Goal: Task Accomplishment & Management: Manage account settings

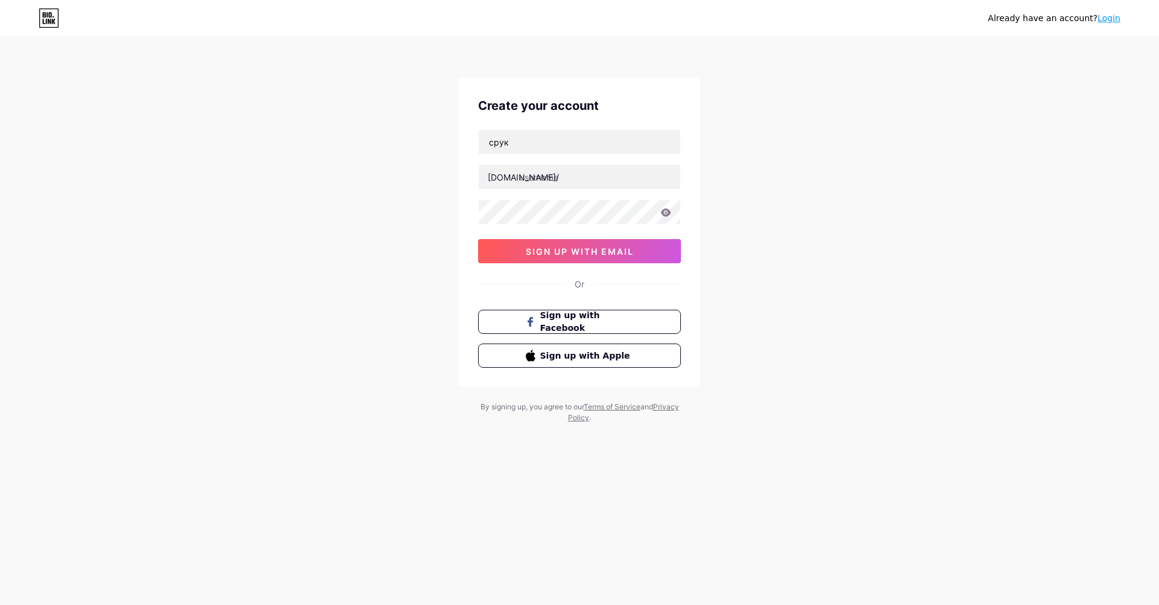
type input "срукт"
type input "[EMAIL_ADDRESS][DOMAIN_NAME]"
drag, startPoint x: 774, startPoint y: 137, endPoint x: 740, endPoint y: 155, distance: 38.3
click at [779, 138] on div "Already have an account? Login Create your account [EMAIL_ADDRESS][DOMAIN_NAME]…" at bounding box center [579, 231] width 1159 height 462
click at [614, 174] on input "text" at bounding box center [580, 177] width 202 height 24
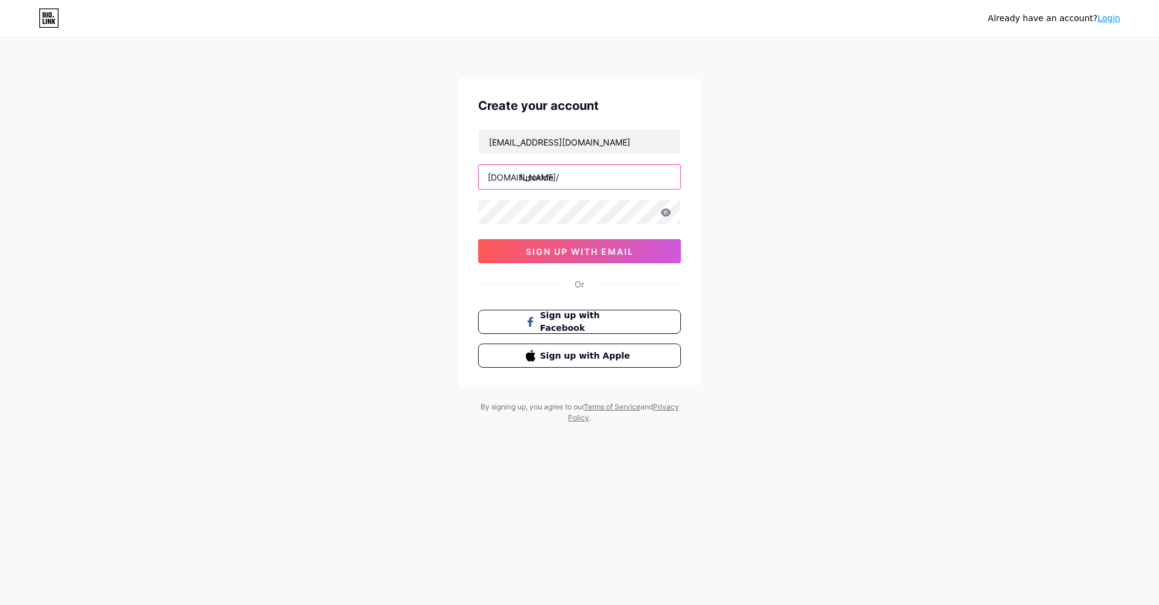
type input "fusoxide"
click at [567, 194] on div "[EMAIL_ADDRESS][DOMAIN_NAME] [DOMAIN_NAME]/ fusoxide 0cAFcWeA7LVpmAPCGRWVpALFg5…" at bounding box center [579, 196] width 203 height 134
click at [742, 190] on div "Already have an account? Login Create your account [EMAIL_ADDRESS][DOMAIN_NAME]…" at bounding box center [579, 231] width 1159 height 462
click at [597, 255] on span "sign up with email" at bounding box center [580, 251] width 108 height 10
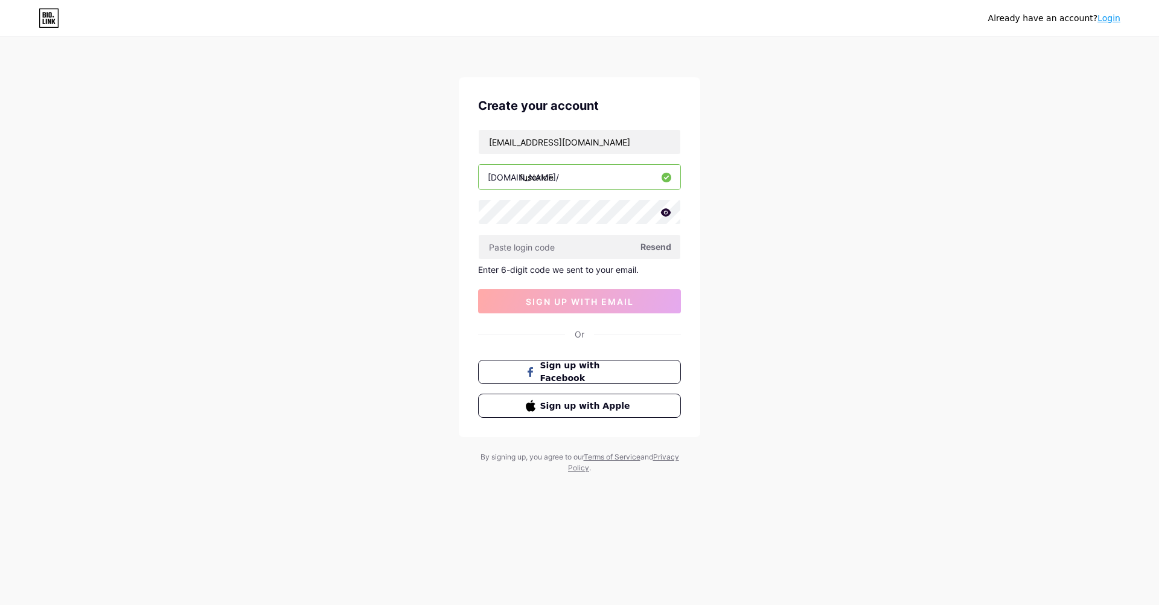
click at [543, 224] on div "[EMAIL_ADDRESS][DOMAIN_NAME] [DOMAIN_NAME]/ fusoxide Resend Enter 6-digit code …" at bounding box center [579, 221] width 203 height 184
click at [546, 243] on input "text" at bounding box center [580, 247] width 202 height 24
paste input "429930"
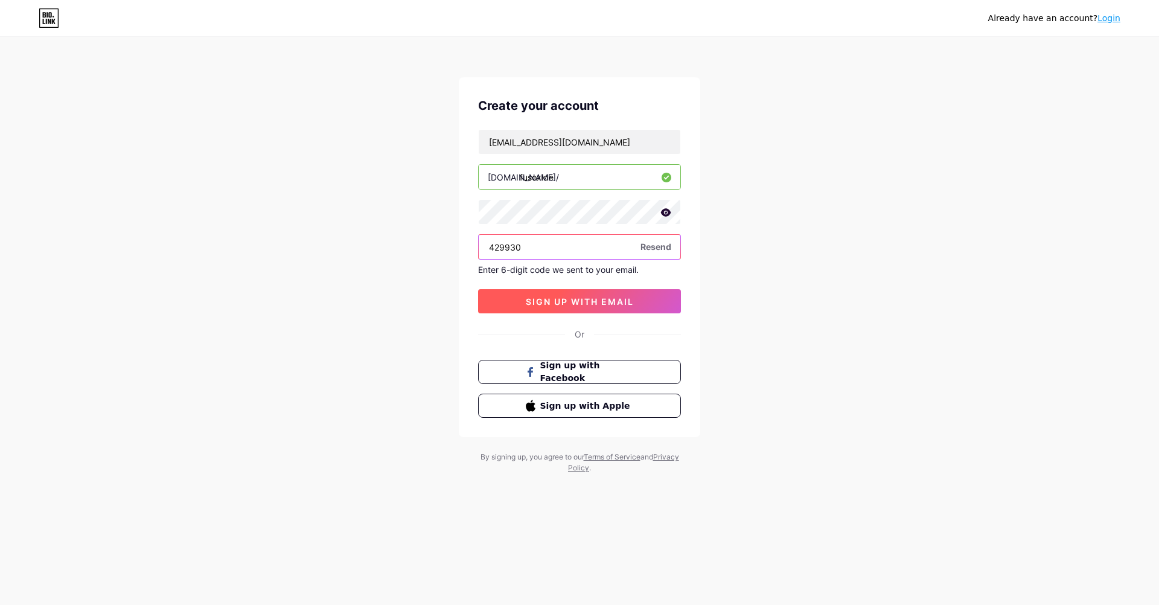
type input "429930"
click at [546, 299] on span "sign up with email" at bounding box center [580, 301] width 108 height 10
drag, startPoint x: 524, startPoint y: 250, endPoint x: 517, endPoint y: 249, distance: 7.3
click at [517, 249] on input "429930" at bounding box center [580, 247] width 202 height 24
click at [759, 235] on div "Already have an account? Login Create your account [EMAIL_ADDRESS][DOMAIN_NAME]…" at bounding box center [579, 256] width 1159 height 512
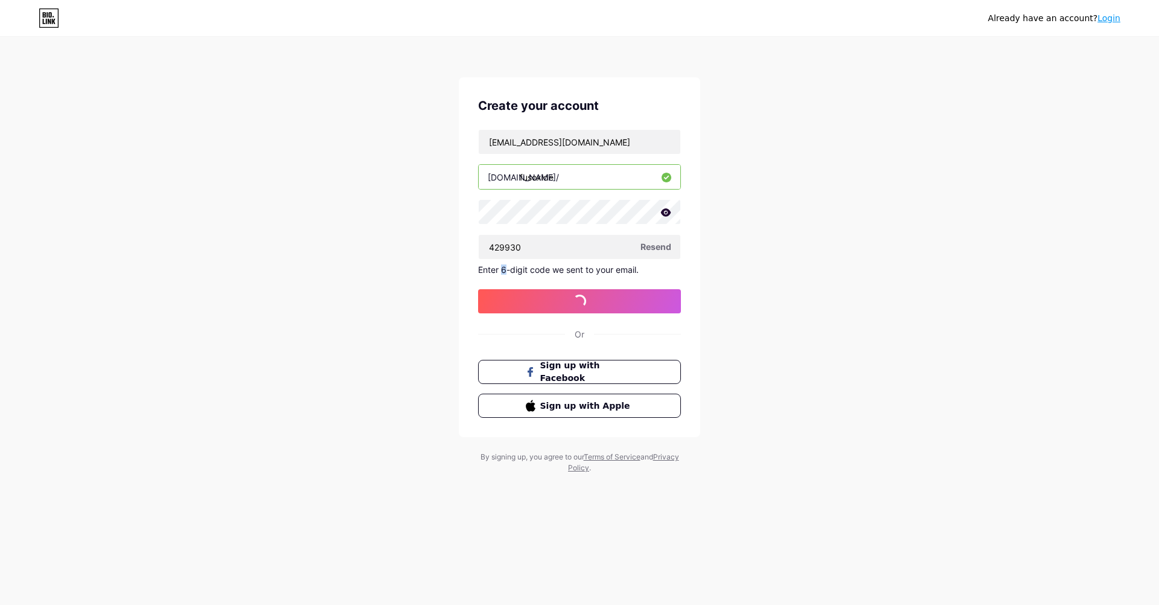
click at [504, 271] on div "Enter 6-digit code we sent to your email." at bounding box center [579, 269] width 203 height 10
copy div "6"
click at [843, 258] on div "Already have an account? Login Create your account [EMAIL_ADDRESS][DOMAIN_NAME]…" at bounding box center [579, 256] width 1159 height 512
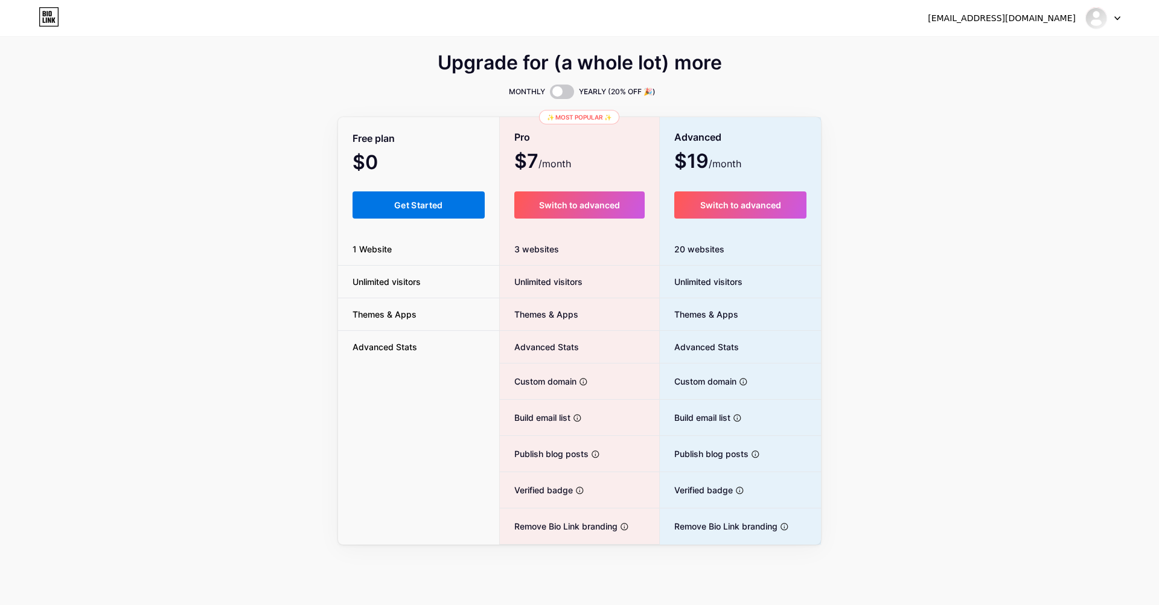
click at [434, 204] on span "Get Started" at bounding box center [418, 205] width 49 height 10
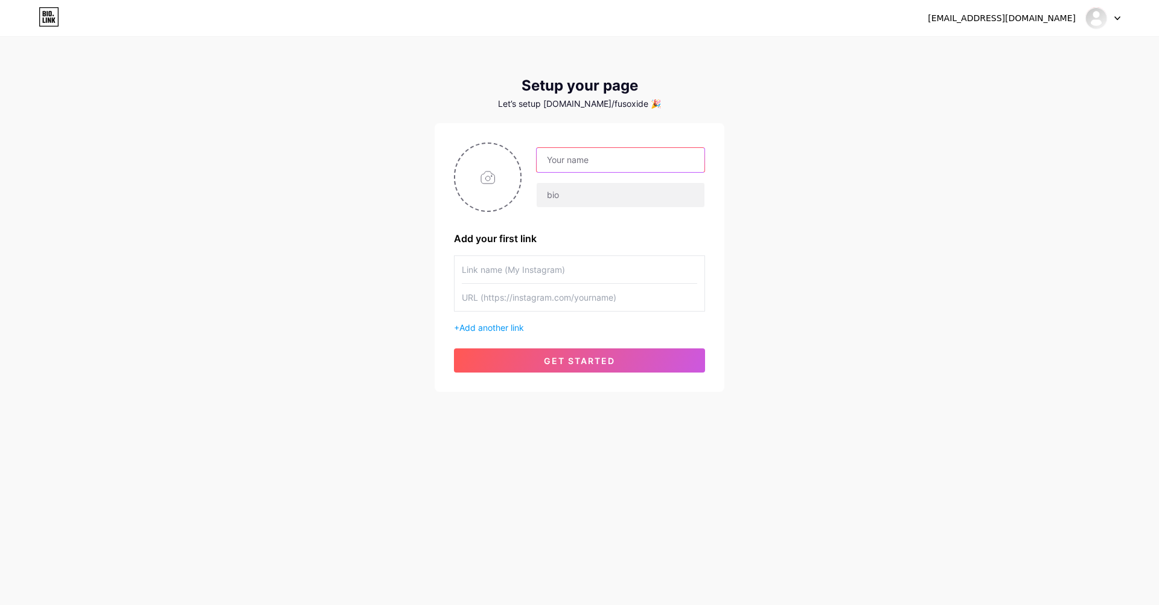
click at [606, 156] on input "text" at bounding box center [620, 160] width 168 height 24
click at [710, 120] on div "Setup your page Let’s setup [DOMAIN_NAME]/fusoxide 🎉 Add your first link + Add …" at bounding box center [579, 234] width 290 height 314
drag, startPoint x: 576, startPoint y: 196, endPoint x: 509, endPoint y: 188, distance: 66.9
click at [509, 188] on div at bounding box center [579, 176] width 251 height 69
click at [626, 158] on input "text" at bounding box center [620, 160] width 168 height 24
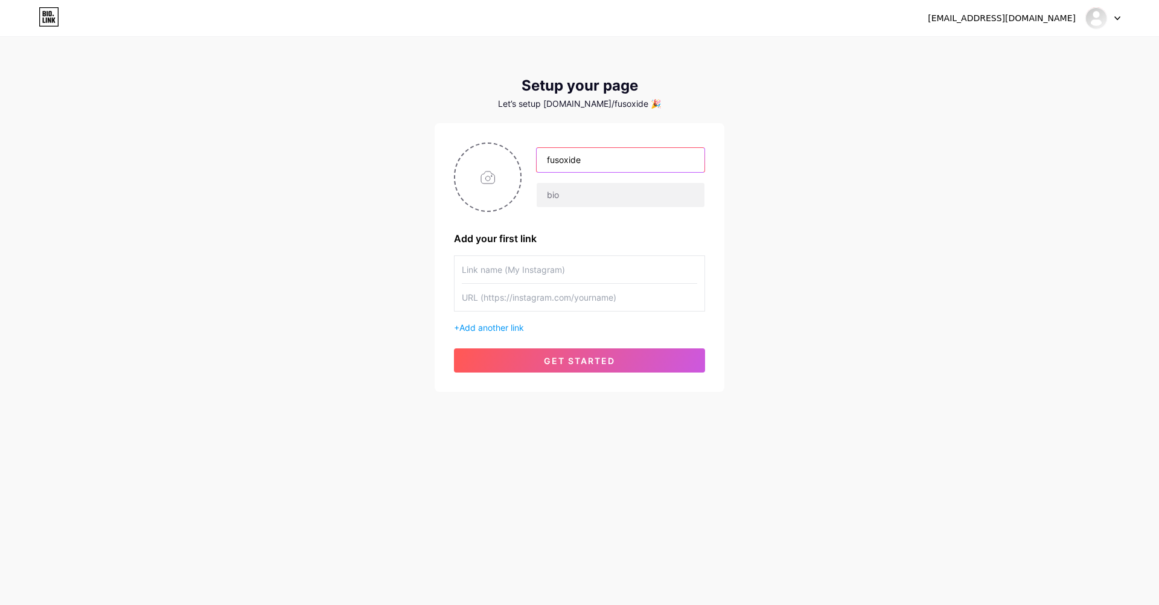
type input "fusoxide"
click at [803, 160] on div "[EMAIL_ADDRESS][DOMAIN_NAME] Dashboard Logout Setup your page Let’s setup [DOMA…" at bounding box center [579, 215] width 1159 height 430
click at [609, 267] on input "text" at bounding box center [579, 269] width 235 height 27
click at [592, 301] on input "text" at bounding box center [579, 297] width 235 height 27
click at [596, 279] on input "text" at bounding box center [579, 269] width 235 height 27
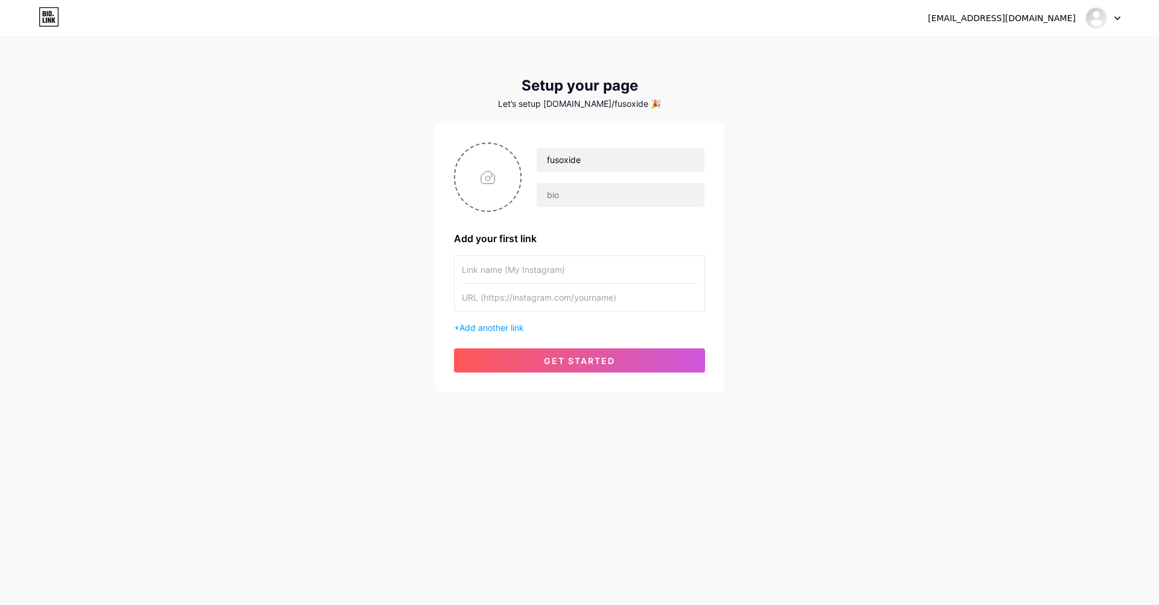
click at [588, 307] on input "text" at bounding box center [579, 297] width 235 height 27
drag, startPoint x: 582, startPoint y: 288, endPoint x: 541, endPoint y: 316, distance: 49.0
click at [581, 288] on input "text" at bounding box center [579, 297] width 235 height 27
click at [514, 325] on span "Add another link" at bounding box center [491, 327] width 65 height 10
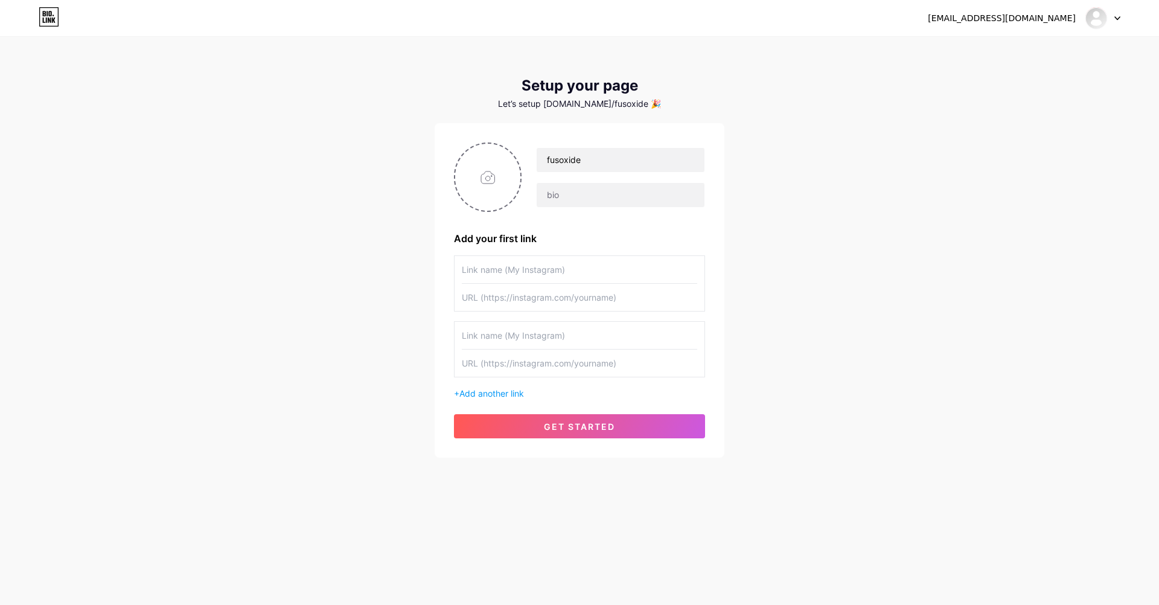
click at [552, 330] on input "text" at bounding box center [579, 335] width 235 height 27
click at [530, 345] on input "text" at bounding box center [579, 335] width 235 height 27
click at [511, 386] on div "+ Add another link" at bounding box center [579, 327] width 251 height 144
click at [511, 392] on span "Add another link" at bounding box center [491, 393] width 65 height 10
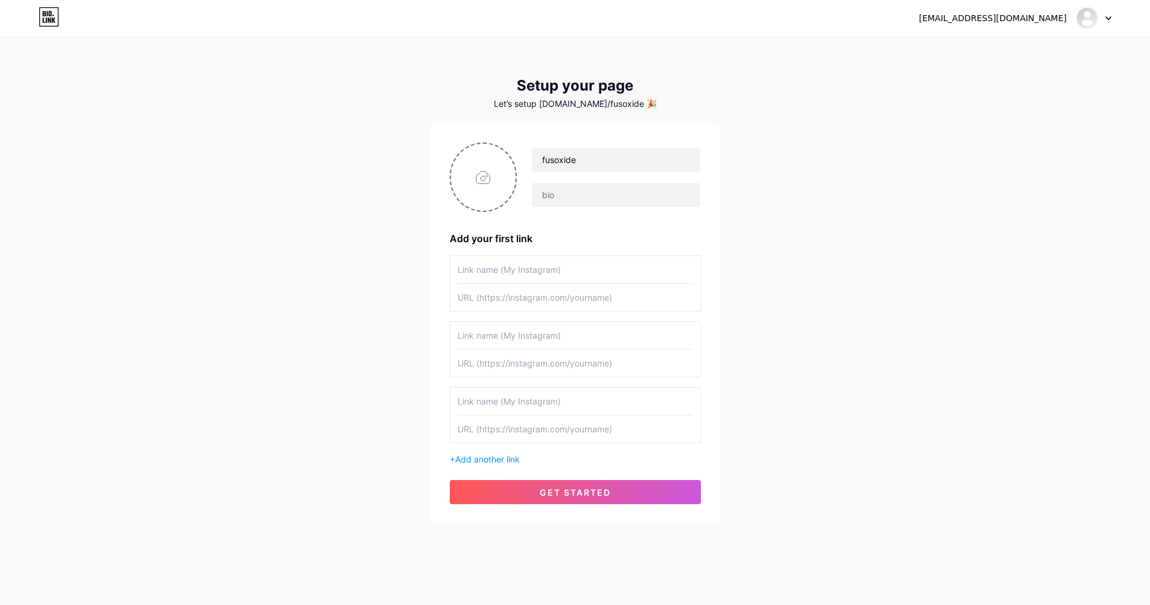
click at [534, 395] on input "text" at bounding box center [574, 400] width 235 height 27
click at [490, 175] on input "file" at bounding box center [483, 177] width 65 height 67
type input "C:\fakepath\312132.jpg"
click at [574, 268] on input "text" at bounding box center [574, 269] width 235 height 27
click at [568, 293] on input "text" at bounding box center [574, 297] width 235 height 27
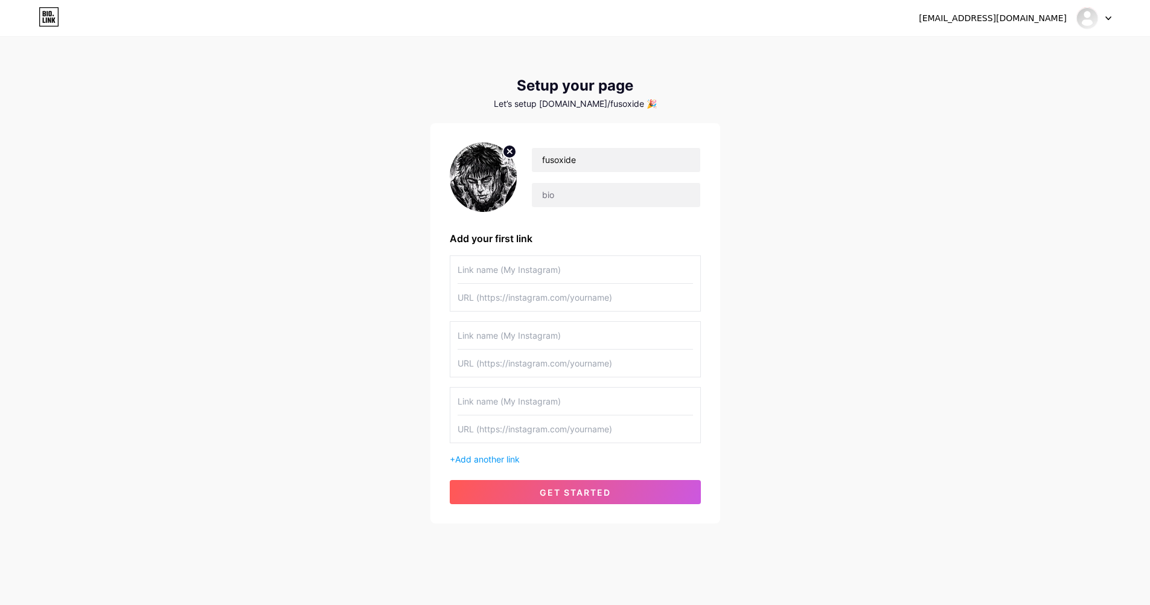
paste input "[URL][DOMAIN_NAME]"
type input "[URL][DOMAIN_NAME]"
click at [574, 272] on input "text" at bounding box center [574, 269] width 235 height 27
type input "Twitch"
click at [608, 336] on input "text" at bounding box center [574, 335] width 235 height 27
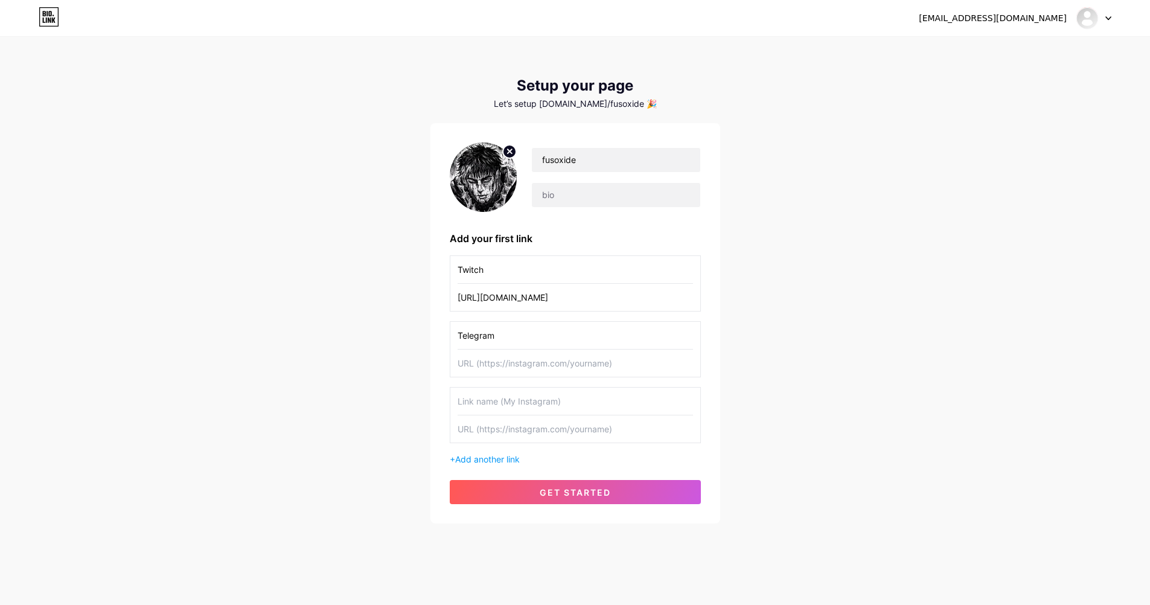
type input "Telegram"
click at [523, 371] on input "text" at bounding box center [574, 362] width 235 height 27
paste input "[URL][DOMAIN_NAME]"
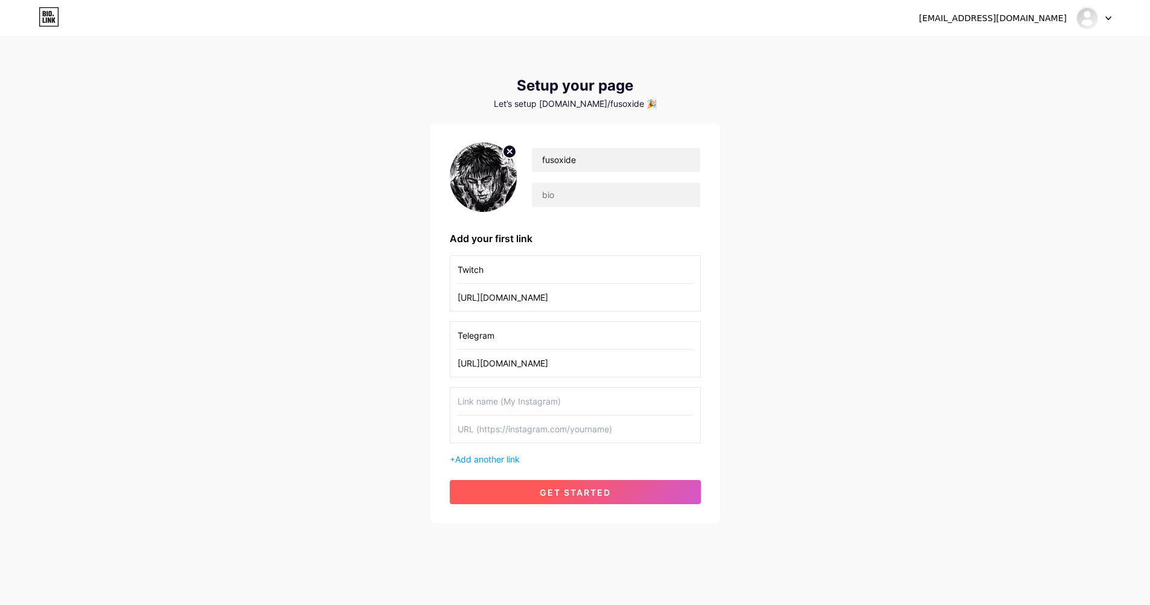
type input "[URL][DOMAIN_NAME]"
click at [611, 490] on button "get started" at bounding box center [575, 492] width 251 height 24
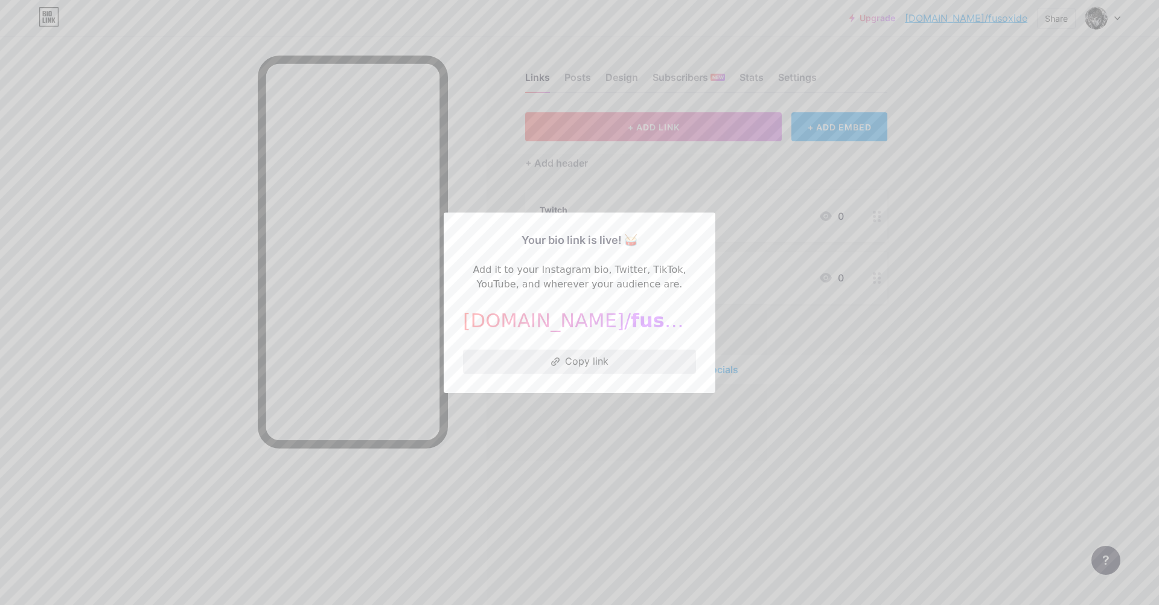
click at [626, 364] on button "Copy link" at bounding box center [579, 361] width 233 height 24
click at [737, 176] on div at bounding box center [579, 302] width 1159 height 605
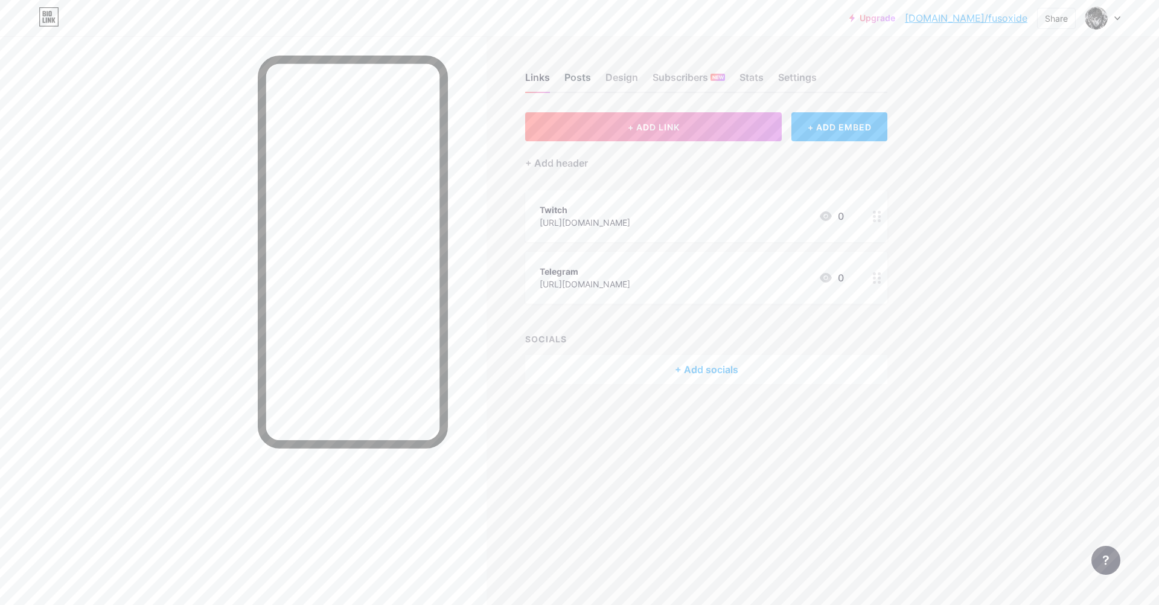
click at [581, 72] on div "Posts" at bounding box center [577, 81] width 27 height 22
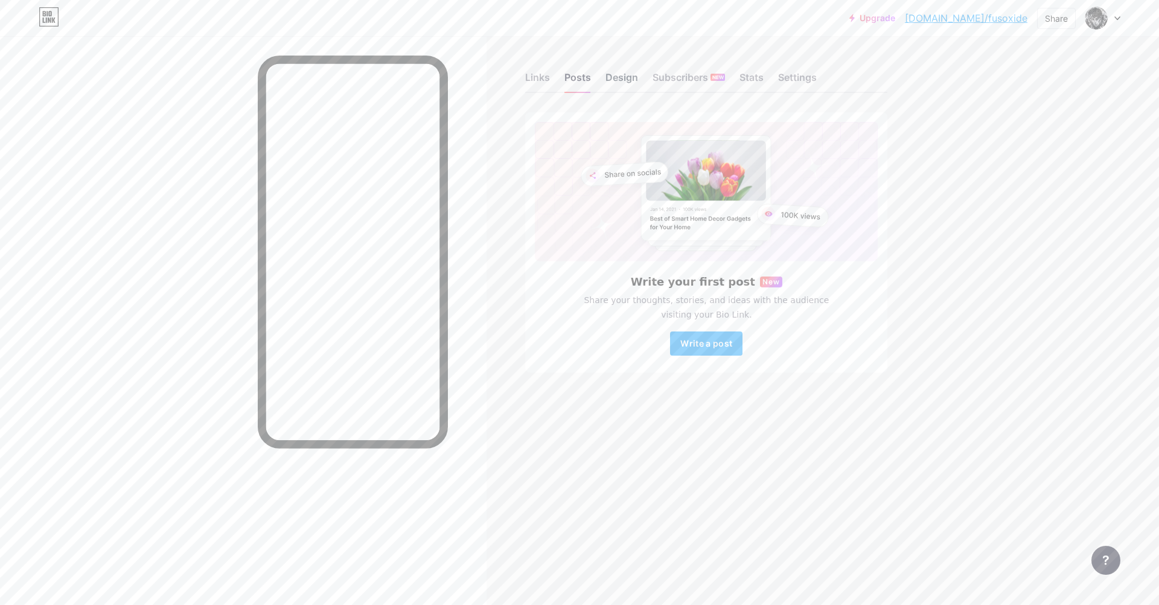
click at [612, 84] on div "Design" at bounding box center [621, 81] width 33 height 22
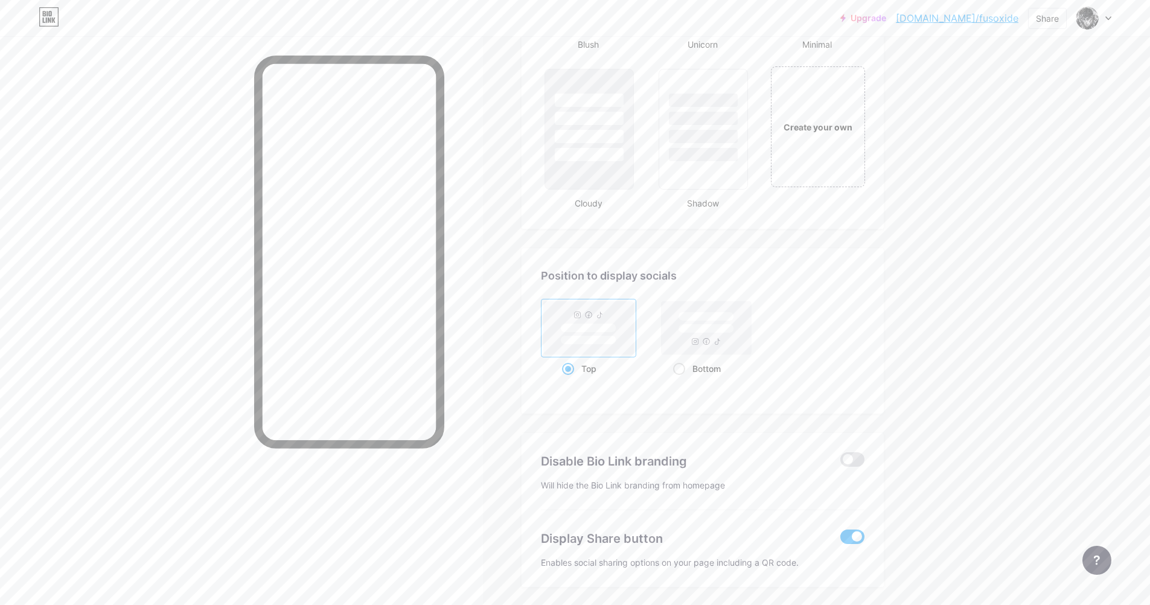
scroll to position [1398, 0]
click at [719, 358] on rect at bounding box center [706, 331] width 90 height 53
click at [681, 384] on input "Bottom" at bounding box center [677, 388] width 8 height 8
radio input "true"
click at [853, 465] on span at bounding box center [852, 463] width 24 height 14
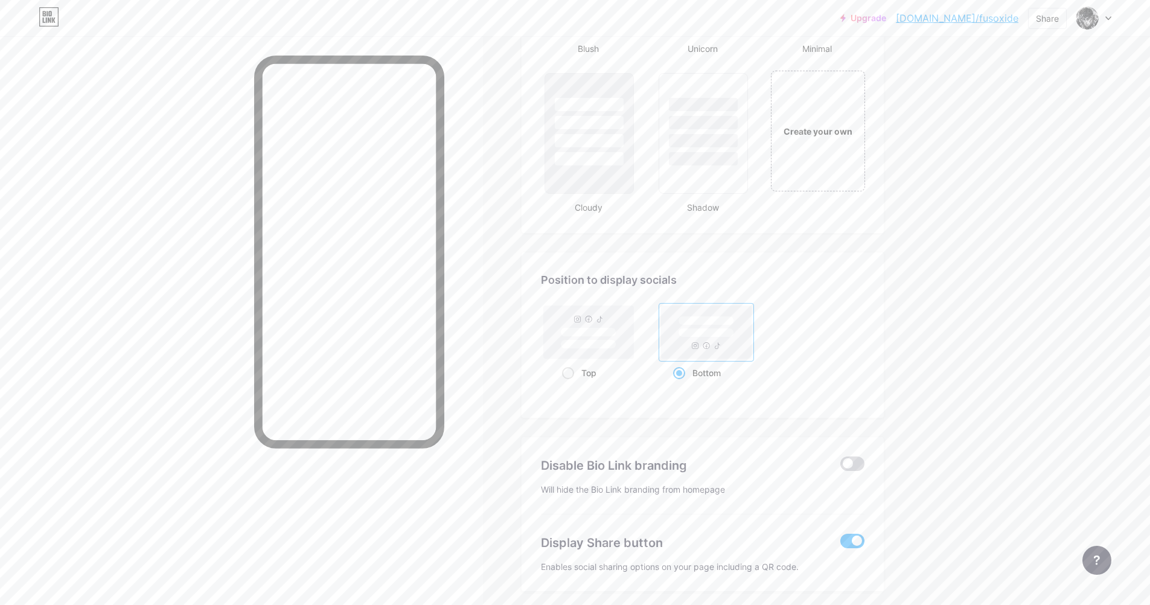
click at [840, 466] on input "checkbox" at bounding box center [840, 466] width 0 height 0
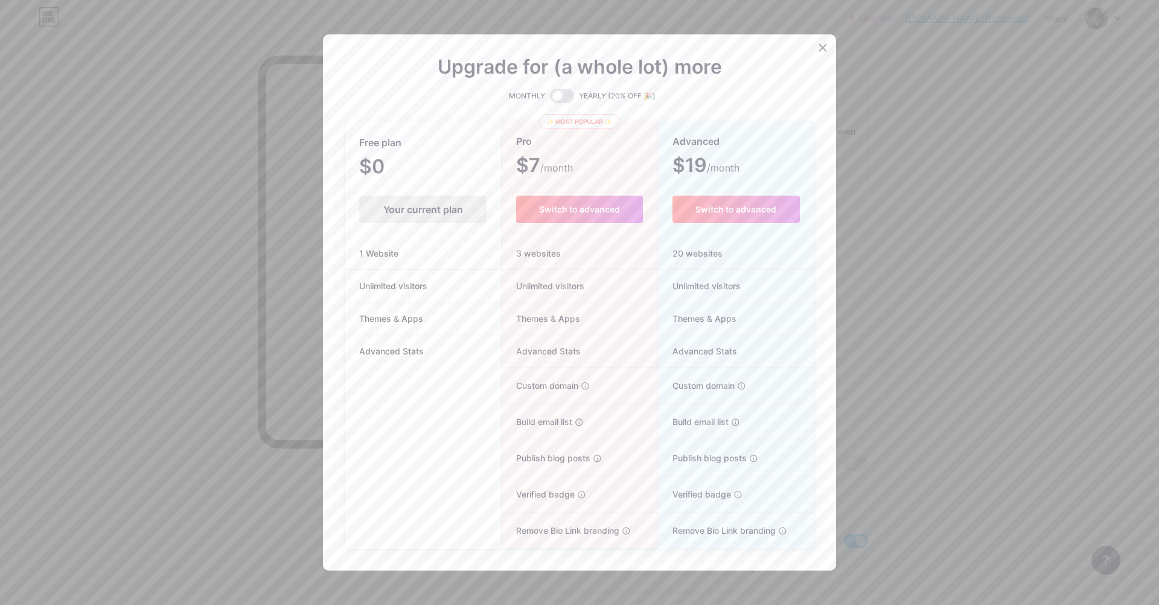
click at [960, 335] on div at bounding box center [579, 302] width 1159 height 605
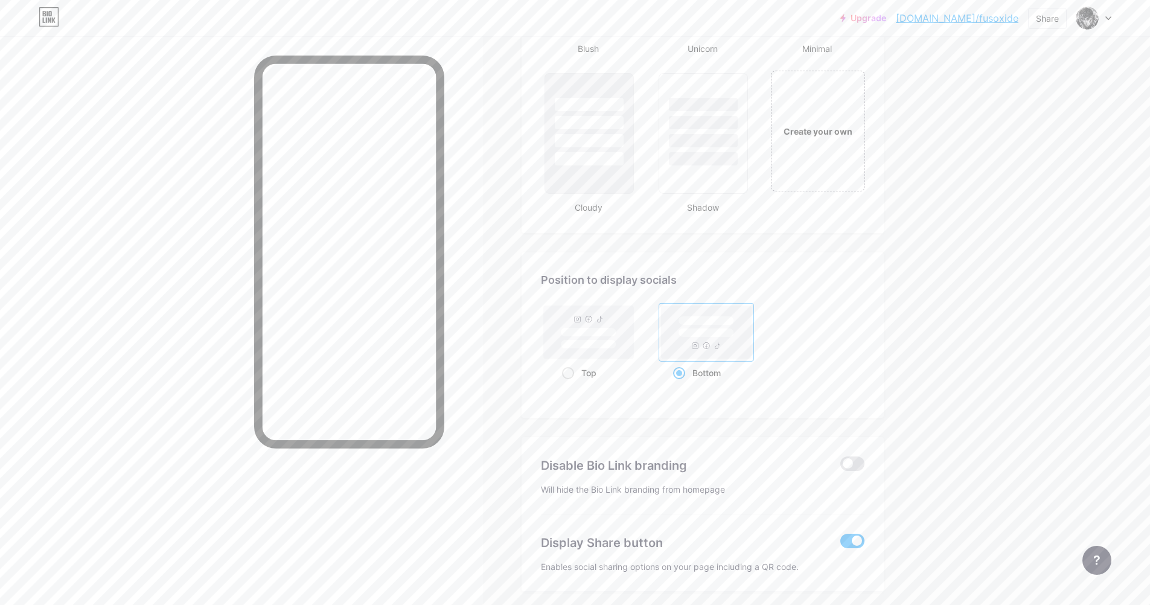
click at [862, 541] on div at bounding box center [852, 542] width 24 height 18
click at [862, 541] on span at bounding box center [852, 540] width 24 height 14
click at [840, 544] on input "checkbox" at bounding box center [840, 544] width 0 height 0
click at [850, 535] on span at bounding box center [852, 540] width 24 height 14
click at [840, 544] on input "checkbox" at bounding box center [840, 544] width 0 height 0
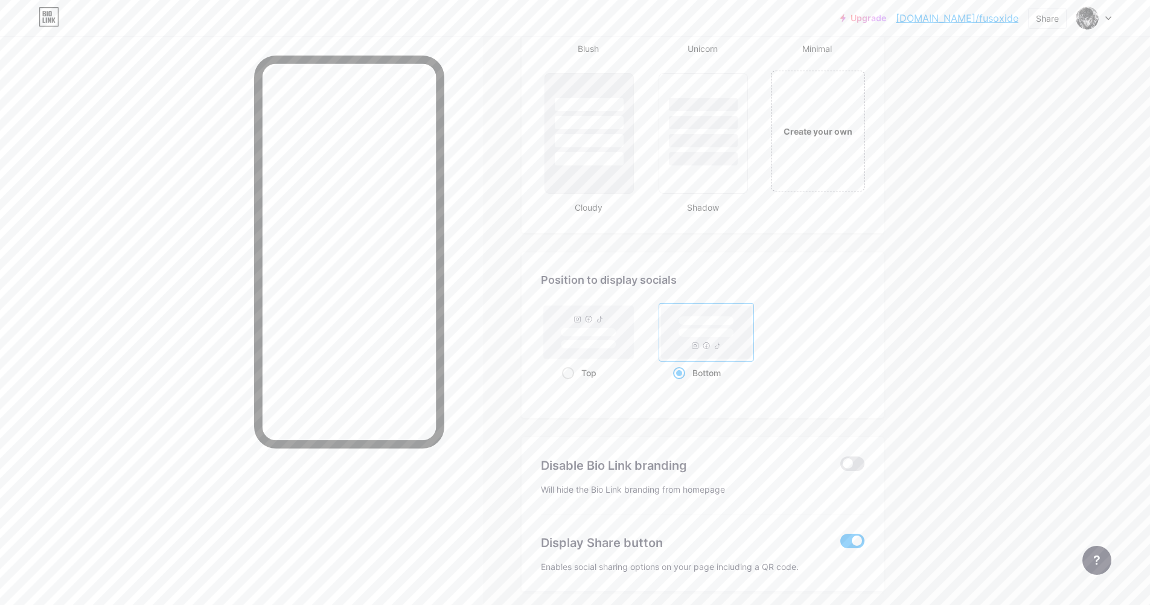
drag, startPoint x: 850, startPoint y: 533, endPoint x: 852, endPoint y: 539, distance: 6.3
click at [850, 535] on div "Display Share button Enables social sharing options on your page including a QR…" at bounding box center [702, 542] width 323 height 57
click at [852, 539] on span at bounding box center [852, 540] width 24 height 14
click at [840, 544] on input "checkbox" at bounding box center [840, 544] width 0 height 0
click at [833, 158] on div "Create your own" at bounding box center [817, 130] width 97 height 124
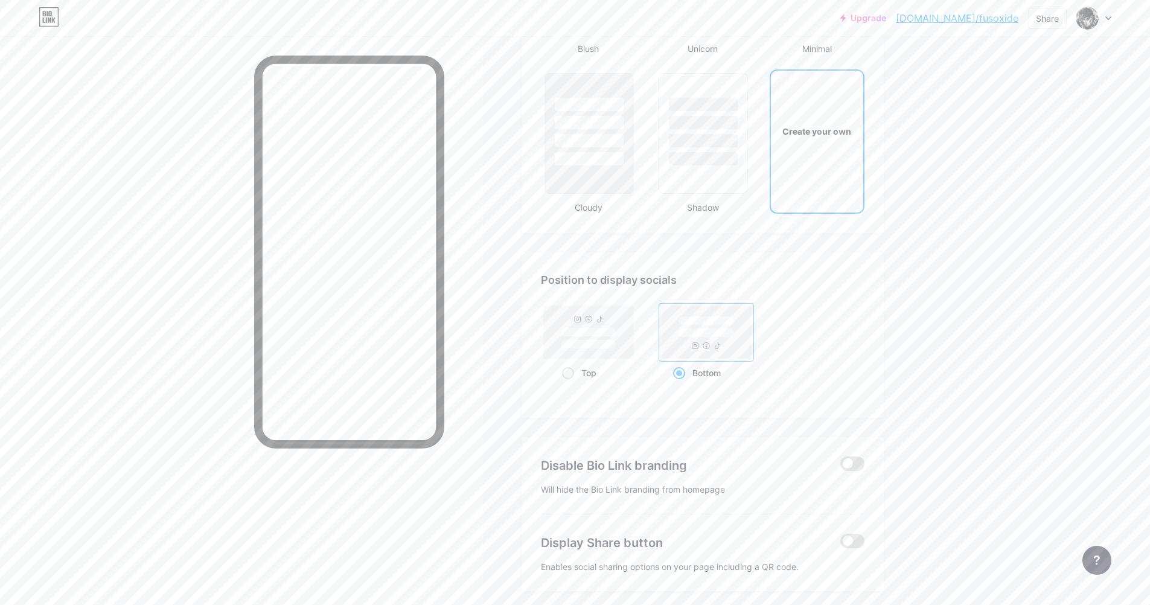
click at [810, 148] on div "Create your own" at bounding box center [817, 131] width 92 height 121
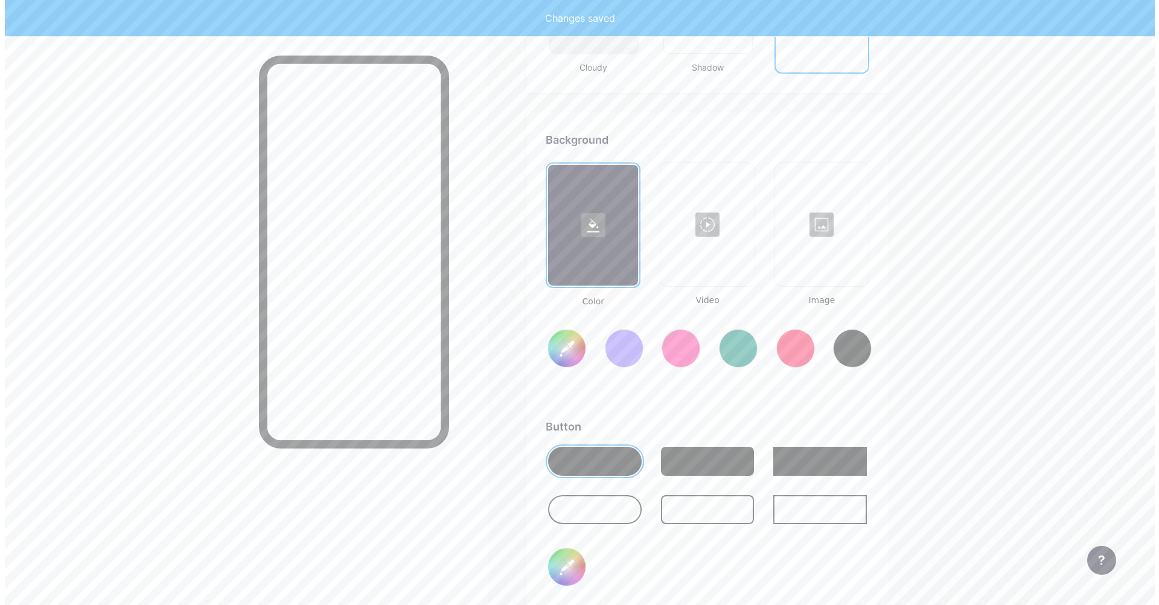
scroll to position [1602, 0]
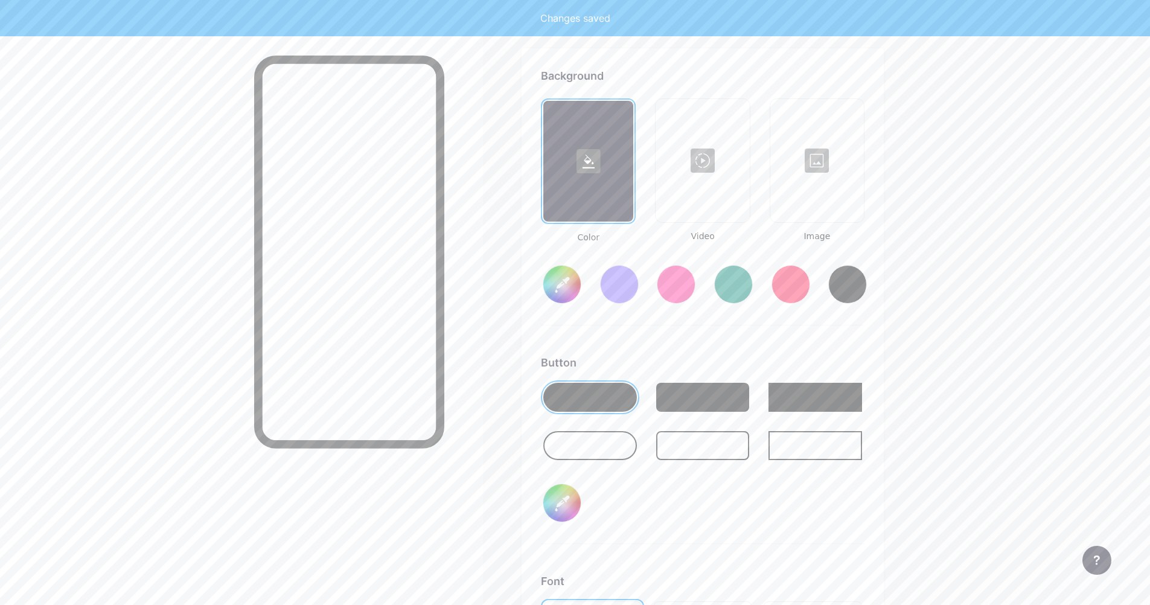
type input "#ffffff"
type input "#000000"
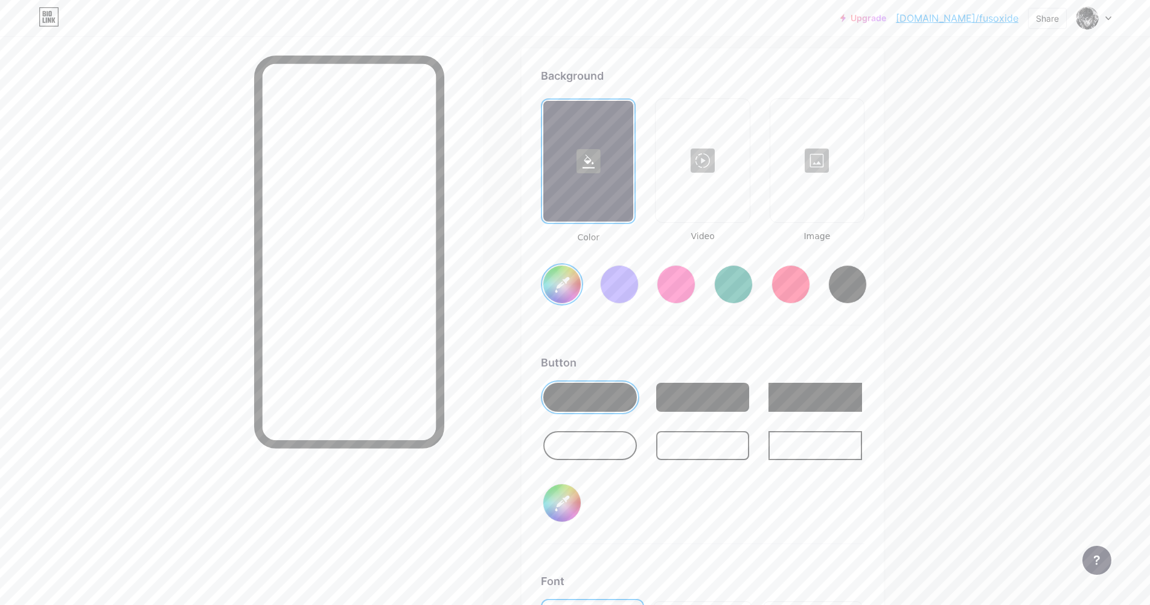
click at [824, 166] on div at bounding box center [816, 160] width 91 height 121
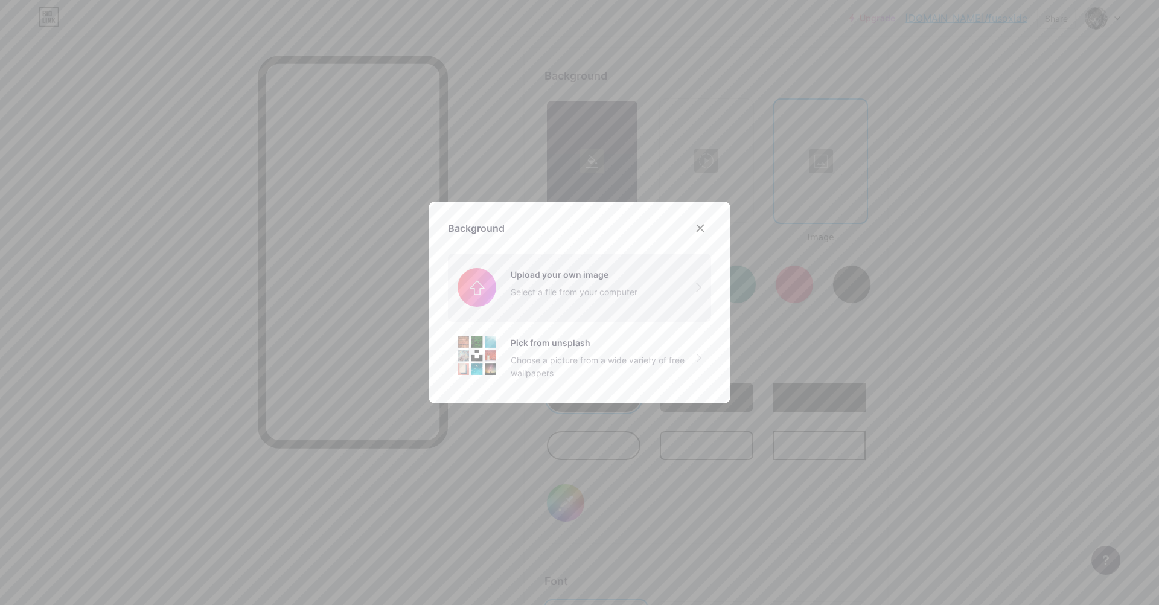
click at [649, 275] on input "file" at bounding box center [579, 287] width 263 height 68
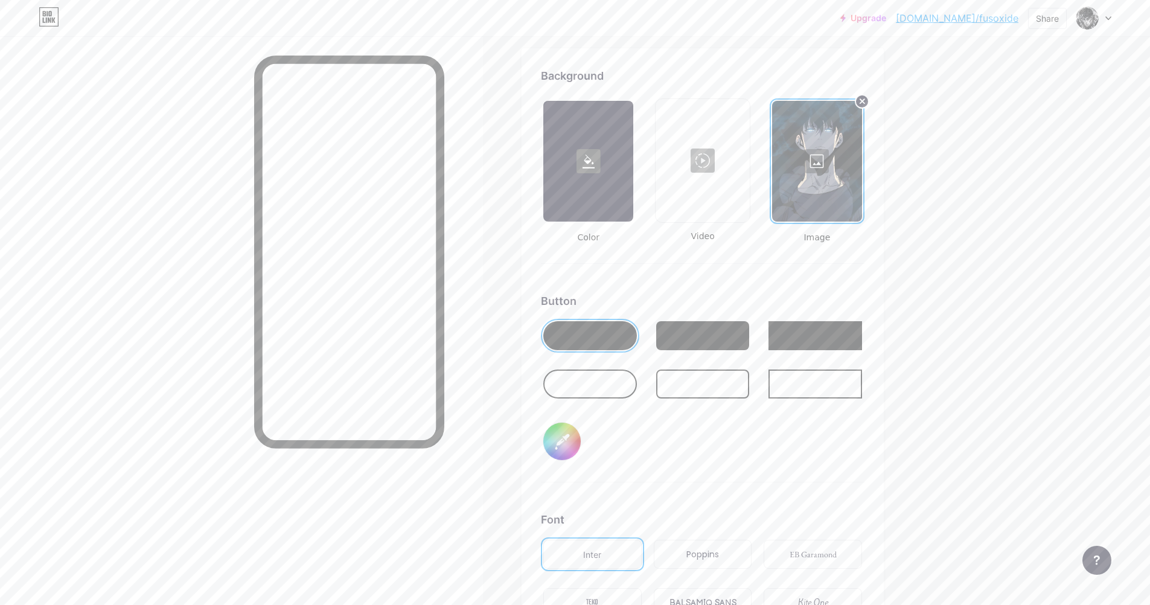
click at [823, 152] on div at bounding box center [817, 161] width 90 height 121
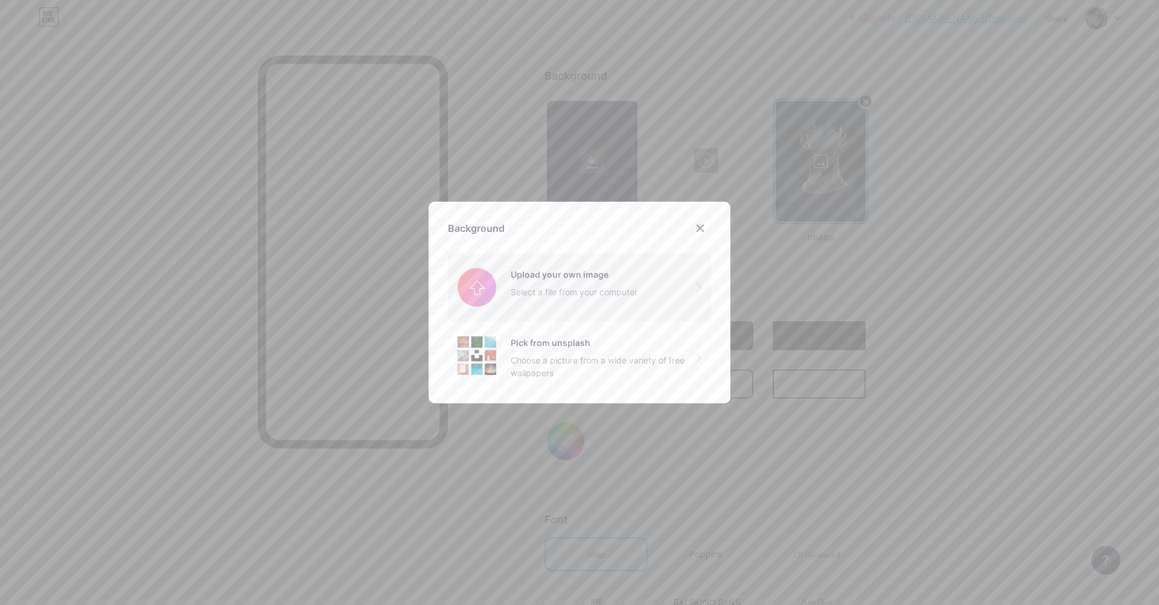
click at [597, 278] on input "file" at bounding box center [579, 287] width 263 height 68
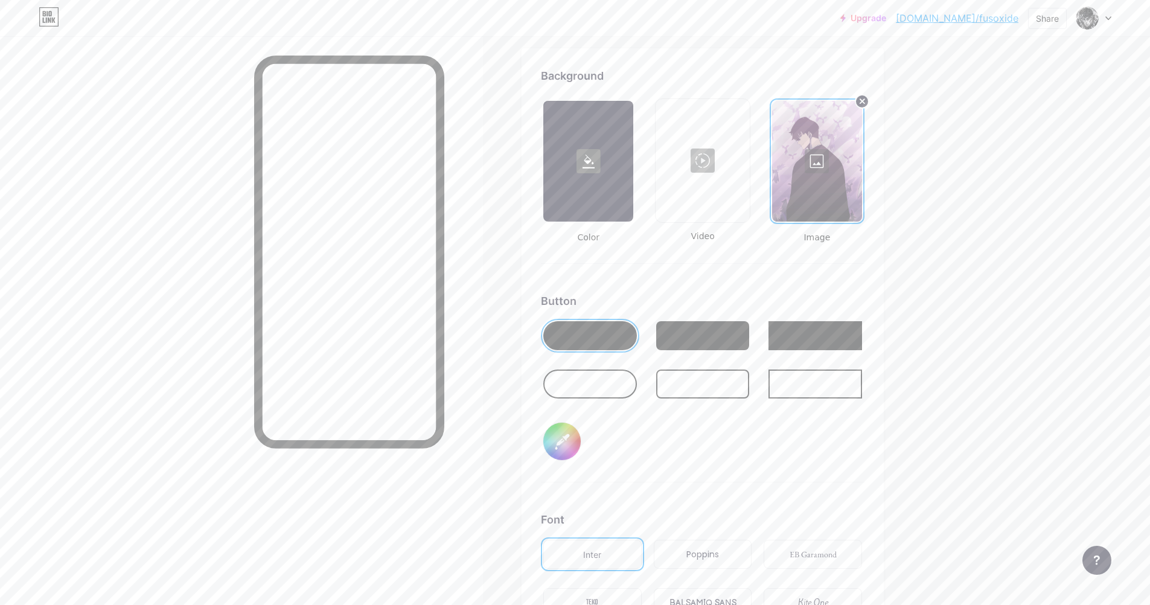
click at [716, 152] on div at bounding box center [702, 160] width 91 height 121
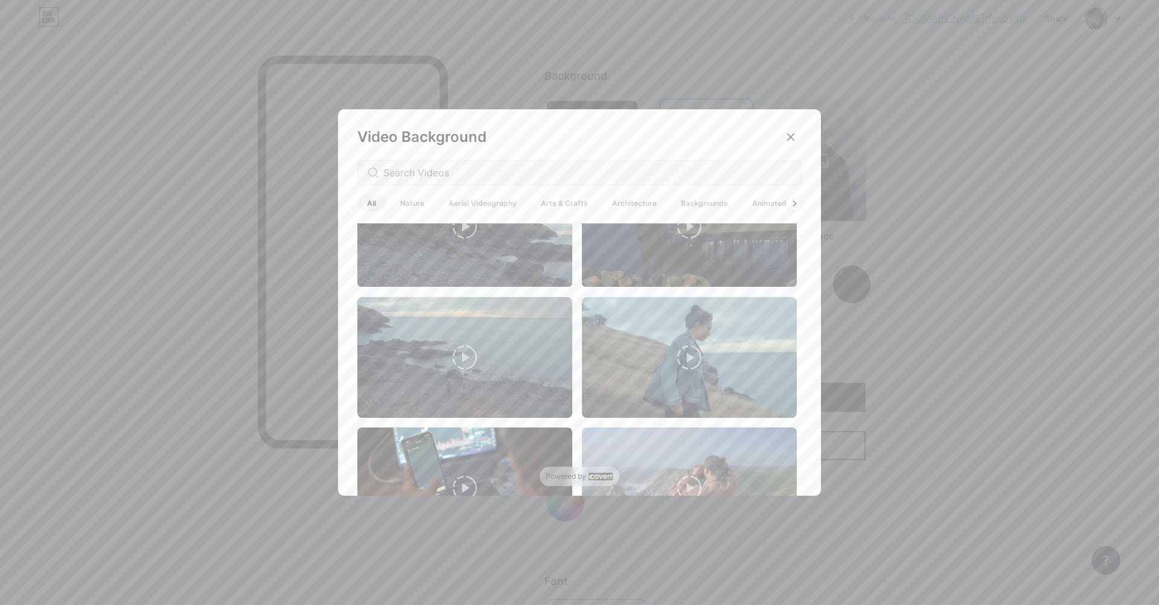
scroll to position [0, 0]
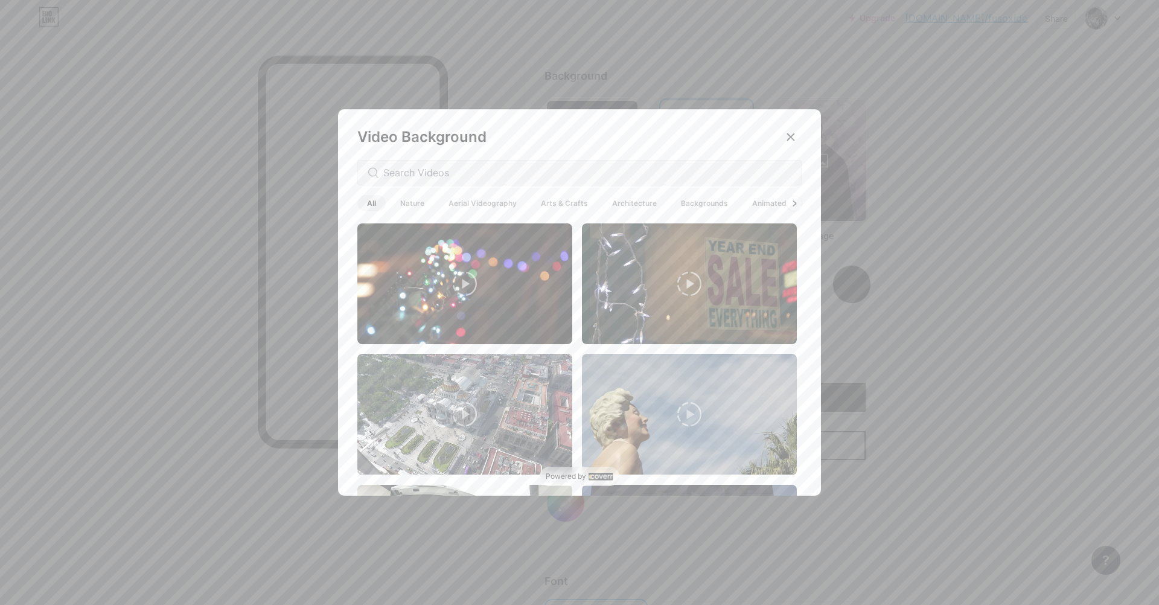
click at [718, 195] on span "Backgrounds" at bounding box center [704, 203] width 66 height 16
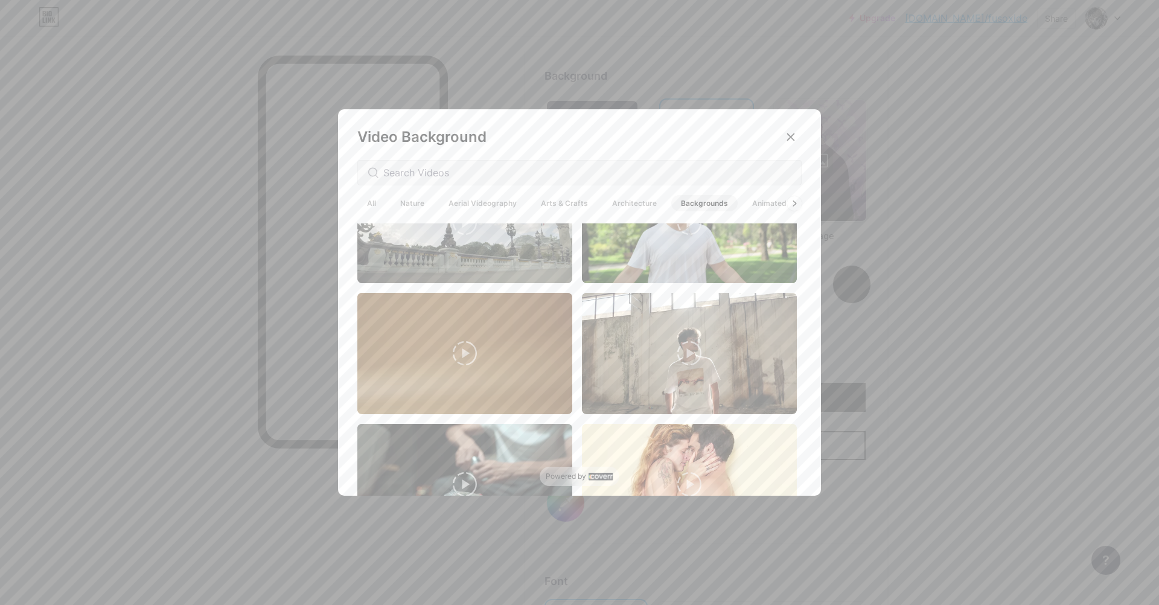
scroll to position [2951, 0]
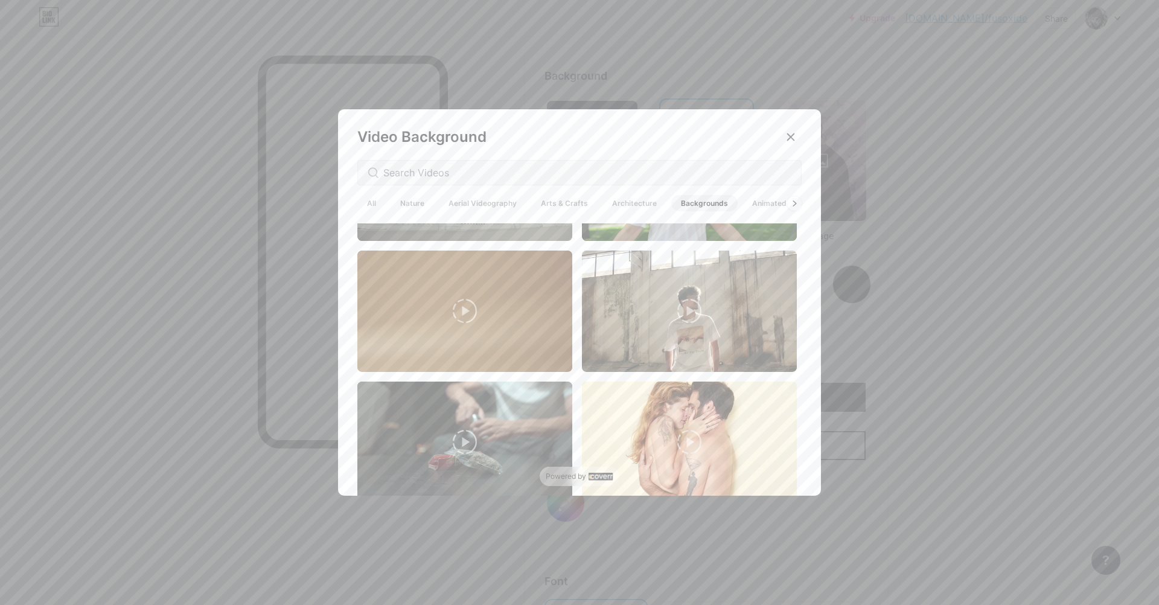
click at [897, 397] on div at bounding box center [579, 302] width 1159 height 605
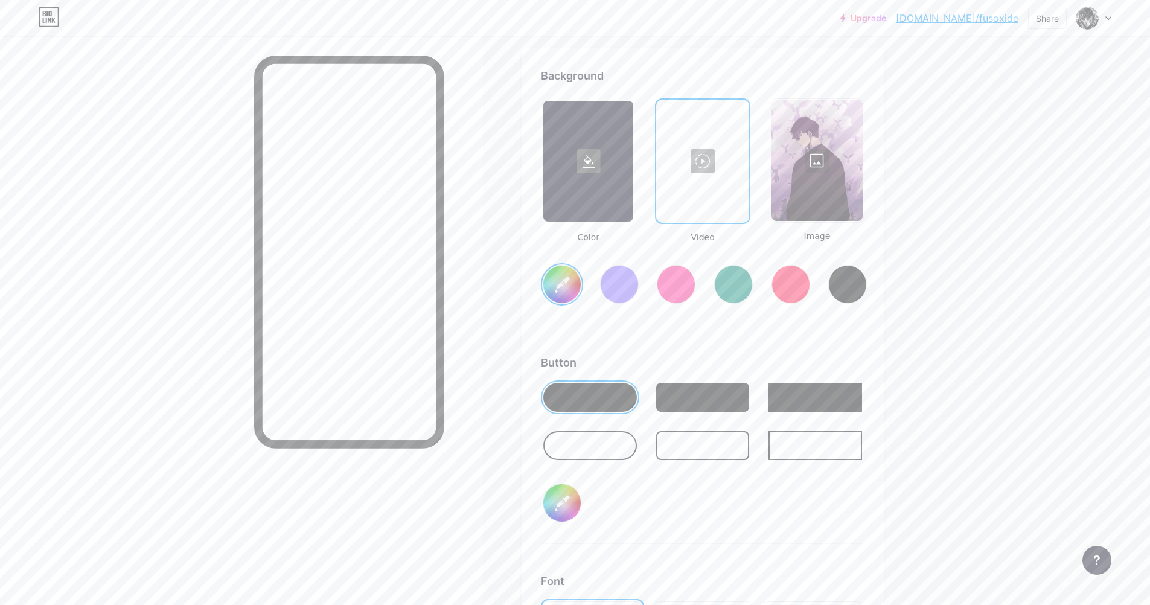
click at [591, 159] on rect at bounding box center [588, 161] width 24 height 24
click at [591, 158] on rect at bounding box center [588, 161] width 24 height 24
click at [845, 284] on div at bounding box center [847, 284] width 39 height 39
type input "#000000"
click at [804, 161] on div at bounding box center [816, 160] width 91 height 121
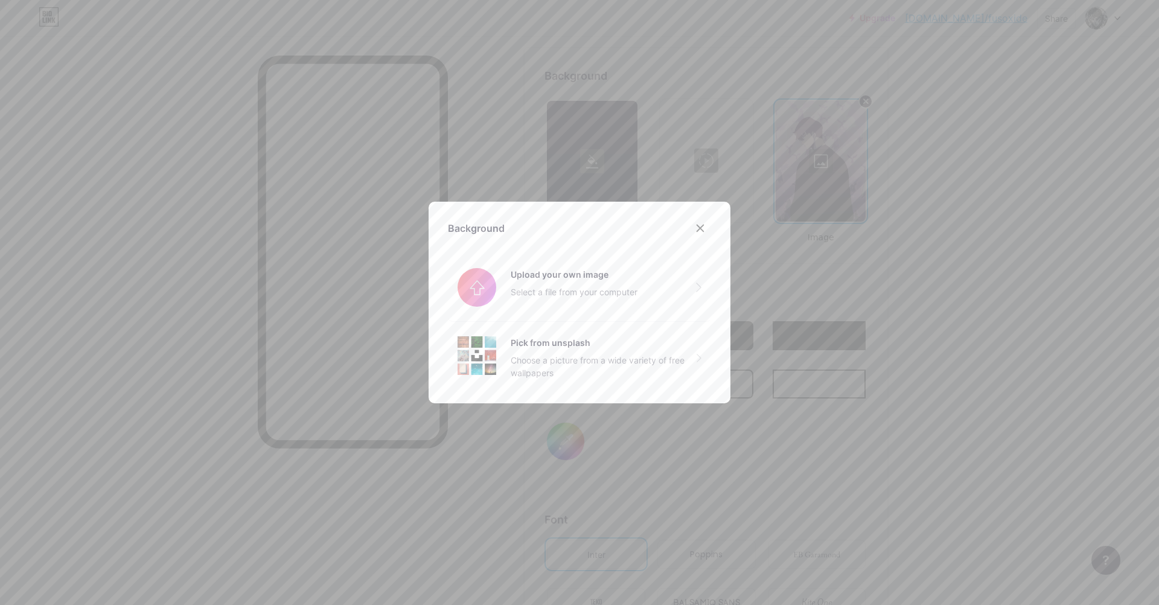
click at [713, 113] on div at bounding box center [579, 302] width 1159 height 605
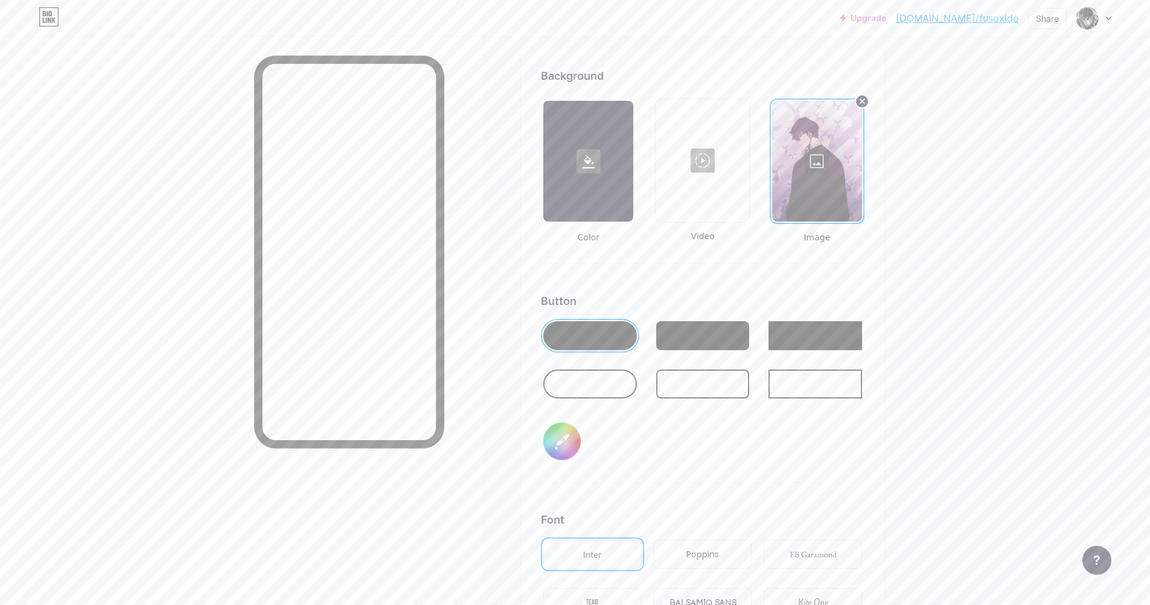
click at [711, 140] on div at bounding box center [702, 160] width 91 height 121
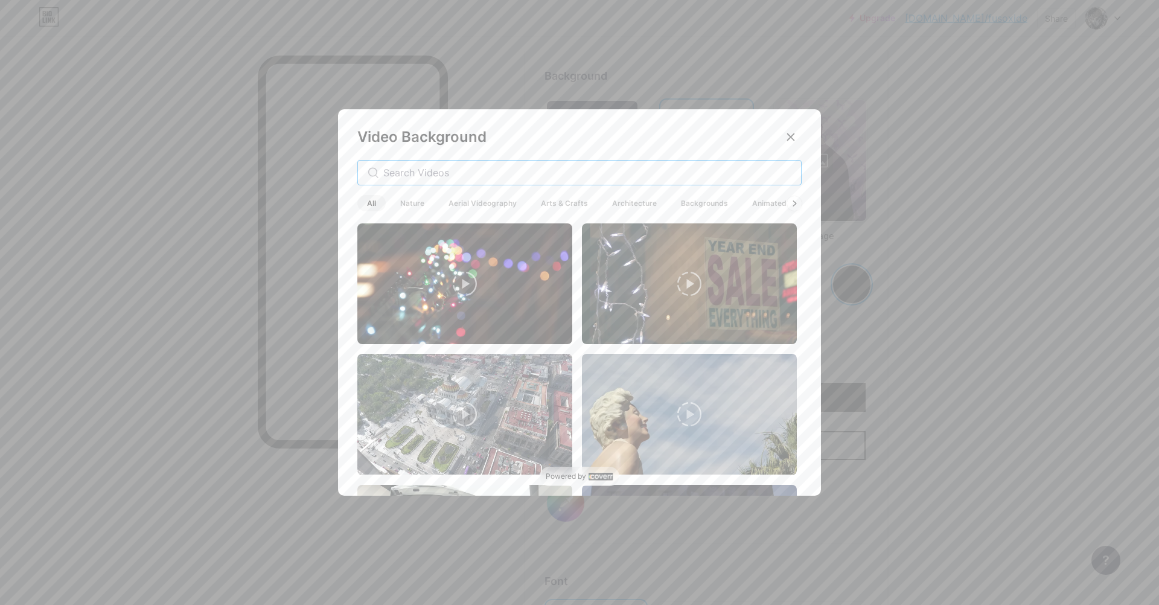
click at [661, 176] on input "text" at bounding box center [587, 172] width 408 height 14
type input "dsf"
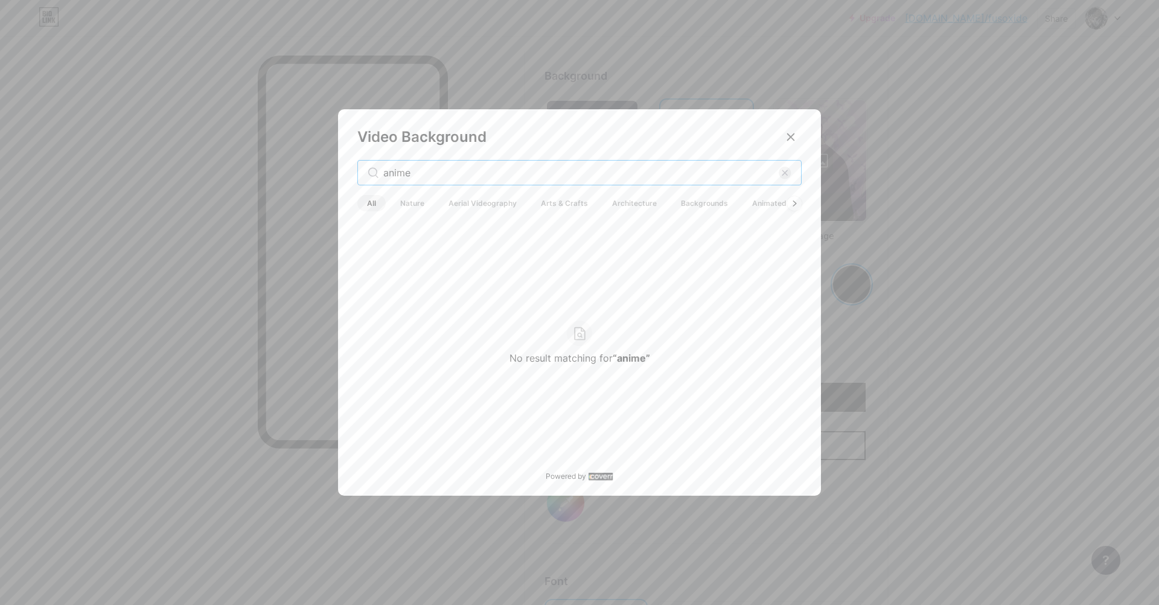
type input "anime"
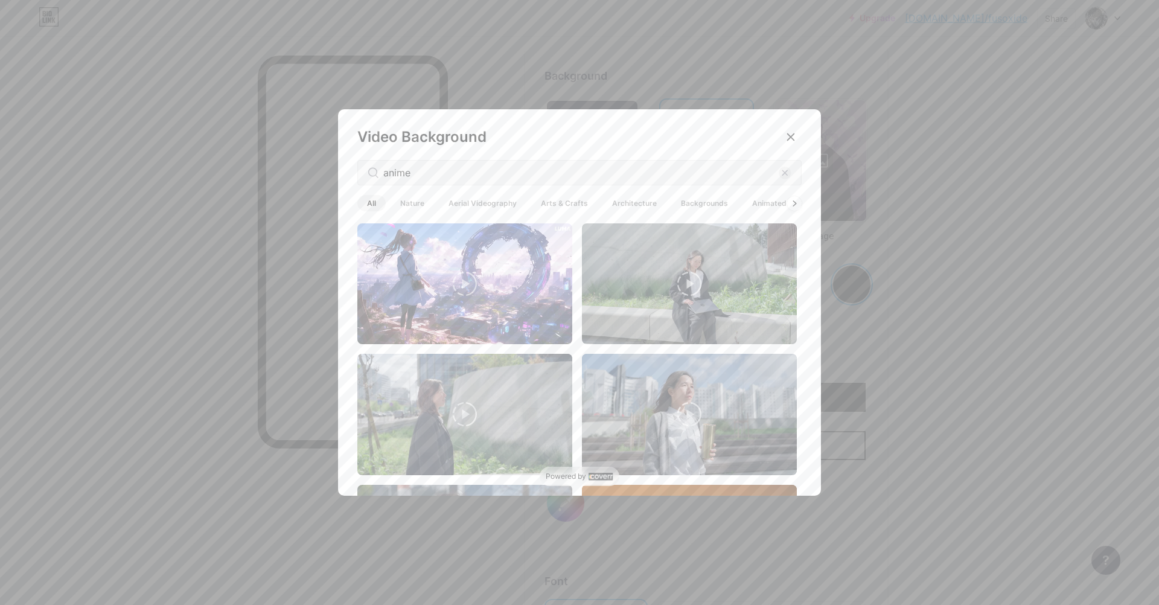
drag, startPoint x: 798, startPoint y: 230, endPoint x: 797, endPoint y: 240, distance: 10.3
click at [797, 240] on div "Video Background anime All Nature Aerial Videography Arts & Crafts Architecture…" at bounding box center [579, 305] width 483 height 392
drag, startPoint x: 799, startPoint y: 234, endPoint x: 797, endPoint y: 240, distance: 6.5
click at [797, 240] on div "Video Background anime All Nature Aerial Videography Arts & Crafts Architecture…" at bounding box center [579, 305] width 483 height 392
click at [796, 245] on div at bounding box center [579, 362] width 444 height 278
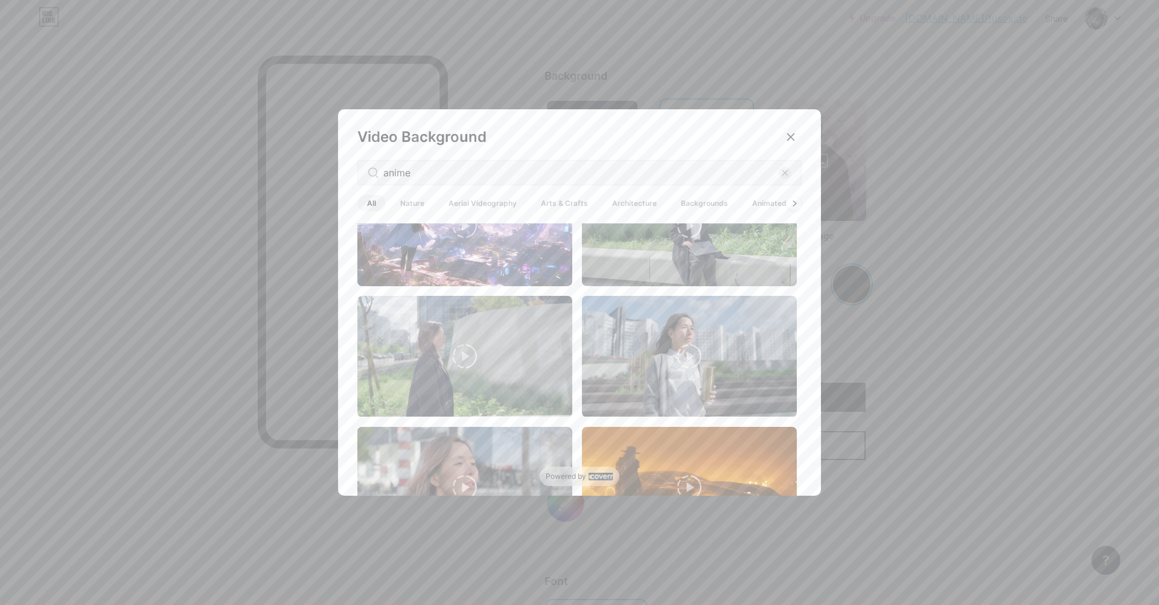
scroll to position [0, 0]
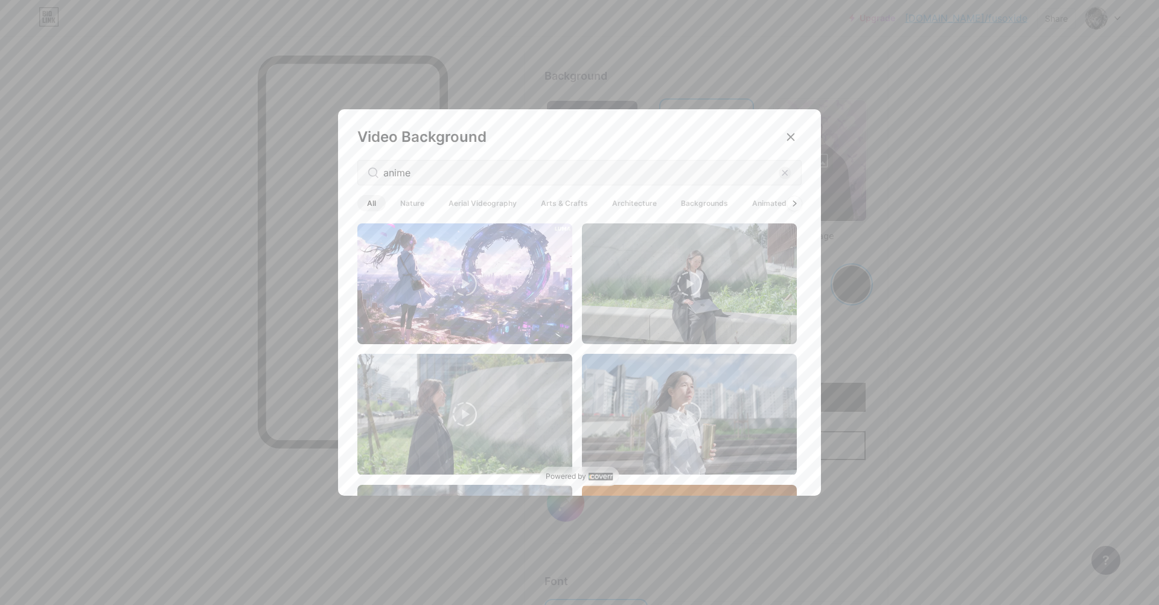
click at [475, 203] on span "Aerial Videography" at bounding box center [483, 203] width 88 height 16
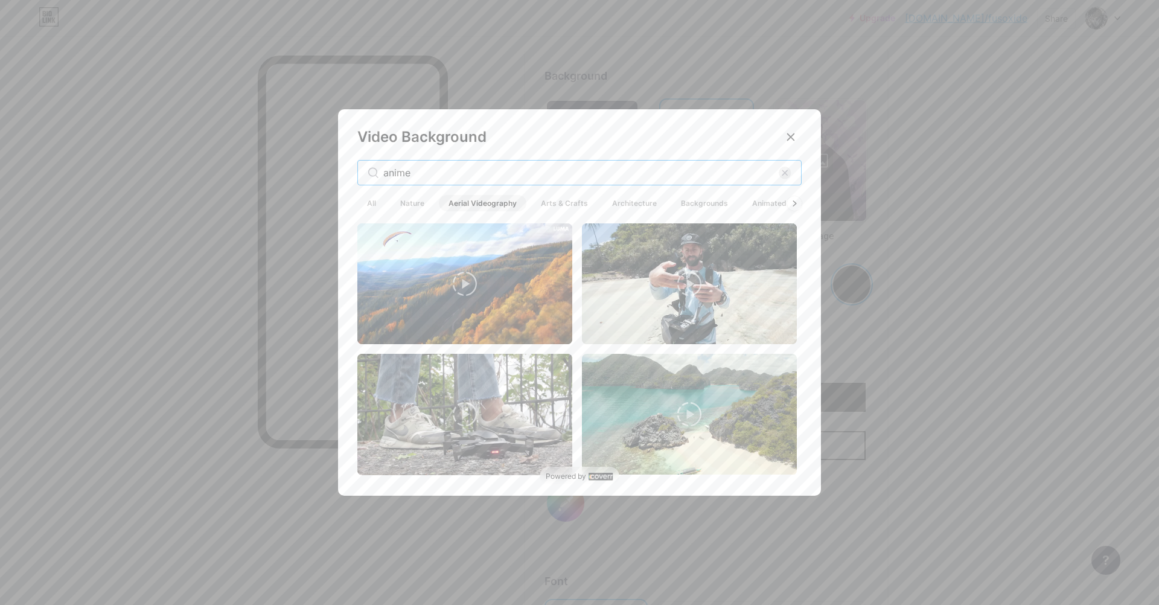
click at [574, 167] on input "anime" at bounding box center [580, 172] width 395 height 14
click at [568, 172] on input "anime" at bounding box center [580, 172] width 395 height 14
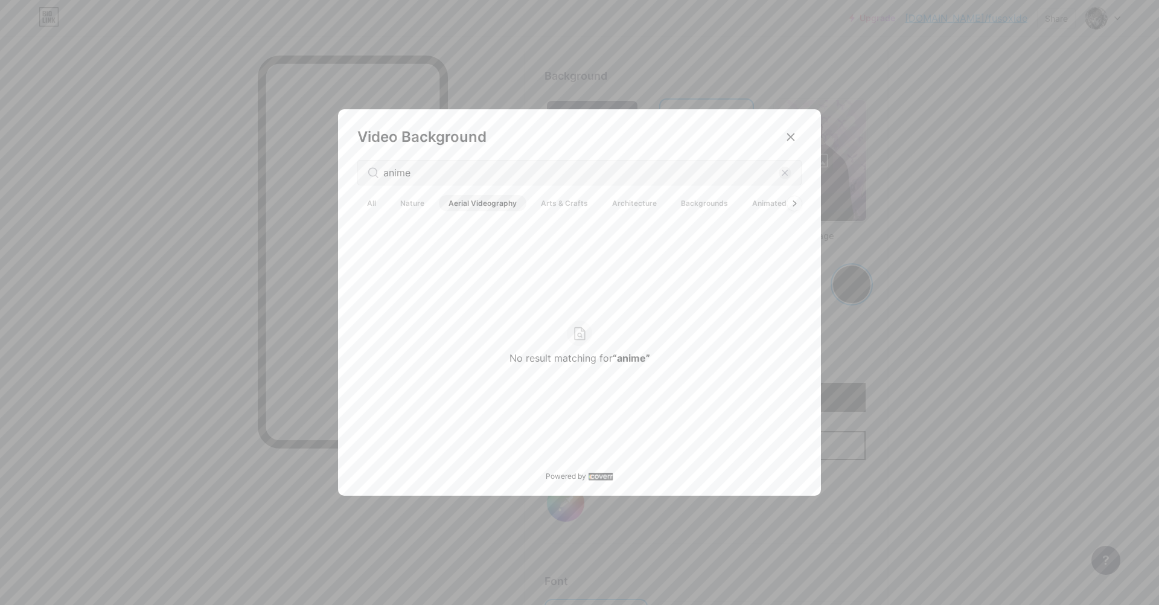
click at [369, 198] on span "All" at bounding box center [371, 203] width 28 height 16
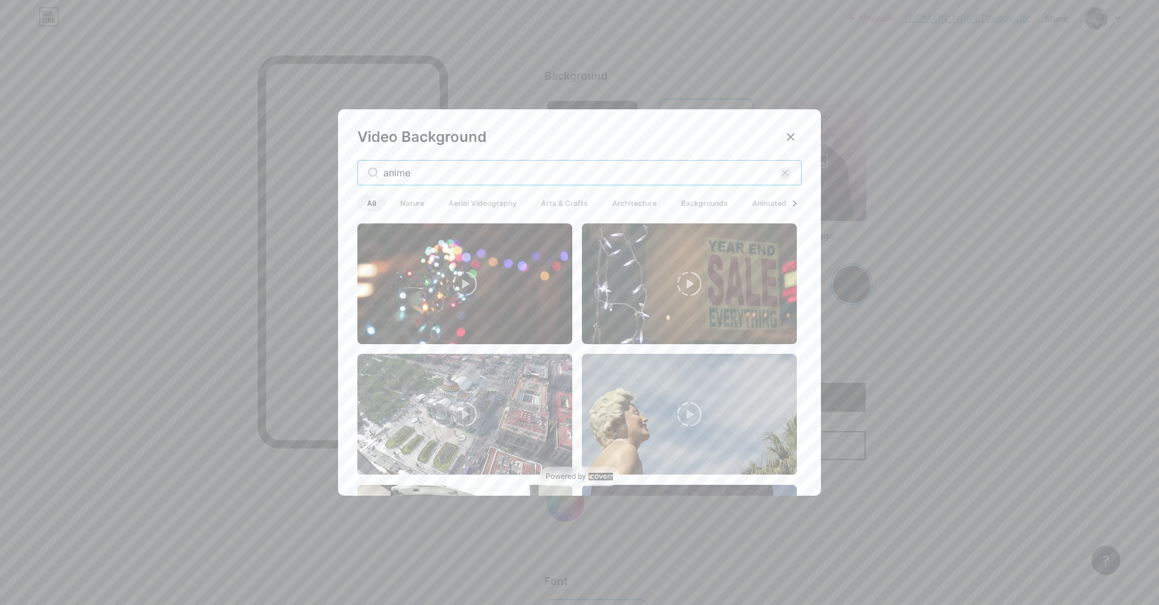
click at [536, 174] on input "anime" at bounding box center [580, 172] width 395 height 14
type input "ghoul"
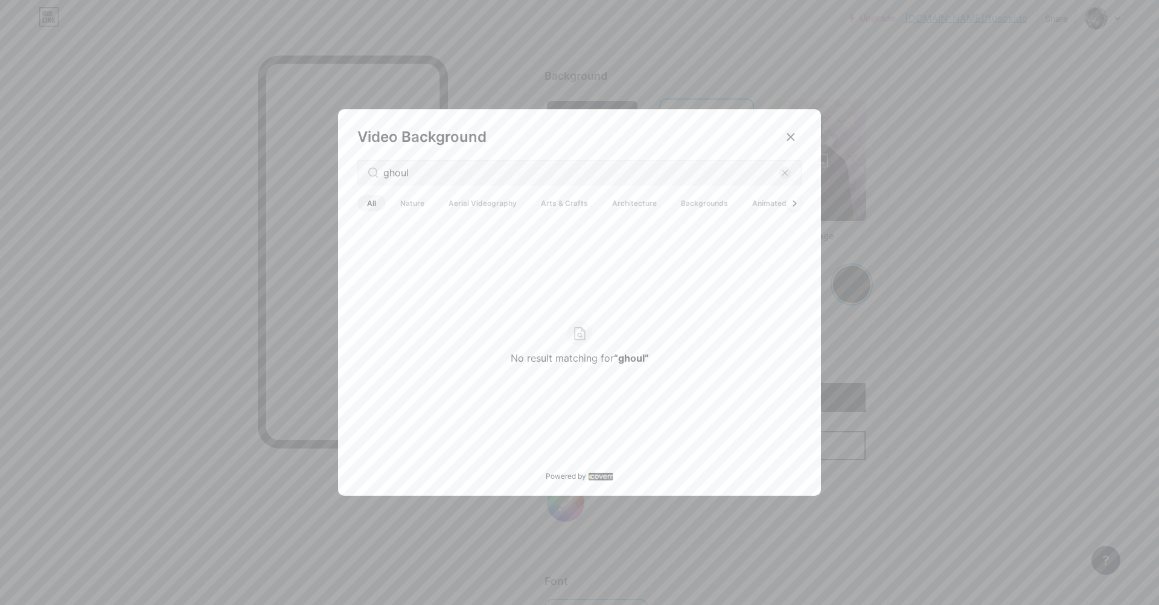
click at [623, 360] on b "“ghoul”" at bounding box center [631, 358] width 35 height 12
click at [729, 293] on div "No result matching for “ghoul”" at bounding box center [579, 343] width 444 height 278
click at [792, 203] on icon at bounding box center [794, 203] width 5 height 7
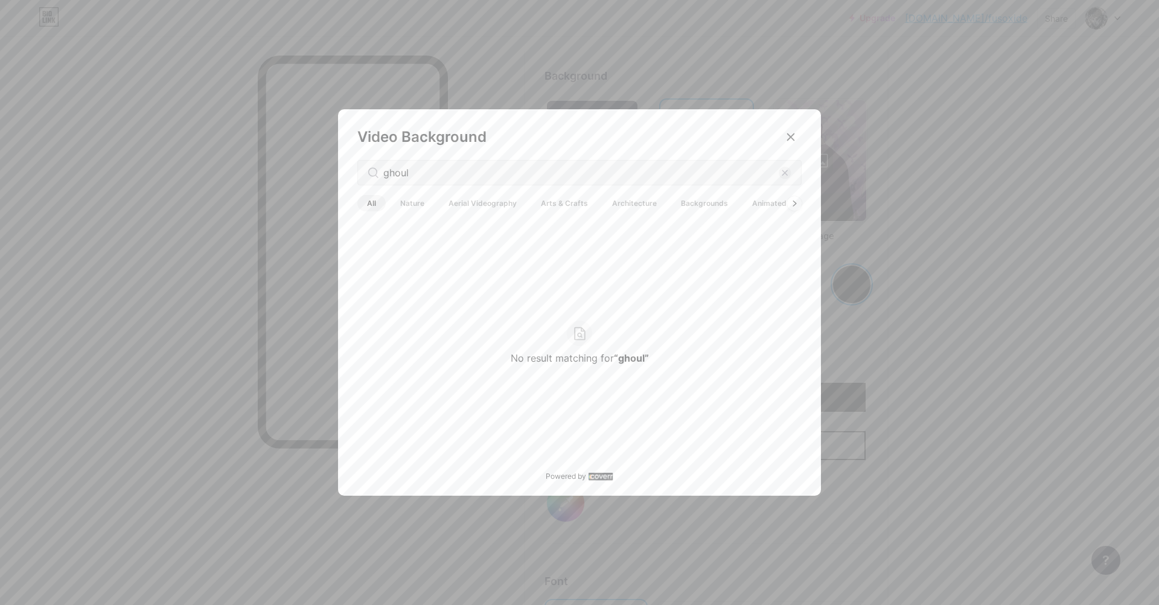
drag, startPoint x: 763, startPoint y: 205, endPoint x: 775, endPoint y: 206, distance: 11.5
click at [763, 205] on span "Animated" at bounding box center [769, 203] width 54 height 16
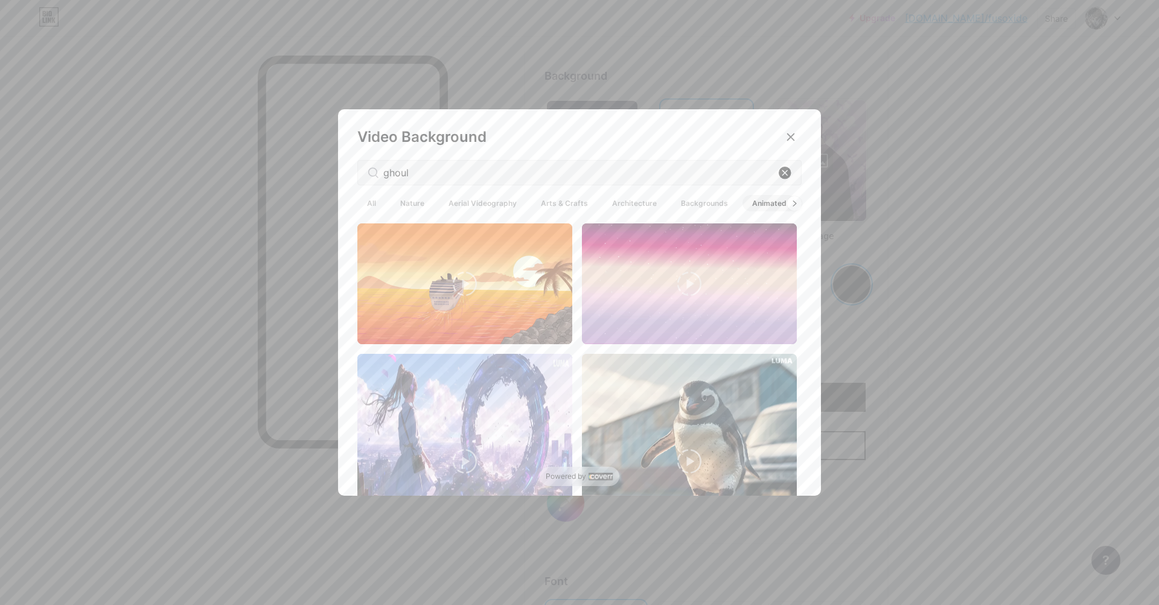
click at [778, 173] on rect at bounding box center [784, 173] width 13 height 13
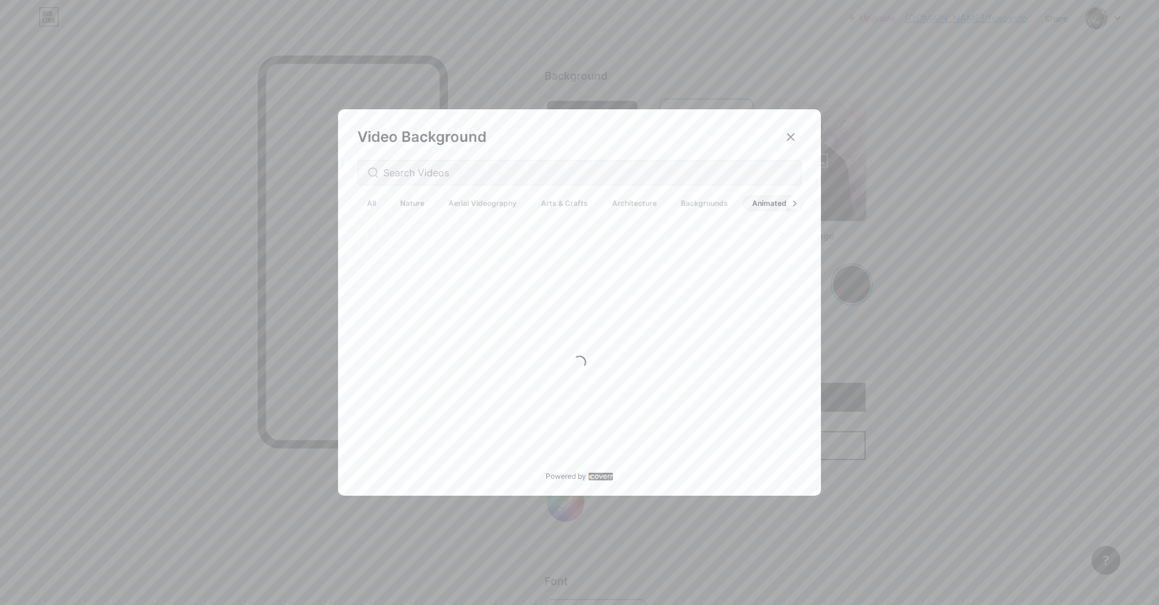
click at [737, 153] on div "Video Background All Nature Aerial Videography Arts & Crafts Architecture Backg…" at bounding box center [579, 305] width 483 height 392
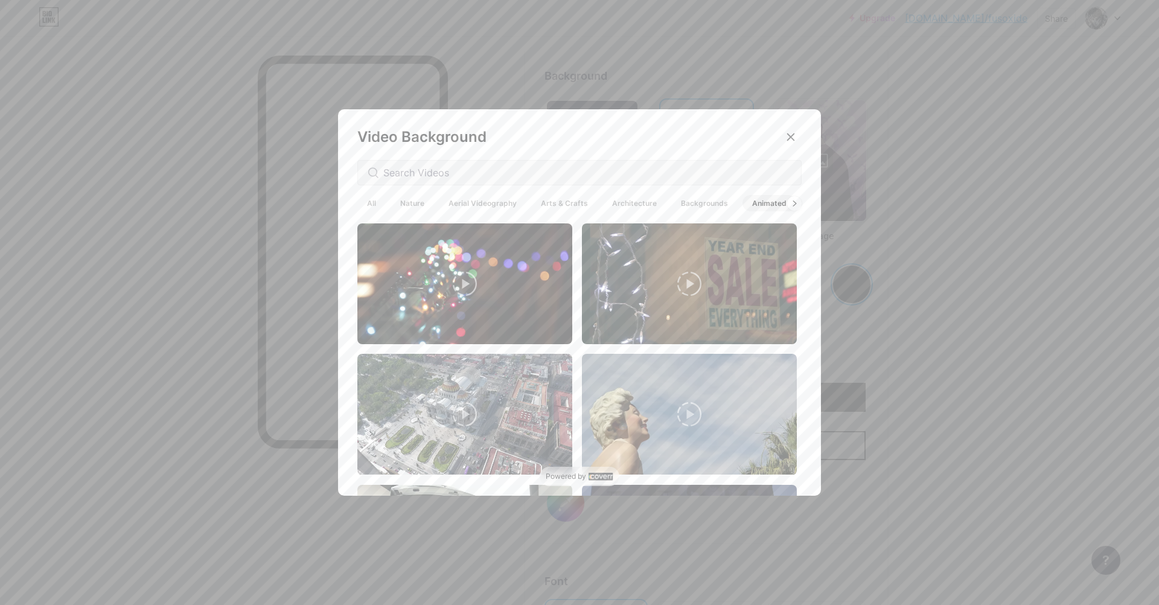
click at [944, 201] on div at bounding box center [579, 302] width 1159 height 605
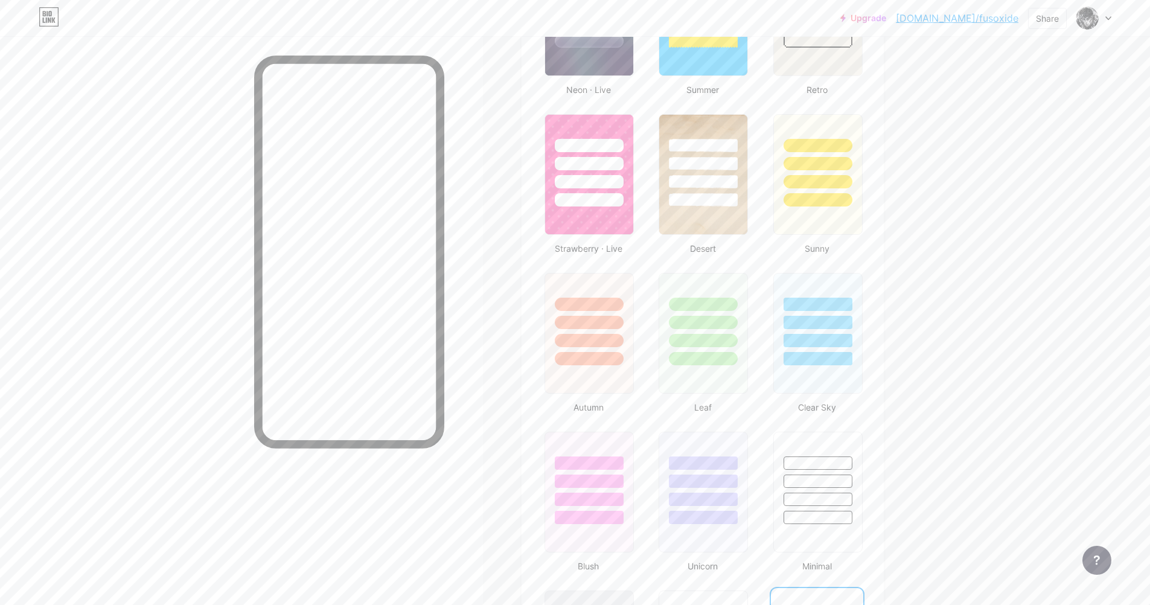
scroll to position [872, 0]
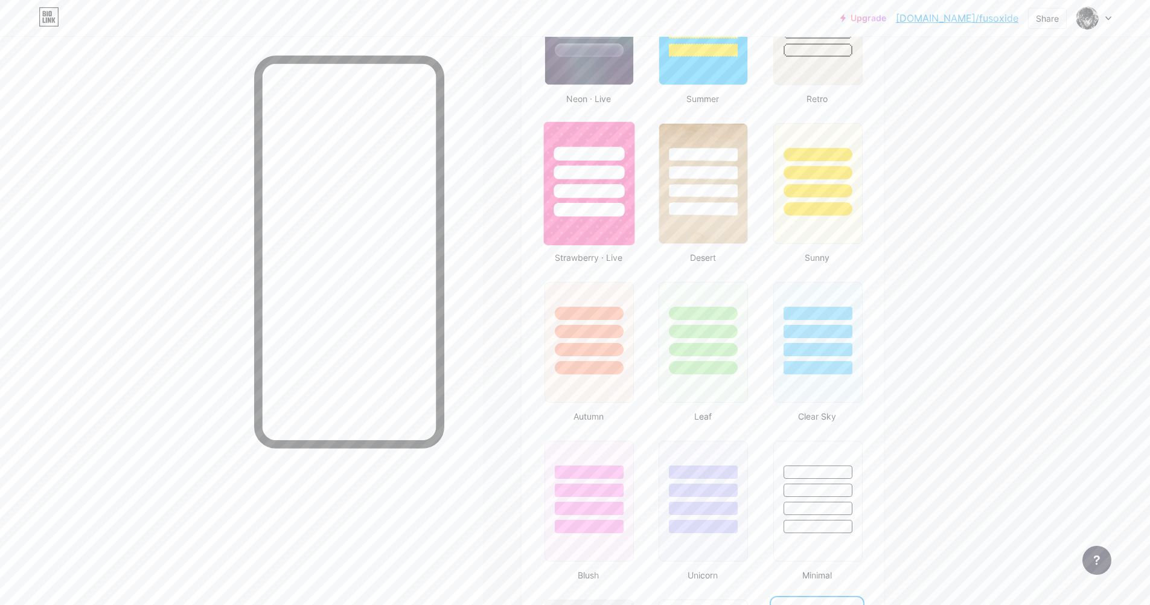
click at [623, 198] on div at bounding box center [589, 169] width 91 height 95
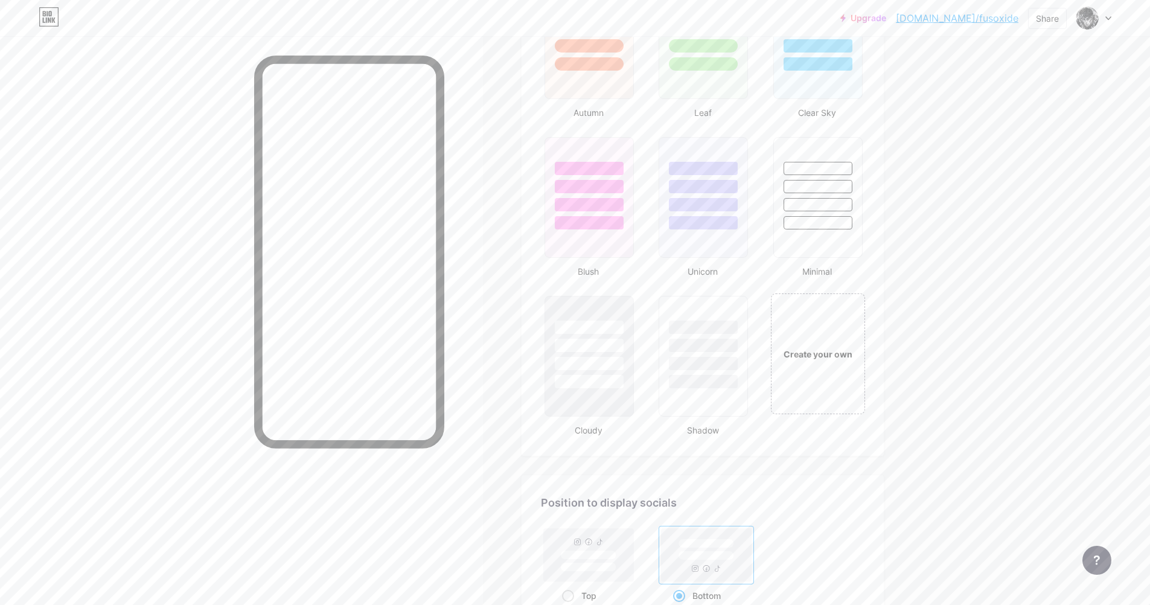
scroll to position [1201, 0]
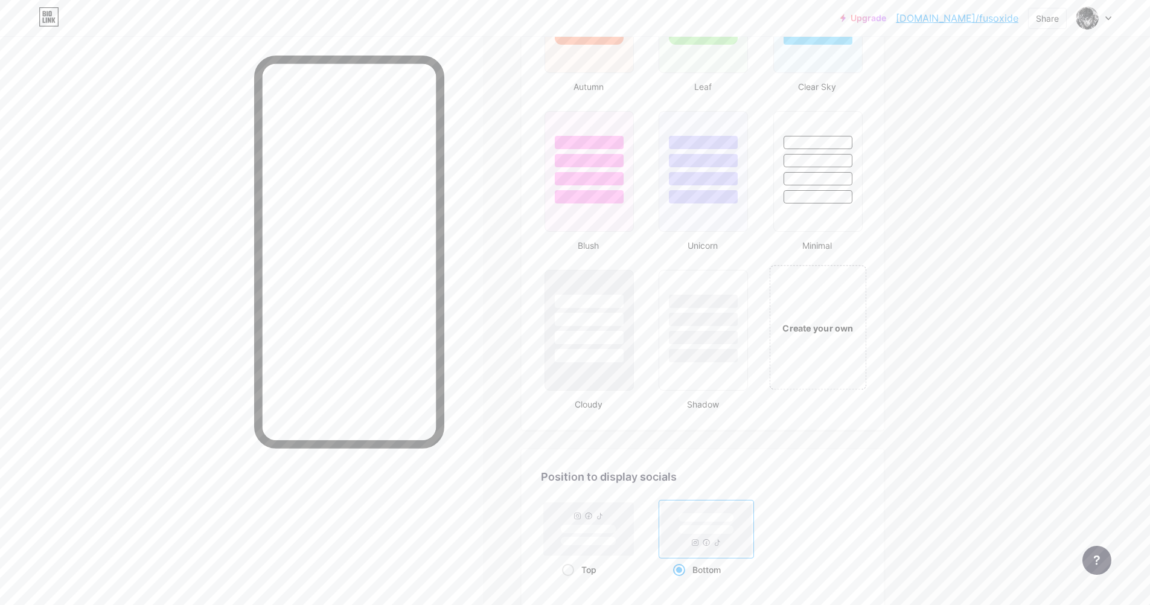
click at [825, 367] on div "Create your own" at bounding box center [817, 327] width 97 height 124
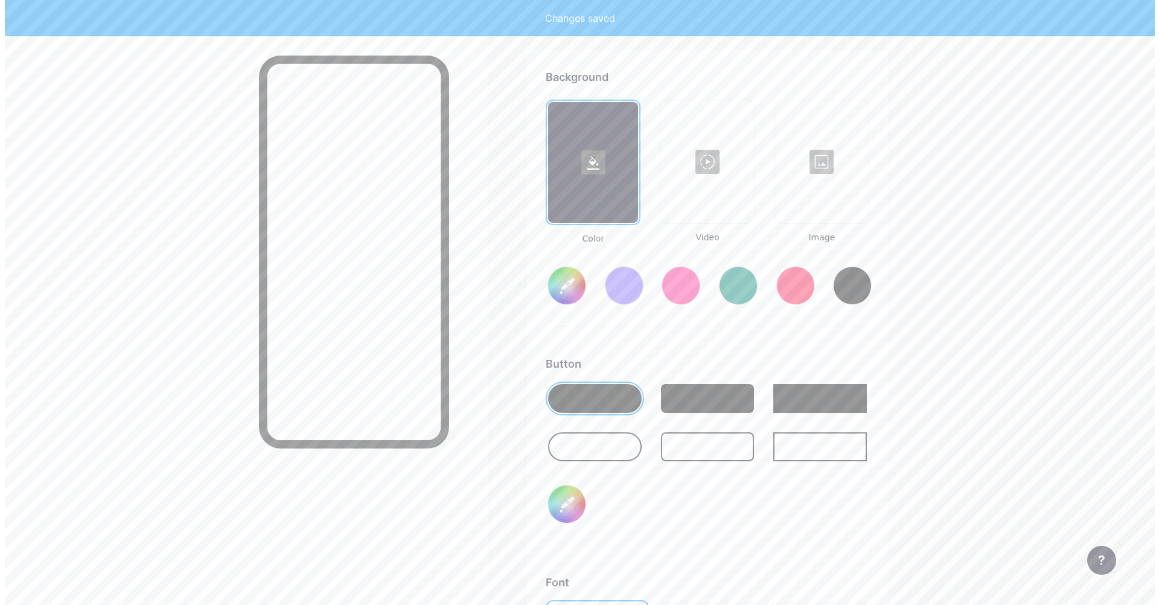
scroll to position [1602, 0]
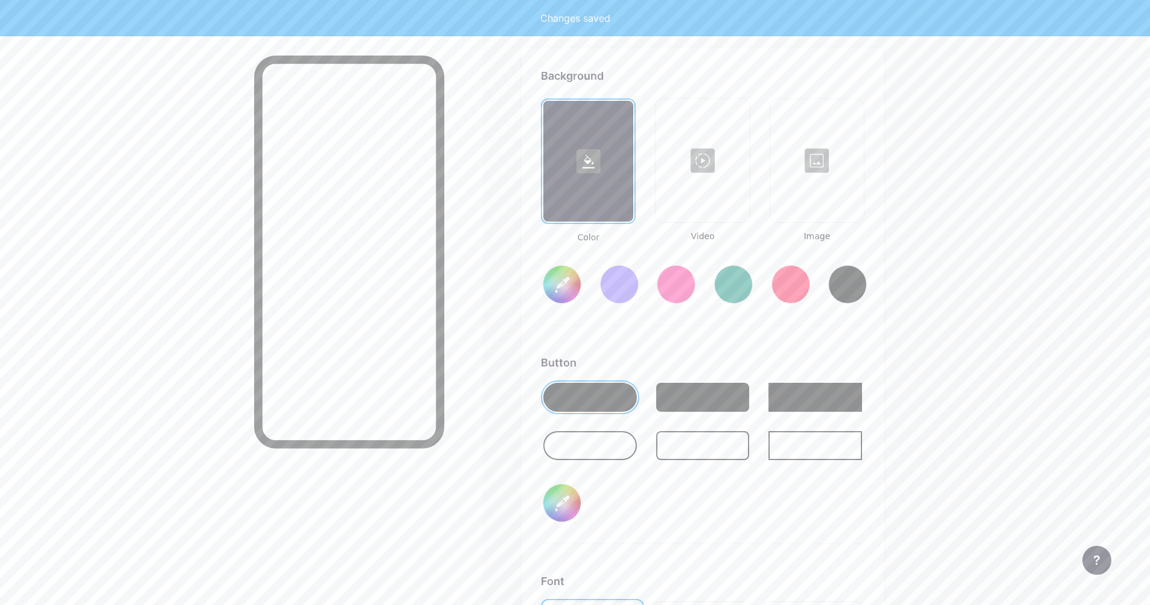
type input "#ffffff"
type input "#000000"
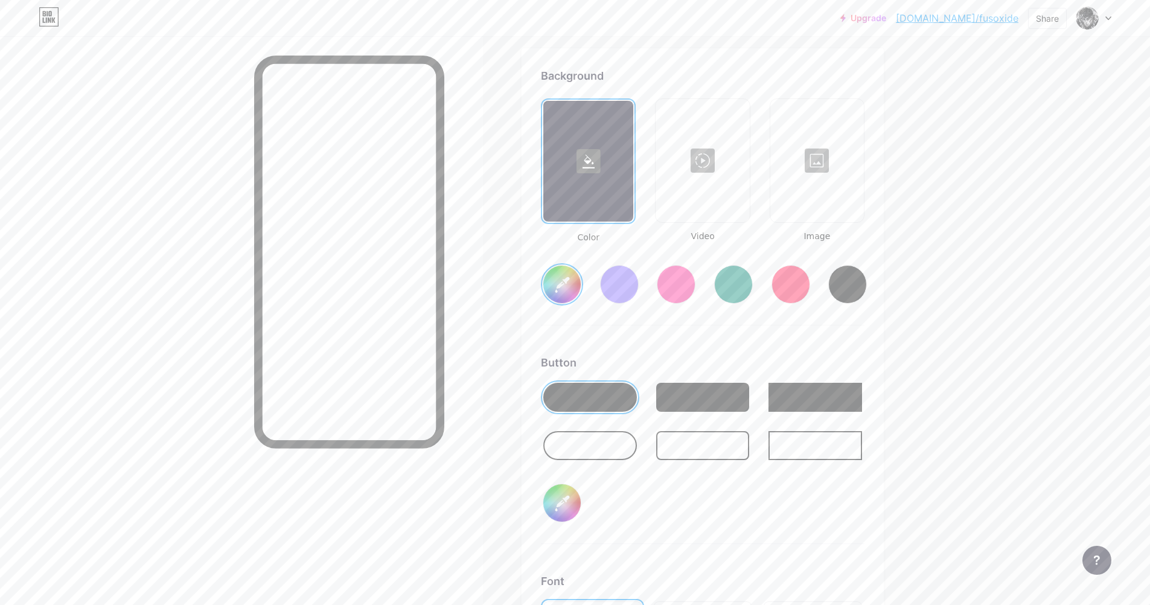
click at [815, 159] on div at bounding box center [816, 160] width 91 height 121
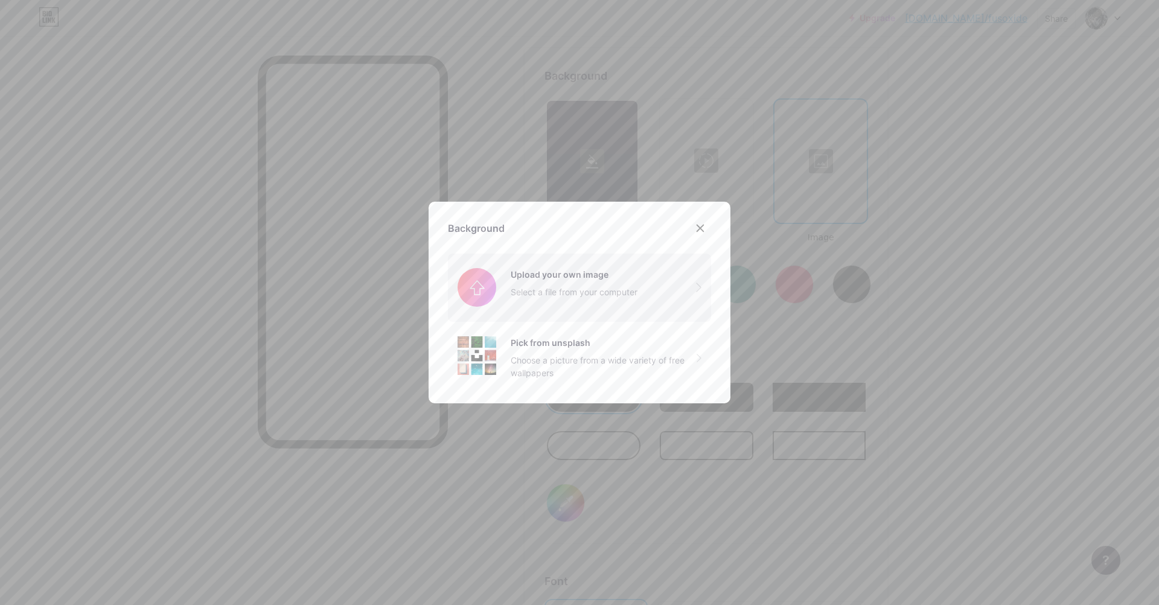
click at [541, 293] on input "file" at bounding box center [579, 287] width 263 height 68
click at [615, 363] on div "Choose a picture from a wide variety of free wallpapers" at bounding box center [604, 366] width 186 height 25
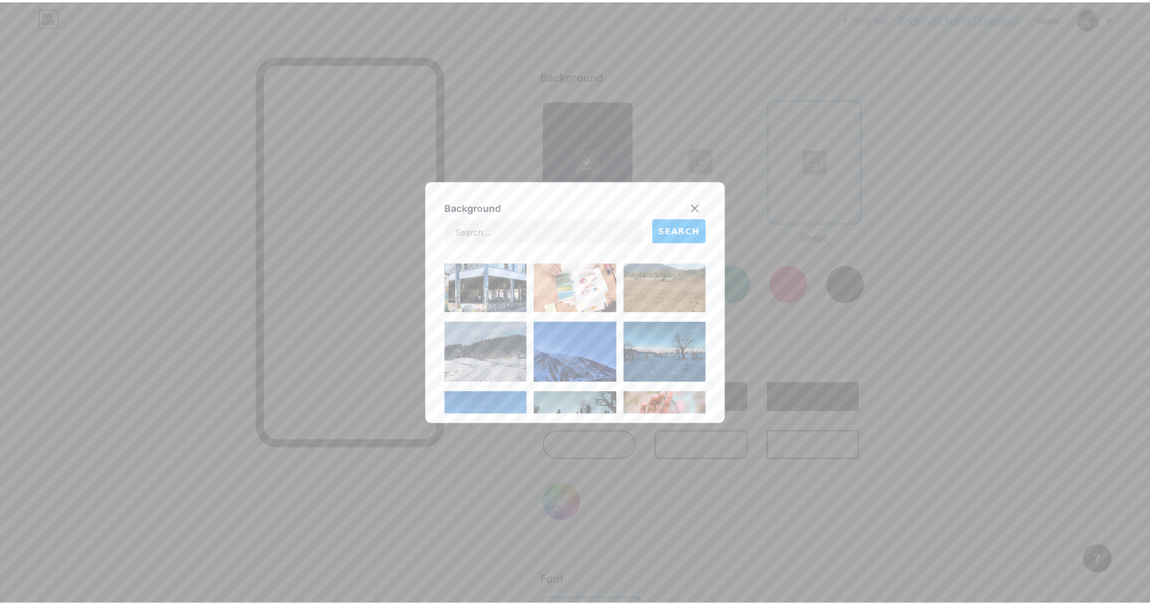
scroll to position [302, 0]
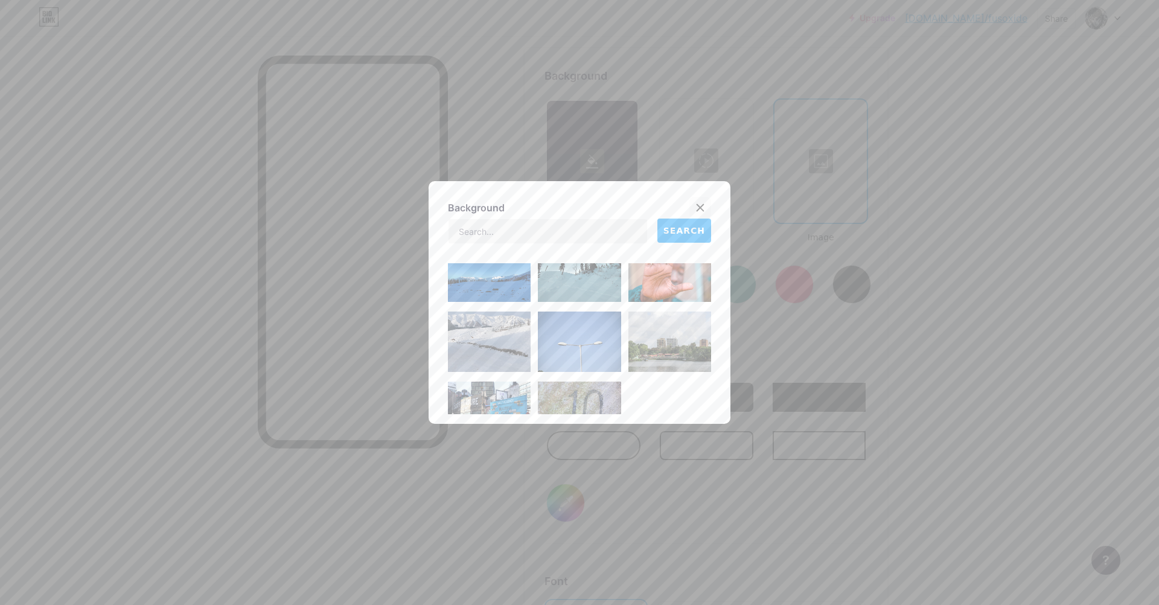
click at [702, 200] on div at bounding box center [700, 208] width 22 height 22
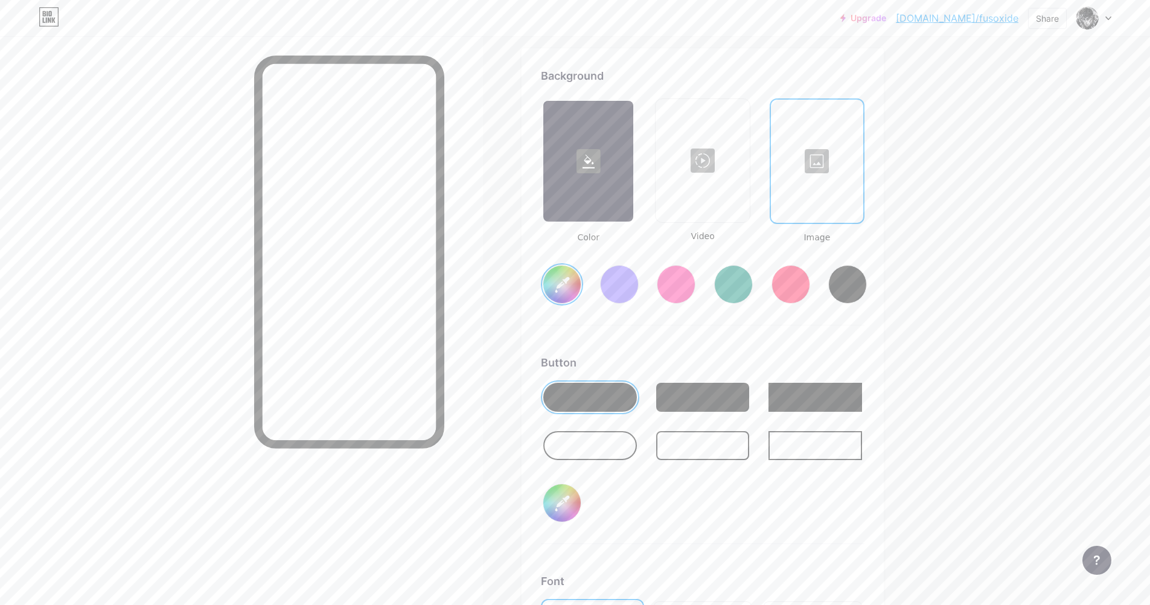
click at [817, 213] on div at bounding box center [817, 161] width 90 height 121
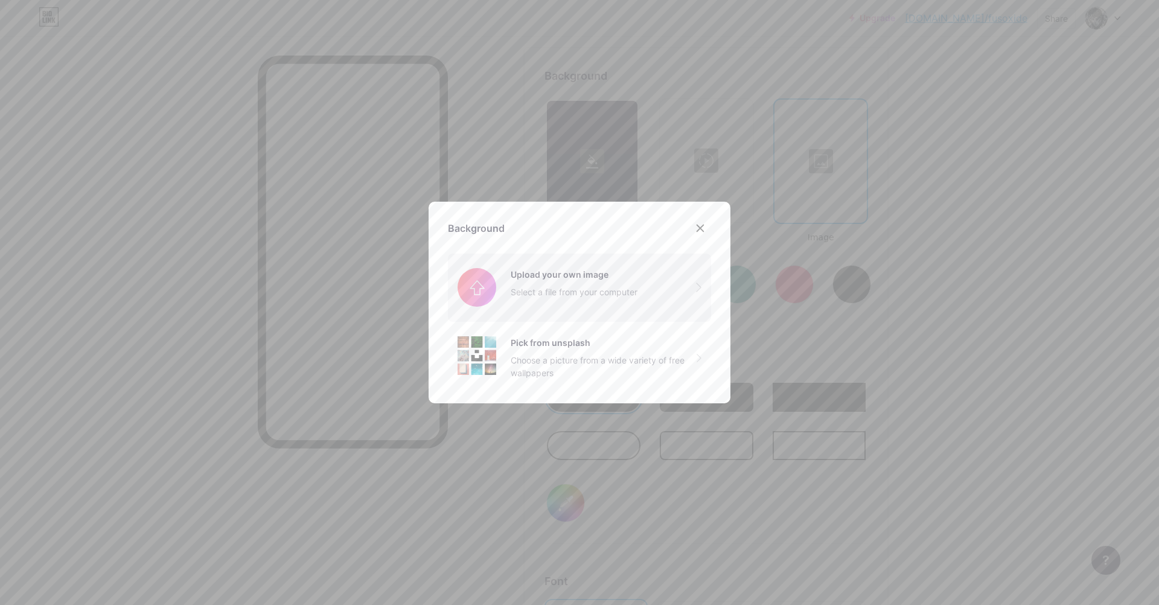
click at [622, 279] on input "file" at bounding box center [579, 287] width 263 height 68
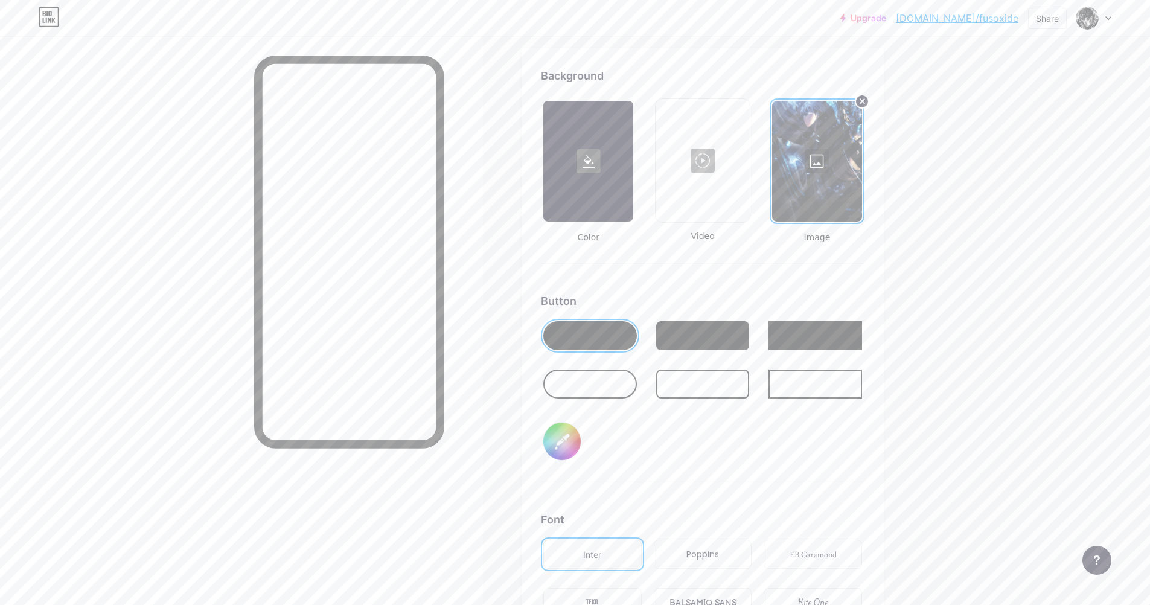
click at [825, 159] on div at bounding box center [817, 161] width 90 height 121
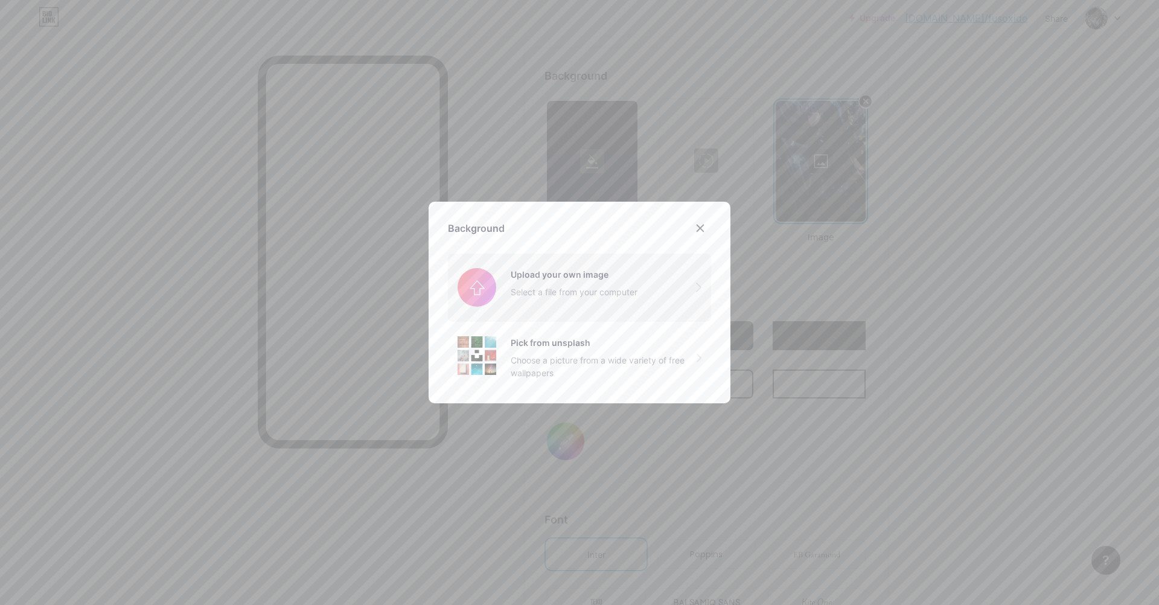
click at [562, 284] on input "file" at bounding box center [579, 287] width 263 height 68
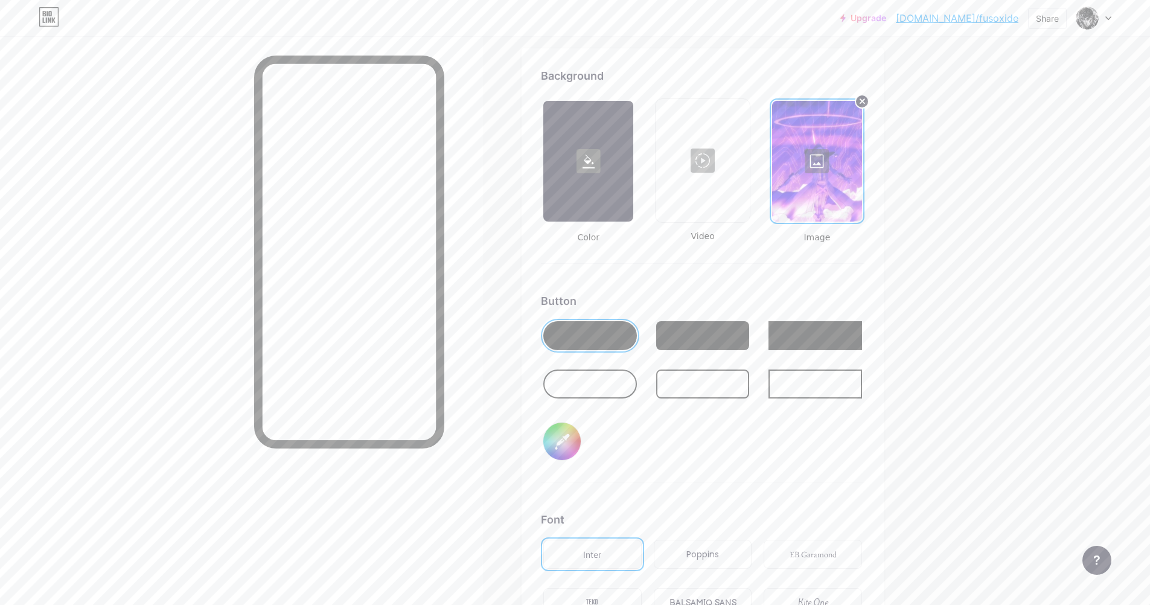
click at [824, 161] on div at bounding box center [817, 161] width 90 height 121
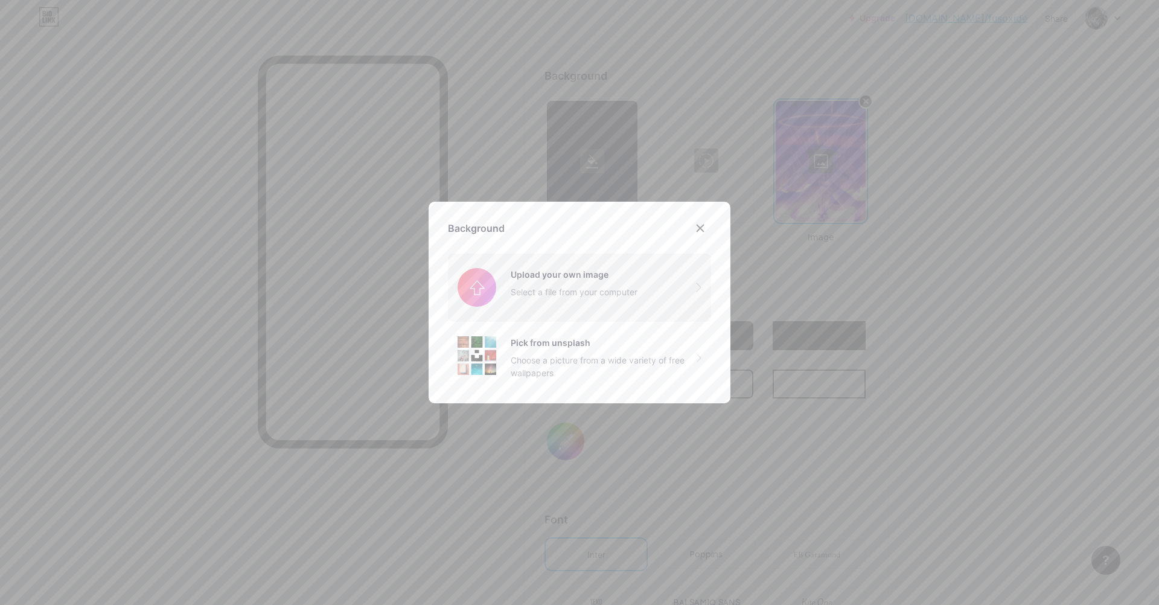
click at [546, 276] on input "file" at bounding box center [579, 287] width 263 height 68
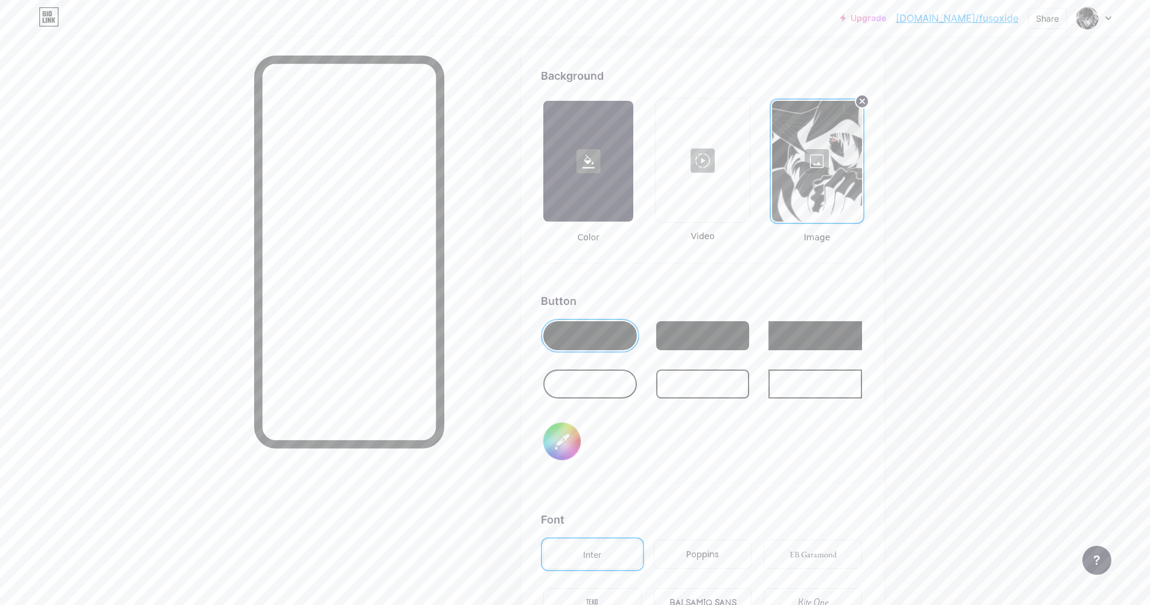
click at [827, 159] on div at bounding box center [817, 161] width 90 height 121
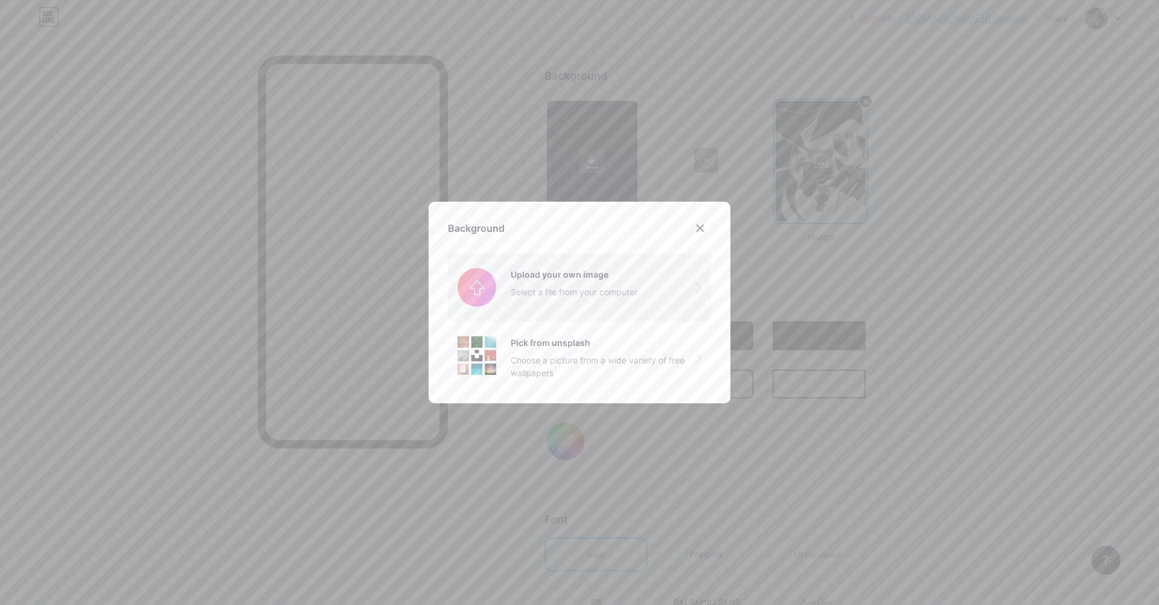
click at [572, 257] on input "file" at bounding box center [579, 287] width 263 height 68
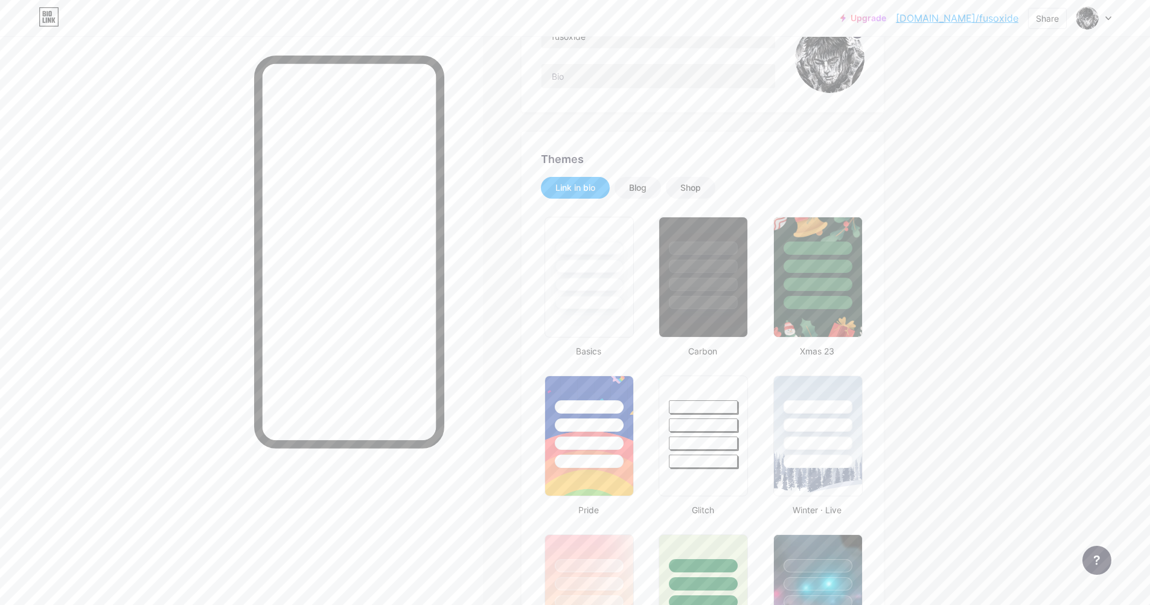
scroll to position [0, 0]
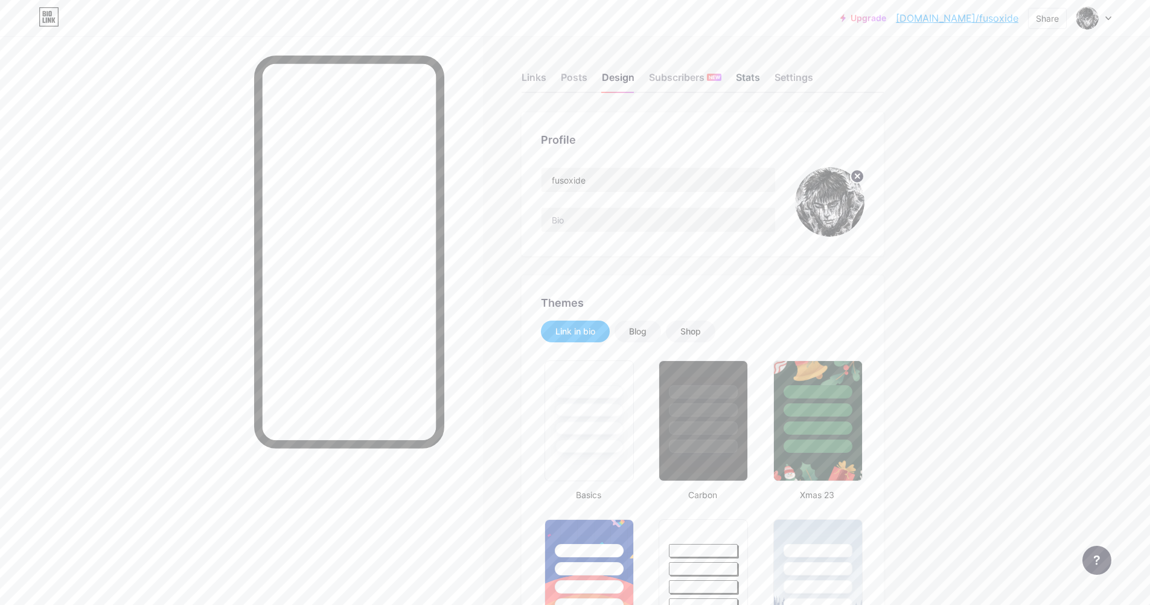
click at [753, 80] on div "Stats" at bounding box center [748, 81] width 24 height 22
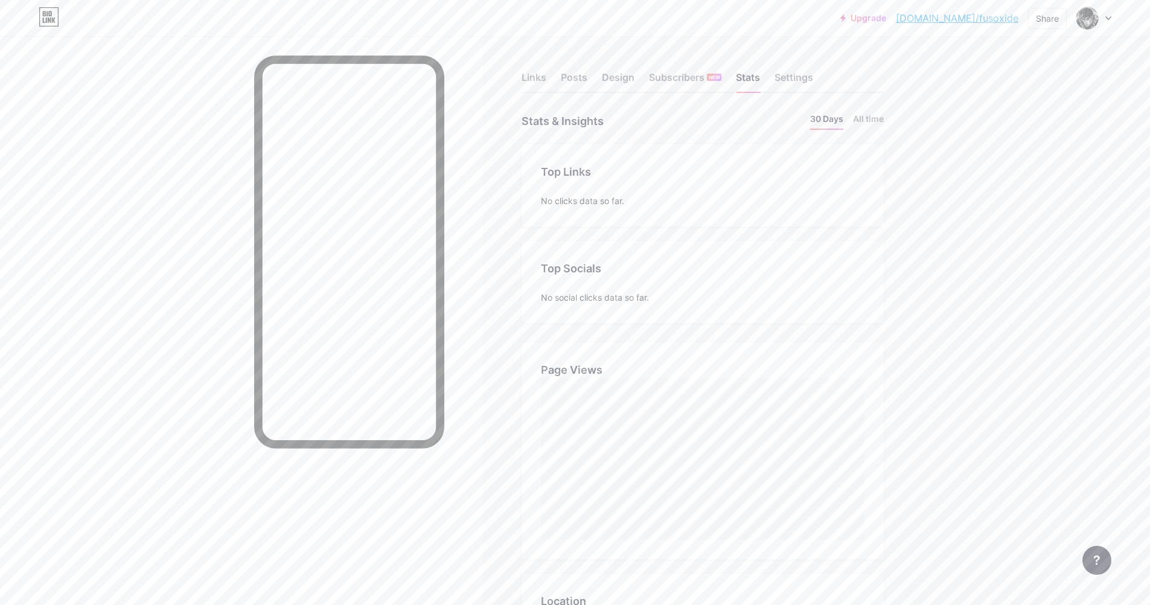
scroll to position [605, 1150]
click at [793, 81] on div "Settings" at bounding box center [793, 81] width 39 height 22
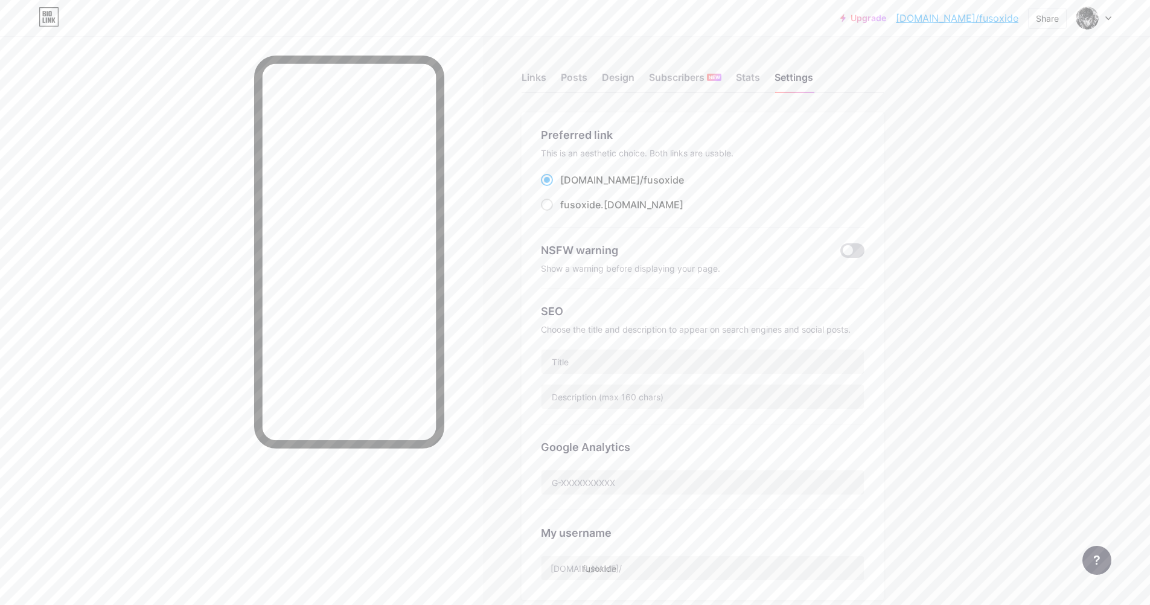
click at [851, 248] on span at bounding box center [852, 250] width 24 height 14
click at [840, 253] on input "checkbox" at bounding box center [840, 253] width 0 height 0
click at [848, 245] on span at bounding box center [852, 250] width 24 height 14
click at [840, 253] on input "checkbox" at bounding box center [840, 253] width 0 height 0
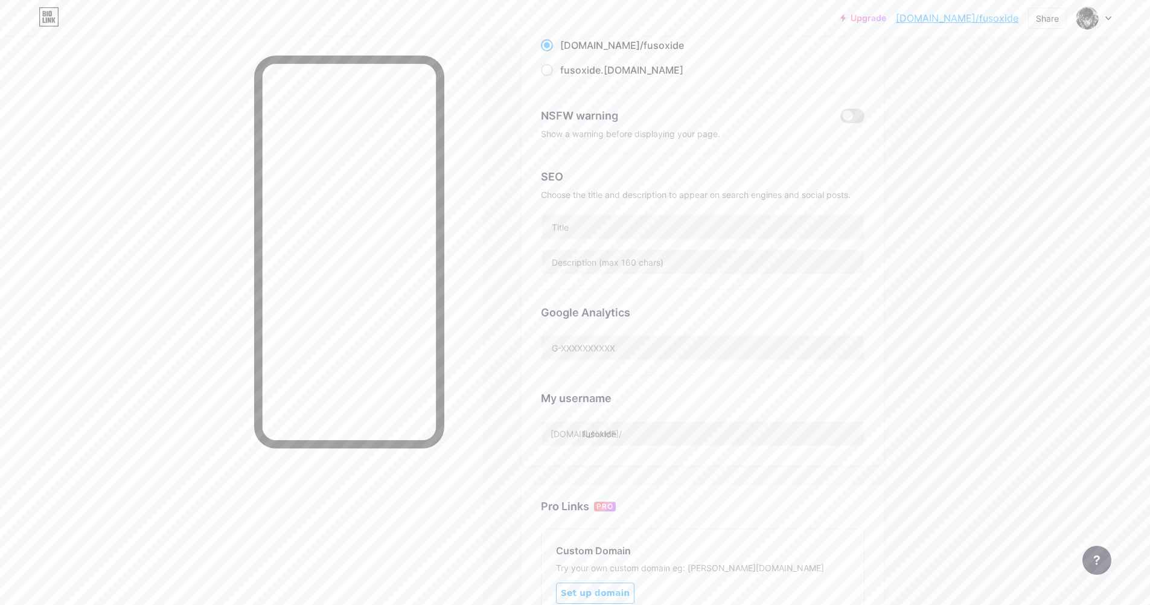
scroll to position [181, 0]
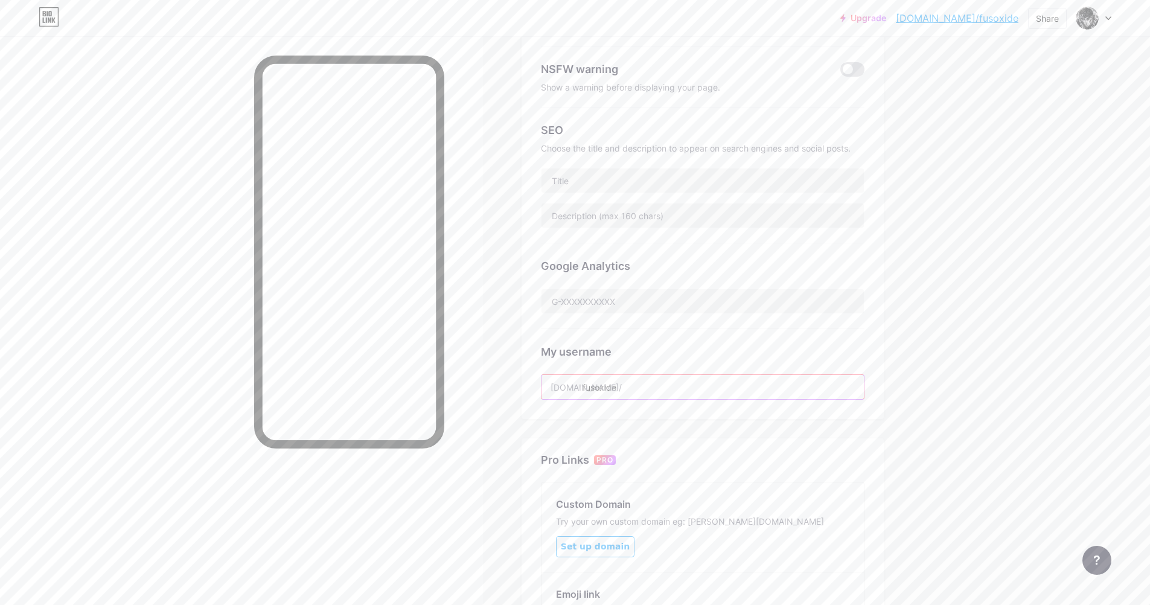
click at [704, 386] on input "fusoxide" at bounding box center [702, 387] width 322 height 24
click at [738, 357] on div "My username" at bounding box center [702, 351] width 323 height 16
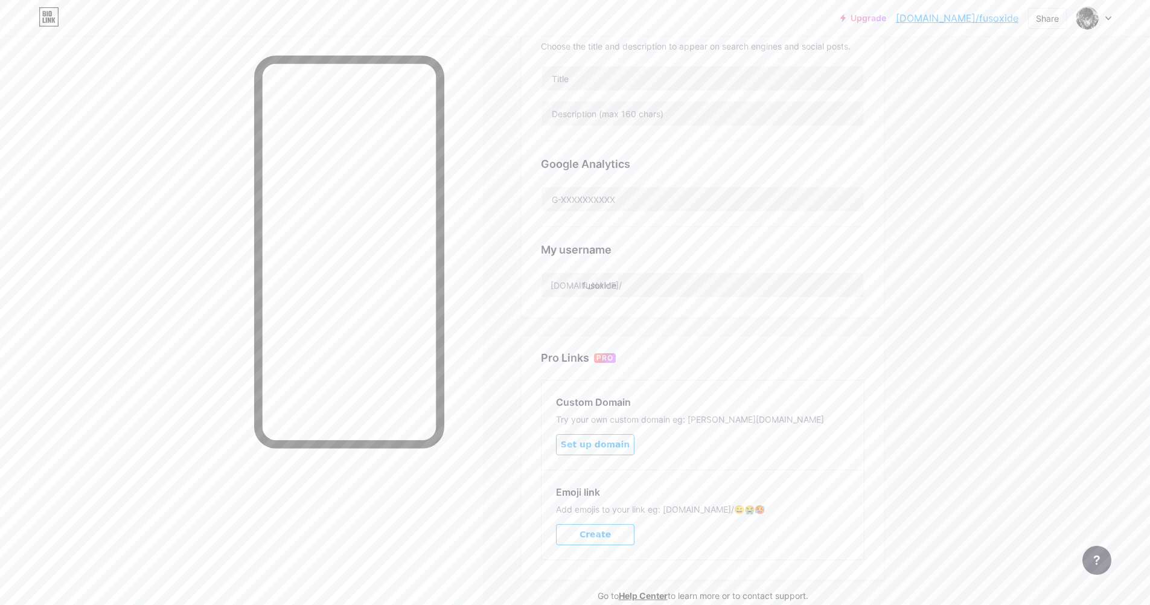
scroll to position [339, 0]
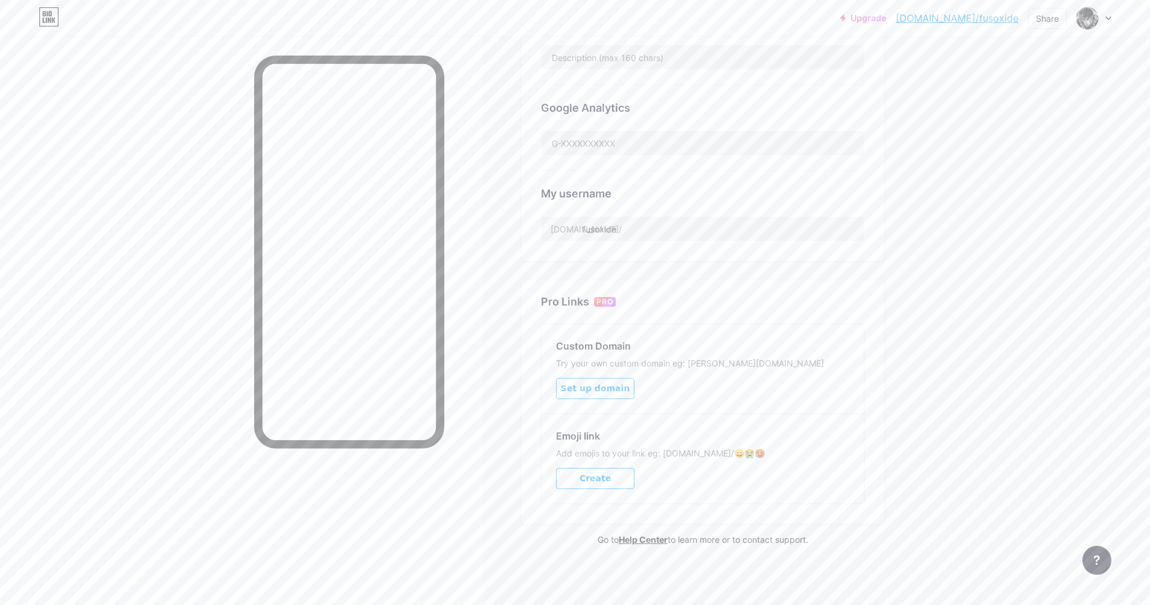
click at [617, 474] on button "Create" at bounding box center [595, 478] width 78 height 21
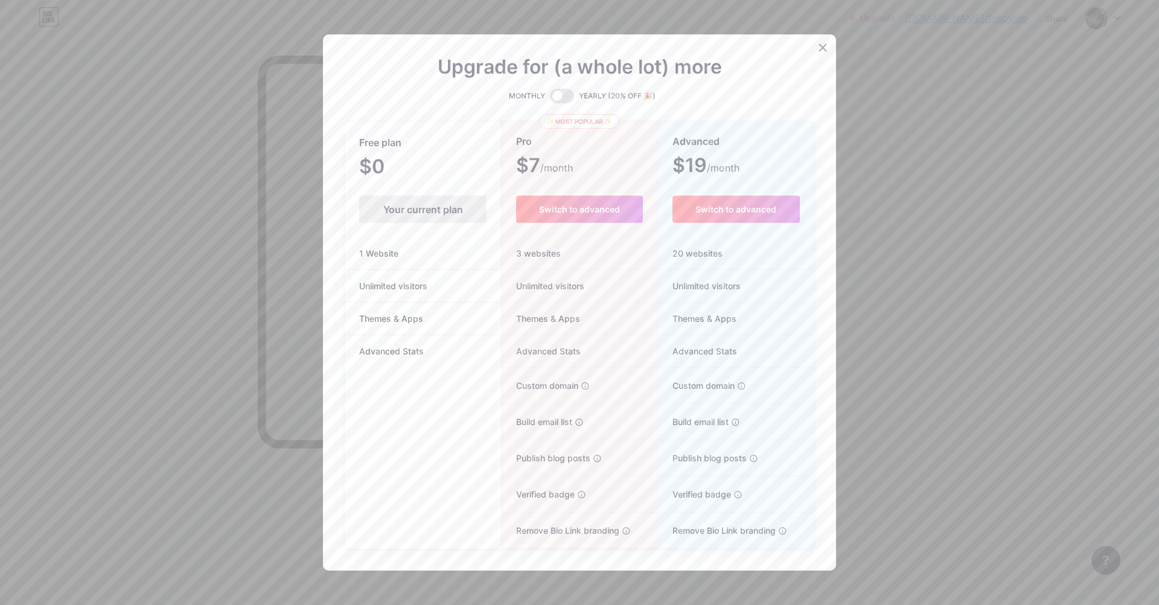
click at [1015, 256] on div at bounding box center [579, 302] width 1159 height 605
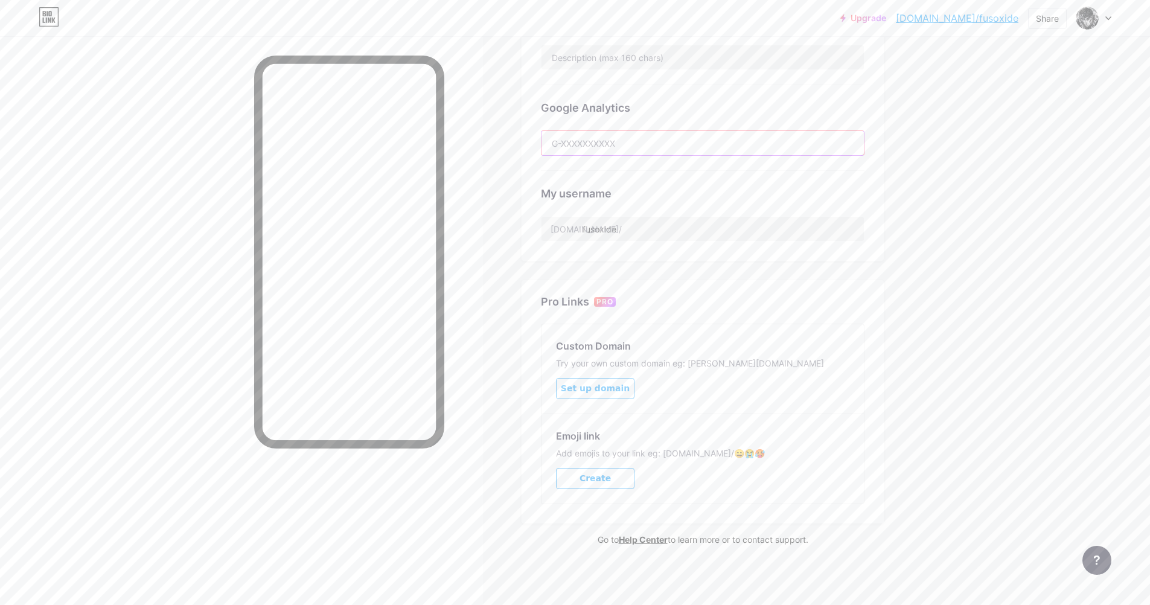
click at [687, 145] on input "text" at bounding box center [702, 143] width 322 height 24
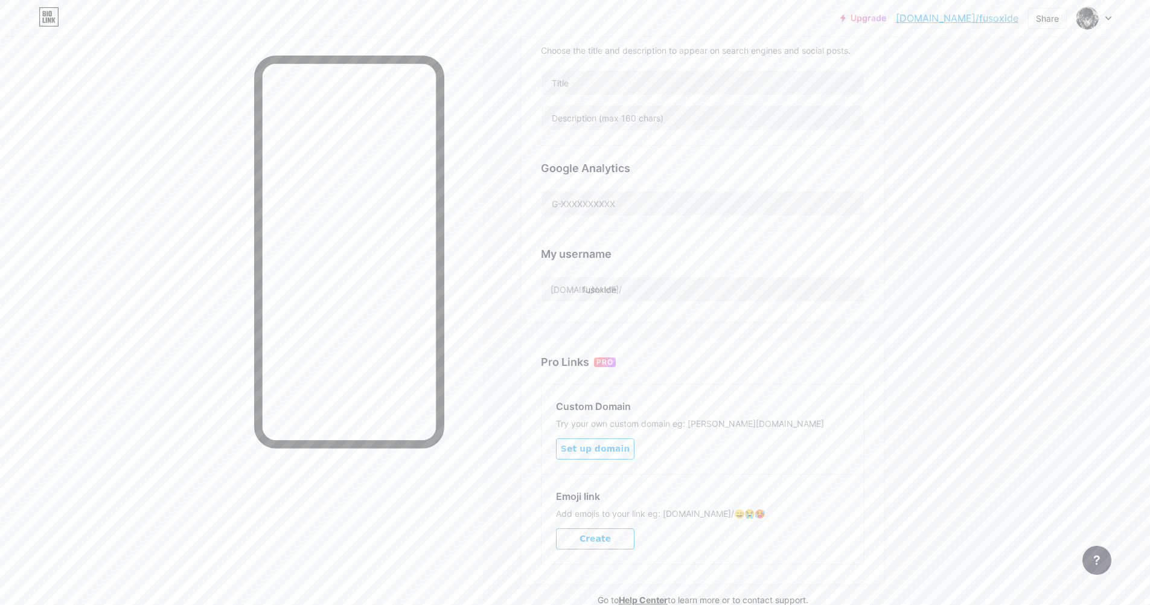
click at [731, 153] on div "Google Analytics" at bounding box center [702, 188] width 323 height 86
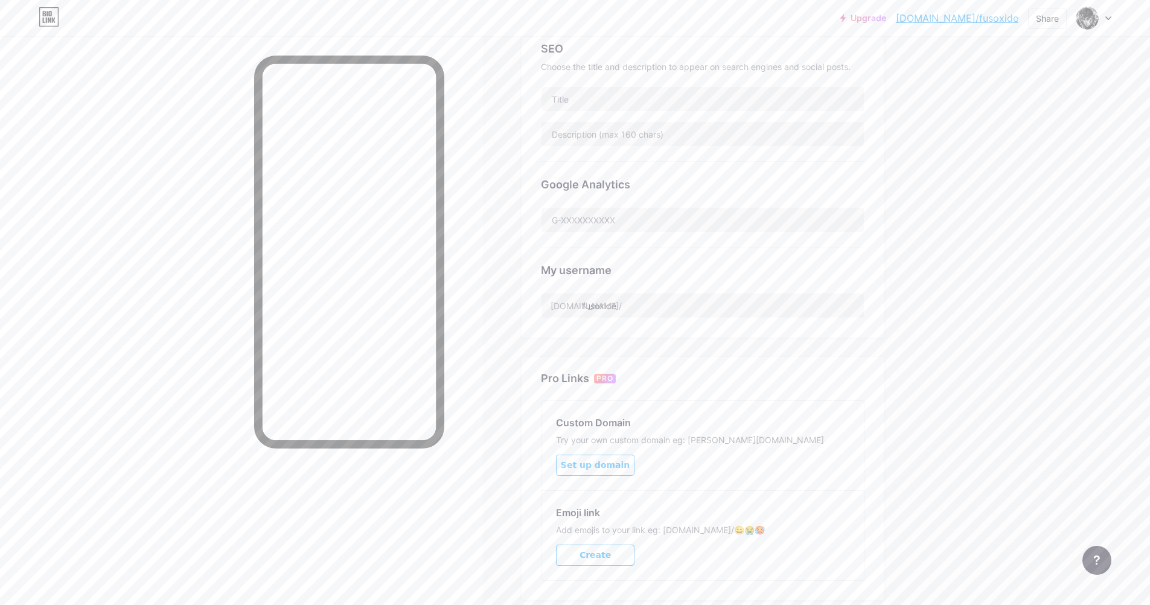
scroll to position [158, 0]
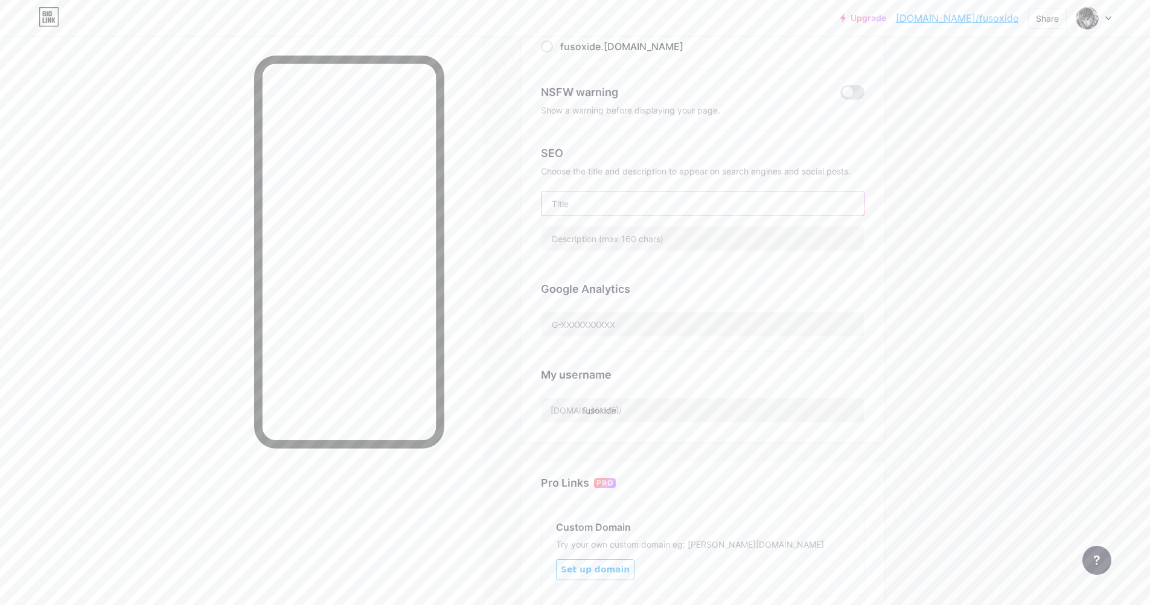
click at [673, 199] on input "text" at bounding box center [702, 203] width 322 height 24
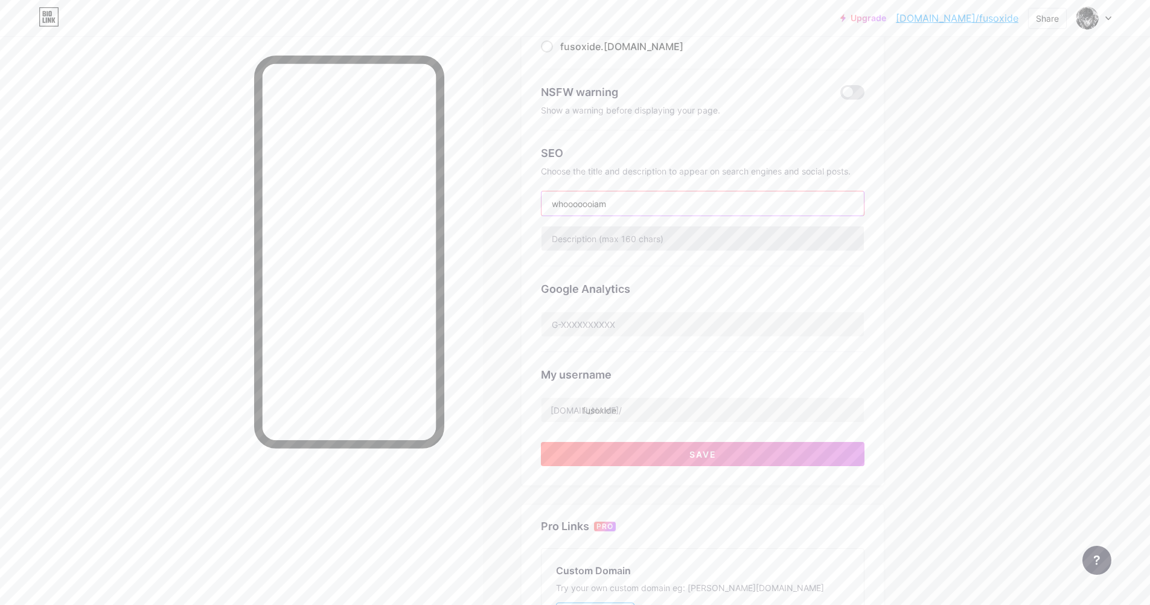
type input "whooooooiam"
click at [689, 231] on input "text" at bounding box center [702, 238] width 322 height 24
click at [745, 444] on button "Save" at bounding box center [702, 454] width 323 height 24
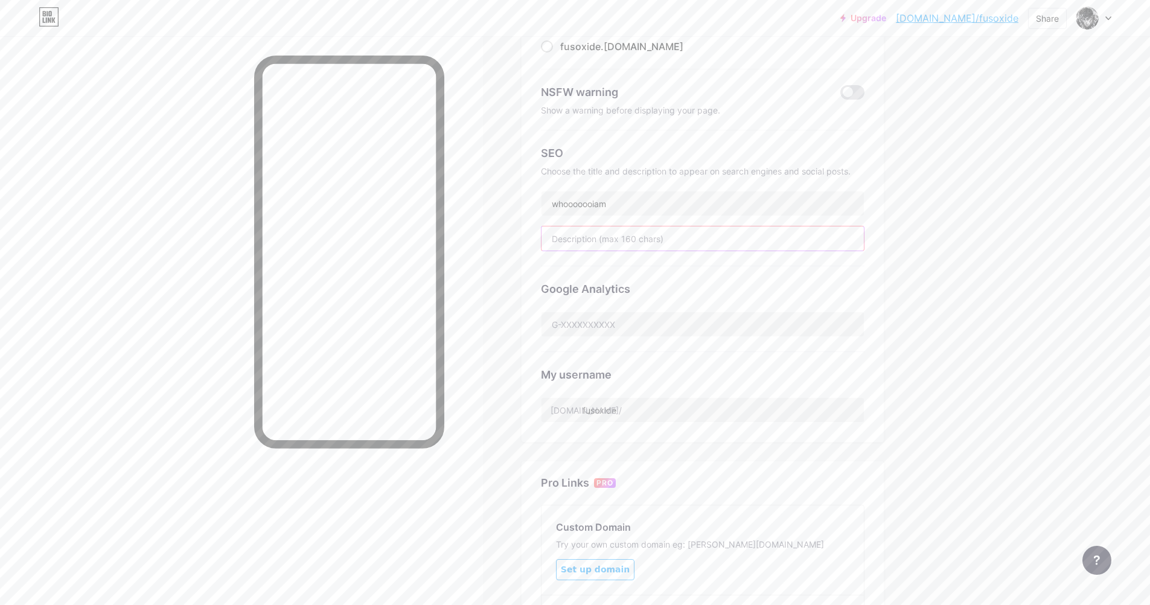
click at [675, 243] on input "text" at bounding box center [702, 238] width 322 height 24
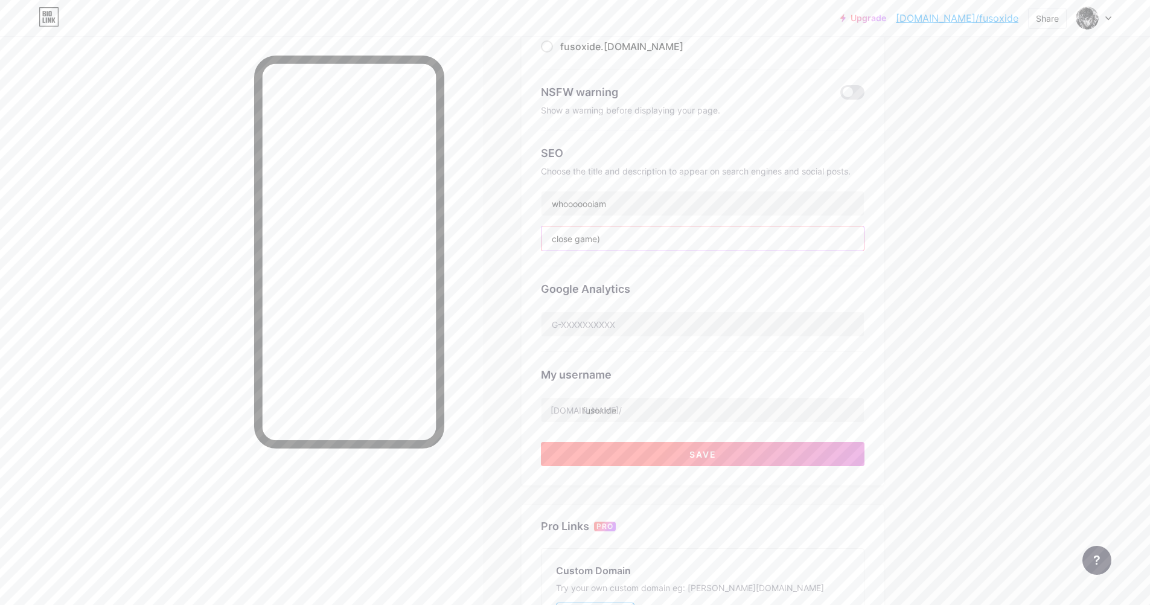
type input "close game)"
click at [739, 452] on button "Save" at bounding box center [702, 454] width 323 height 24
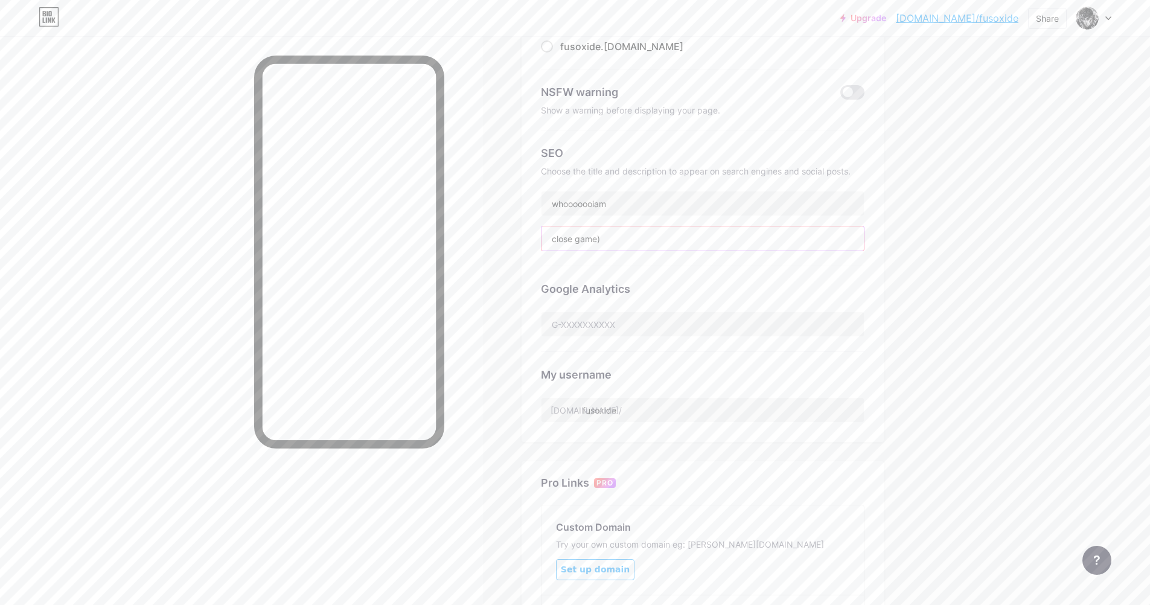
drag, startPoint x: 654, startPoint y: 228, endPoint x: 488, endPoint y: 224, distance: 166.0
click at [488, 224] on div "Links Posts Design Subscribers NEW Stats Settings Preferred link This is an aes…" at bounding box center [467, 332] width 934 height 909
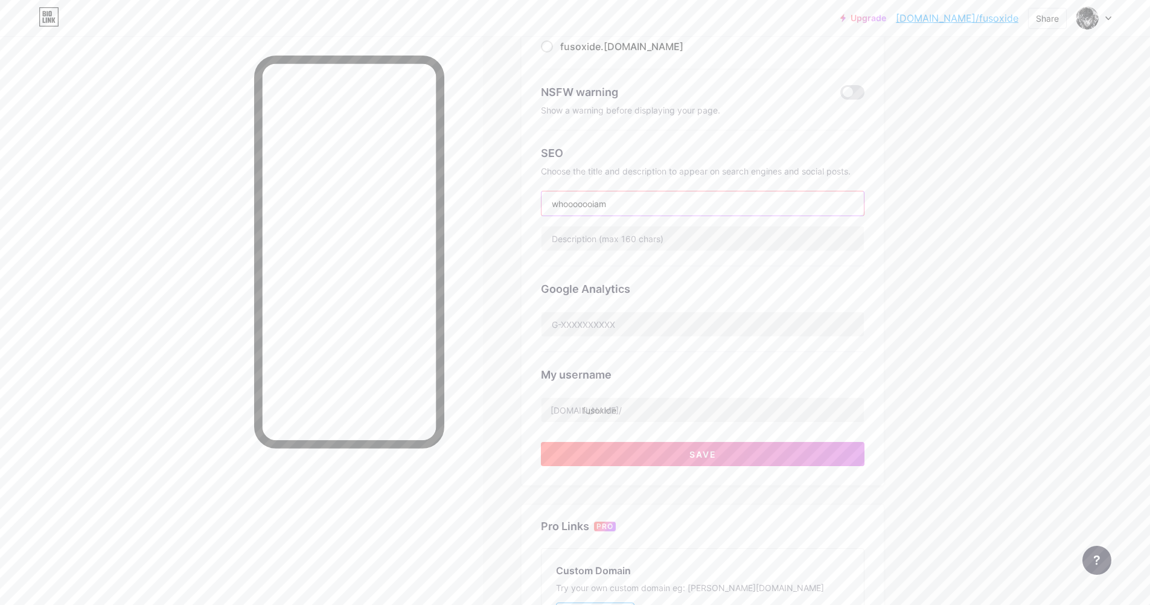
drag, startPoint x: 596, startPoint y: 203, endPoint x: 572, endPoint y: 202, distance: 24.1
click at [572, 202] on input "whooooooiam" at bounding box center [702, 203] width 322 height 24
drag, startPoint x: 923, startPoint y: 185, endPoint x: 918, endPoint y: 191, distance: 6.9
click at [922, 185] on div "Links Posts Design Subscribers NEW Stats Settings Preferred link This is an aes…" at bounding box center [467, 354] width 934 height 952
click at [737, 444] on button "Save" at bounding box center [702, 454] width 323 height 24
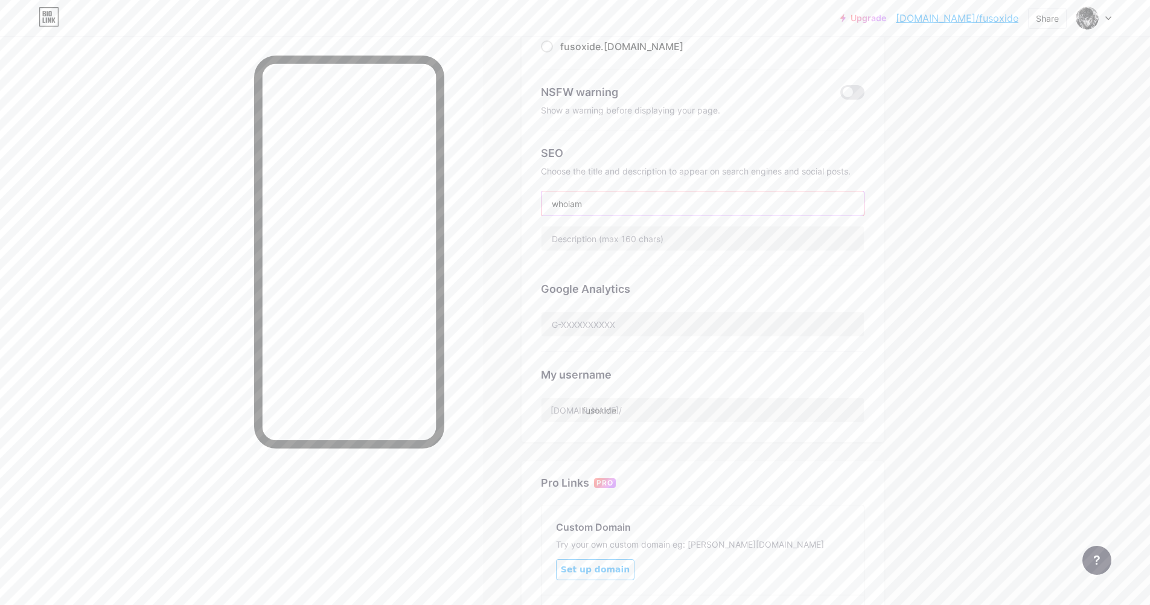
click at [570, 203] on input "whoiam" at bounding box center [702, 203] width 322 height 24
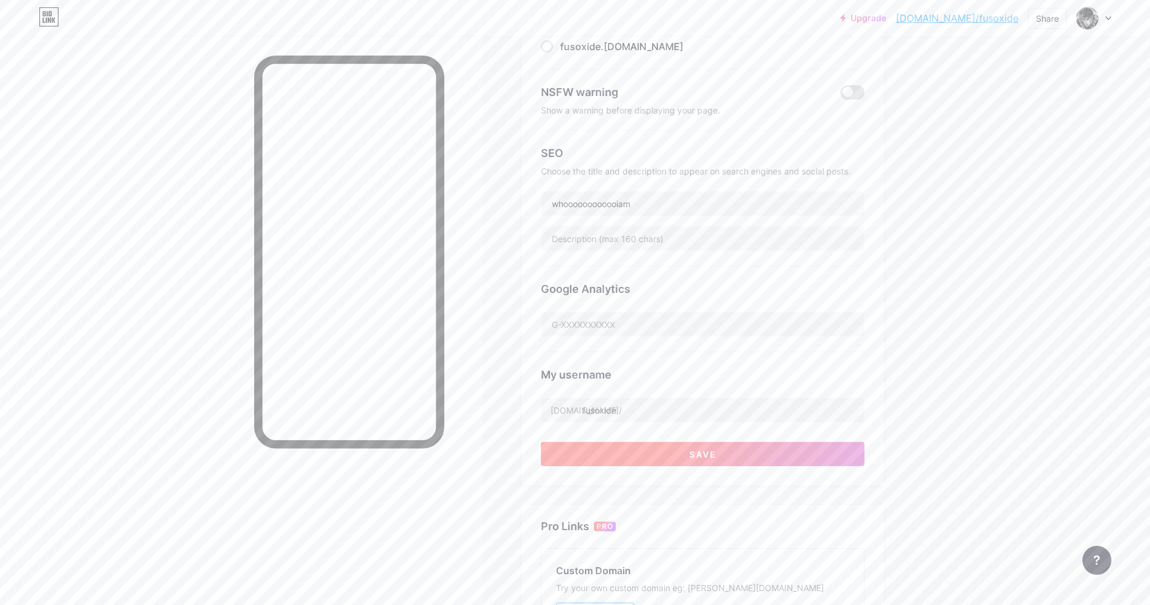
click at [815, 453] on button "Save" at bounding box center [702, 454] width 323 height 24
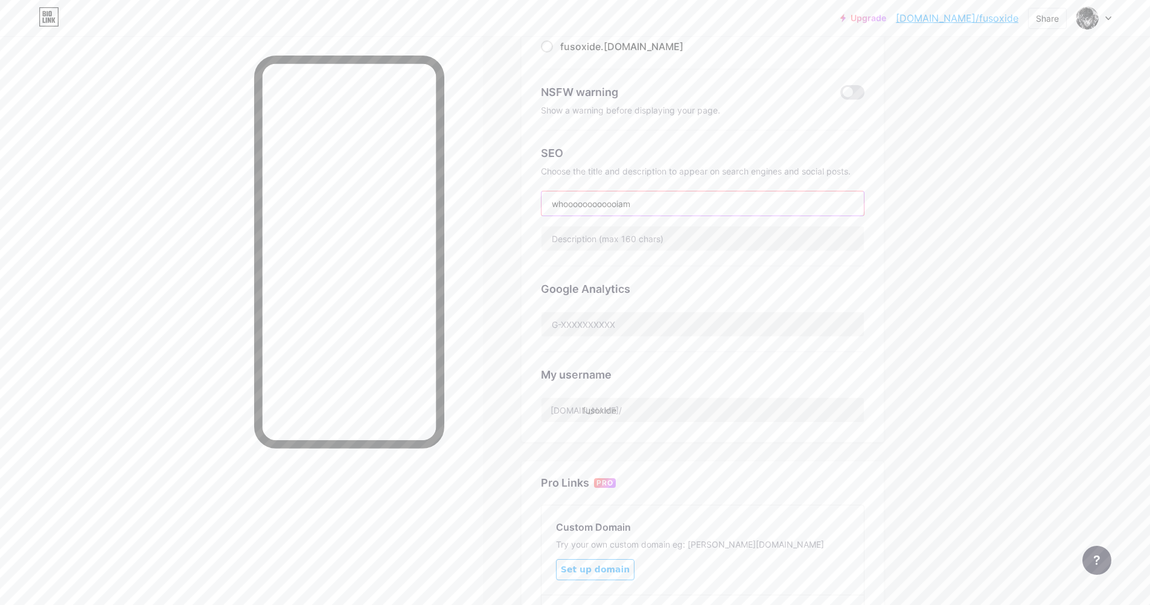
drag, startPoint x: 609, startPoint y: 203, endPoint x: 587, endPoint y: 201, distance: 21.8
click at [587, 201] on input "whoooooooooooiam" at bounding box center [702, 203] width 322 height 24
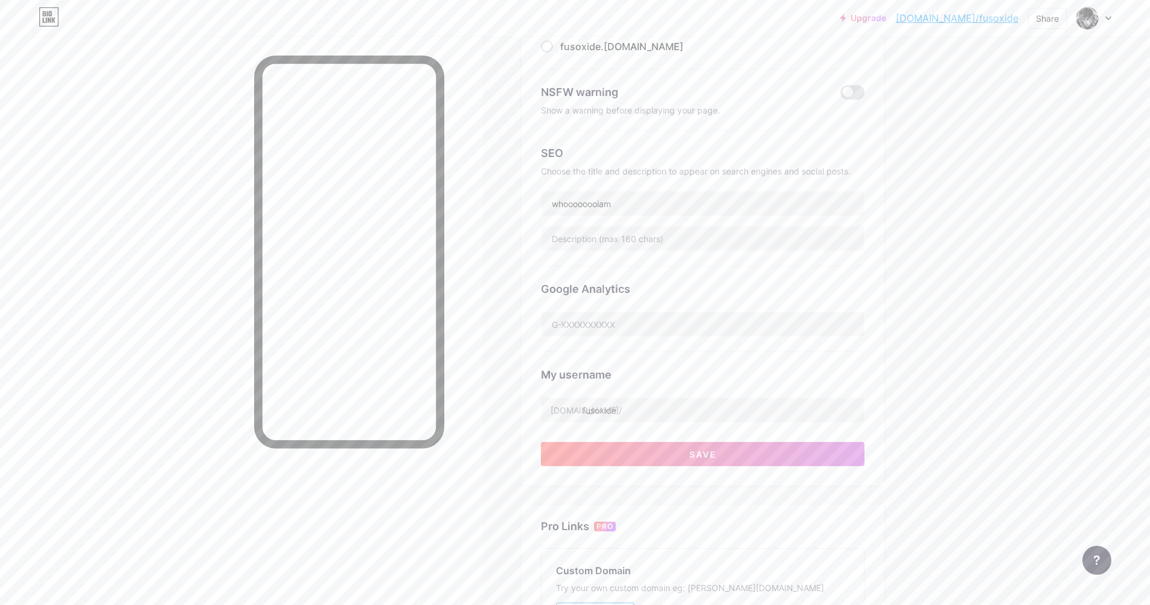
drag, startPoint x: 1017, startPoint y: 191, endPoint x: 909, endPoint y: 193, distance: 108.0
click at [1010, 191] on div "Upgrade [DOMAIN_NAME]/fusoxi... [DOMAIN_NAME]/fusoxide Share Switch accounts fu…" at bounding box center [575, 336] width 1150 height 988
drag, startPoint x: 593, startPoint y: 203, endPoint x: 608, endPoint y: 197, distance: 16.2
click at [594, 202] on input "whoooooooiam" at bounding box center [702, 203] width 322 height 24
type input "whooooiam"
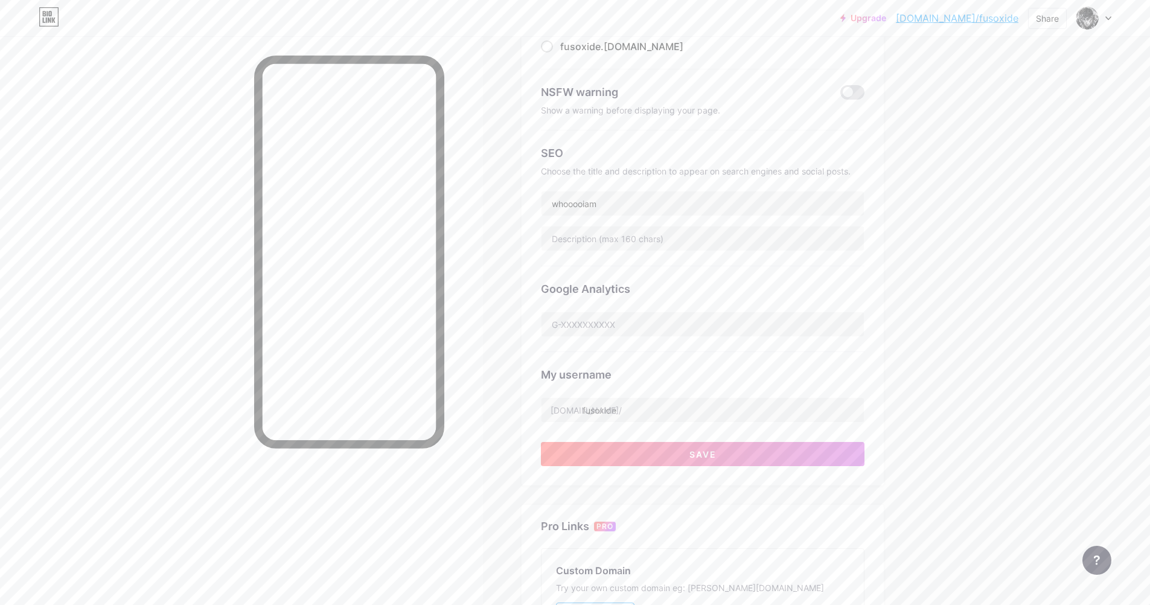
click at [993, 196] on div "Upgrade [DOMAIN_NAME]/fusoxi... [DOMAIN_NAME]/fusoxide Share Switch accounts fu…" at bounding box center [575, 336] width 1150 height 988
click at [785, 447] on button "Save" at bounding box center [702, 454] width 323 height 24
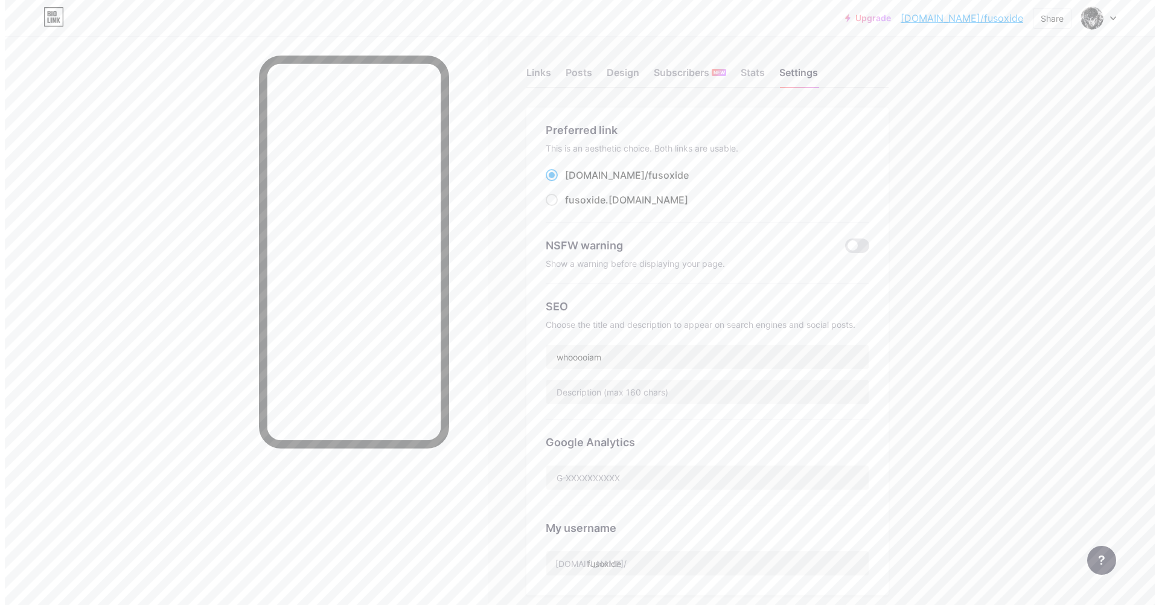
scroll to position [0, 0]
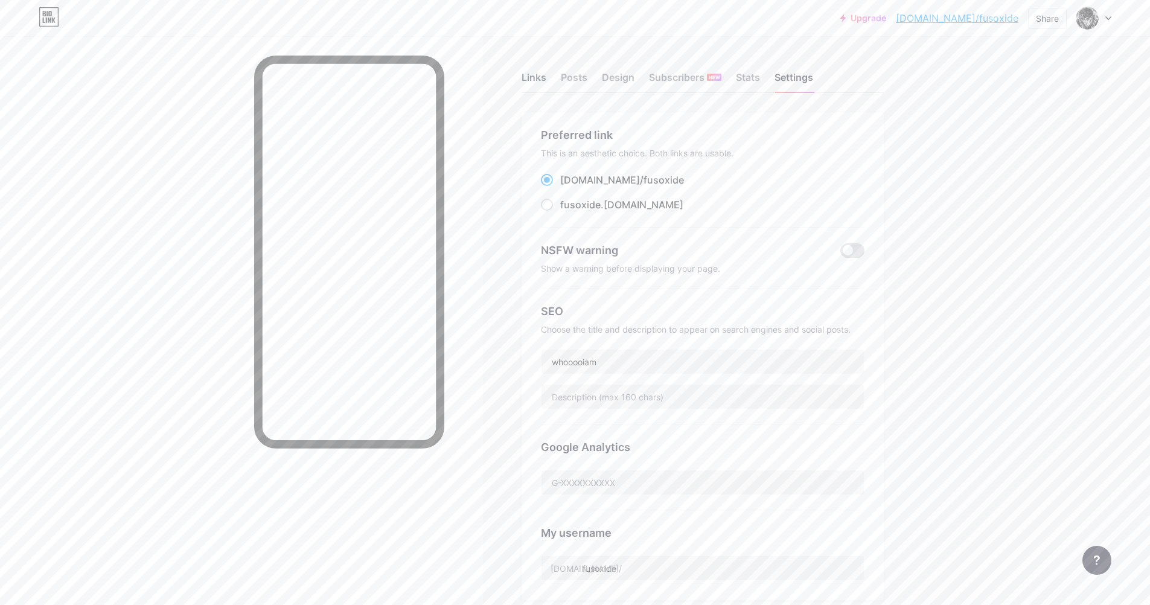
click at [540, 82] on div "Links" at bounding box center [533, 81] width 25 height 22
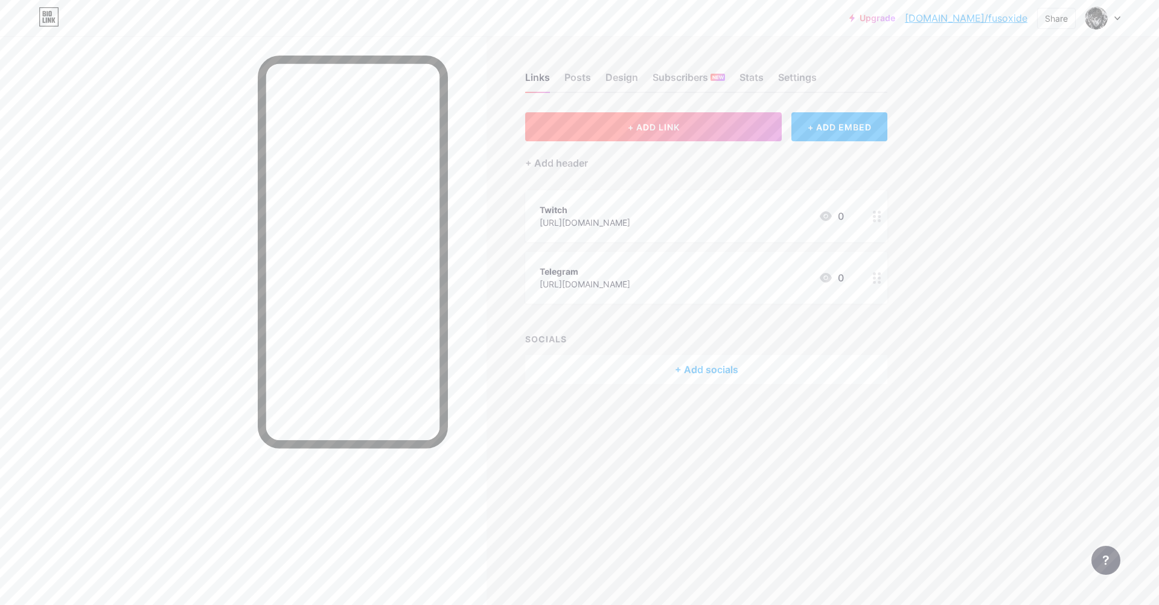
click at [722, 124] on button "+ ADD LINK" at bounding box center [653, 126] width 256 height 29
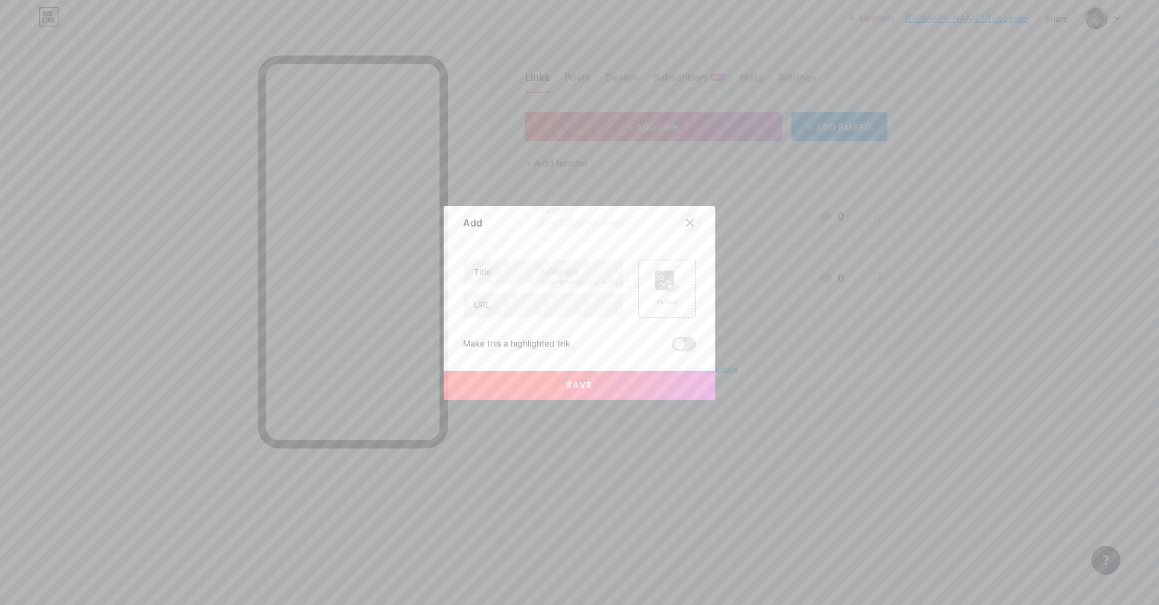
click at [687, 217] on div at bounding box center [690, 223] width 22 height 22
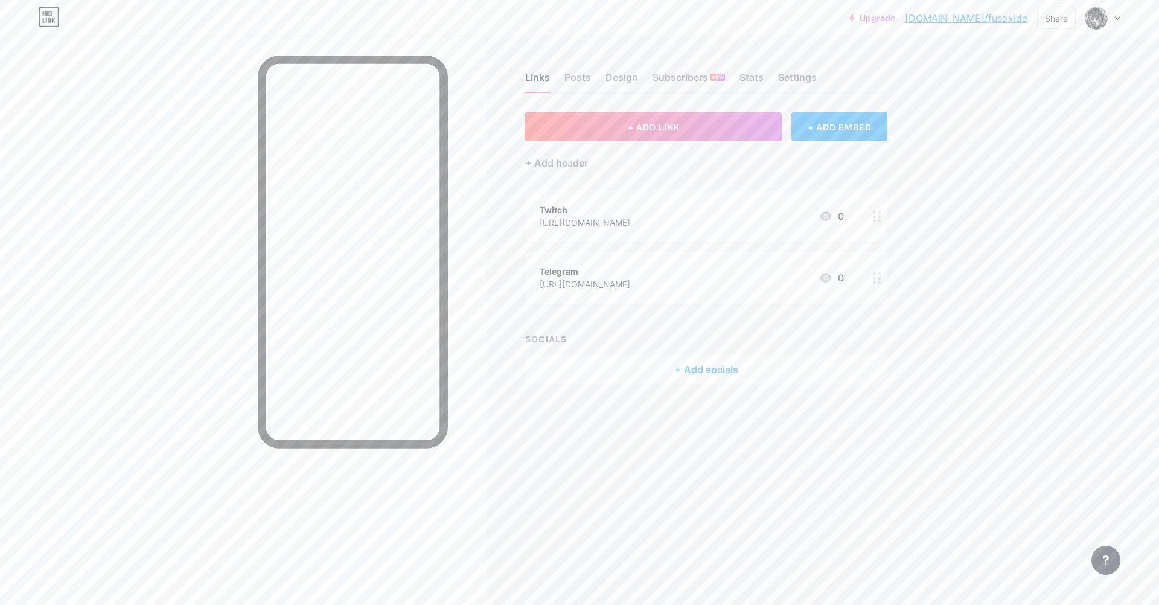
click at [875, 217] on circle at bounding box center [874, 216] width 3 height 3
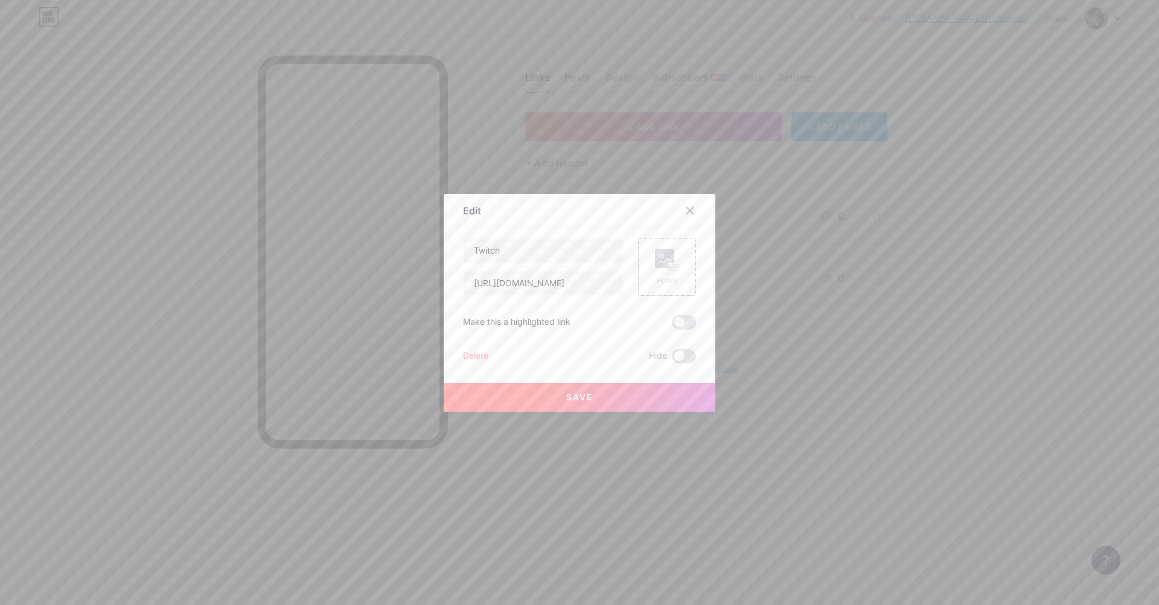
click at [680, 257] on div "Picture" at bounding box center [667, 267] width 58 height 58
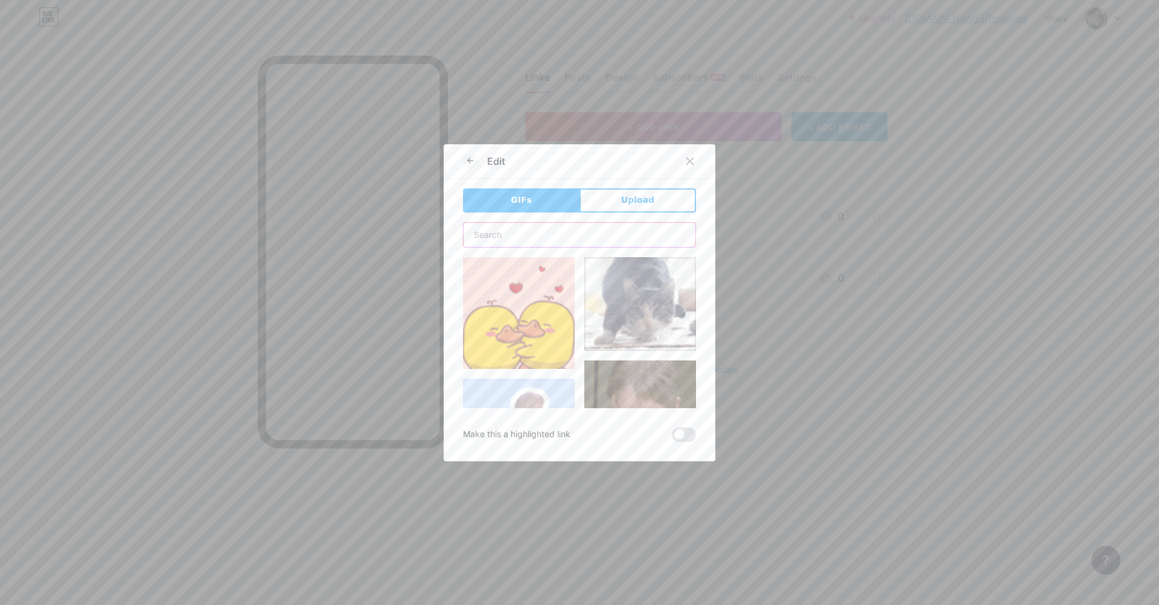
click at [644, 226] on input "text" at bounding box center [579, 235] width 232 height 24
type input "tw"
click at [649, 206] on button "Upload" at bounding box center [637, 200] width 116 height 24
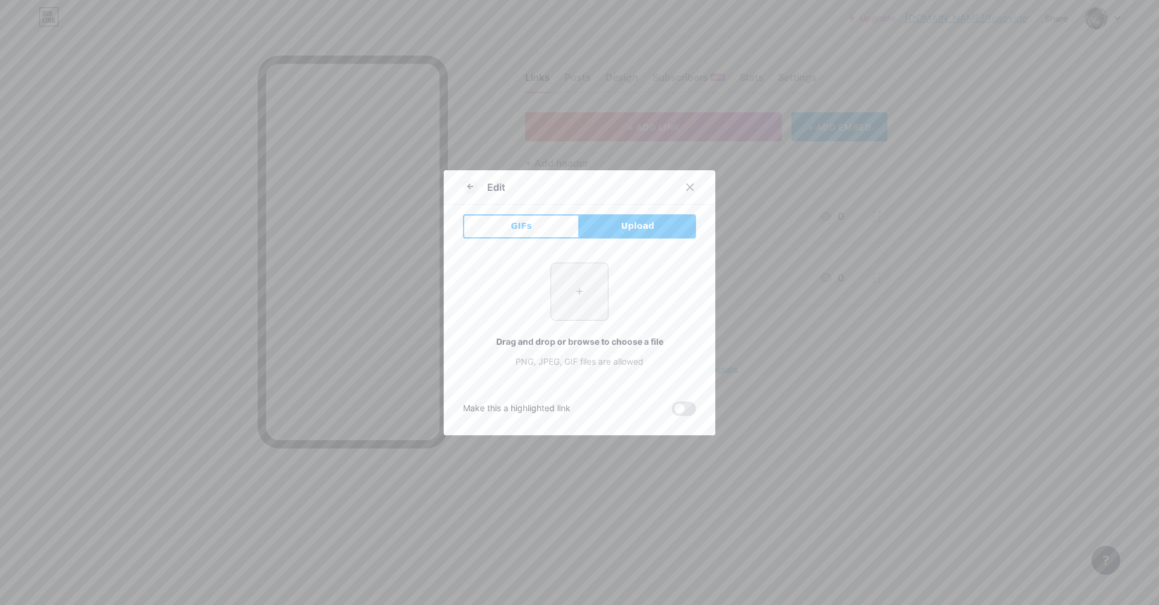
click at [584, 294] on input "file" at bounding box center [579, 291] width 57 height 57
type input "C:\fakepath\643.jpg"
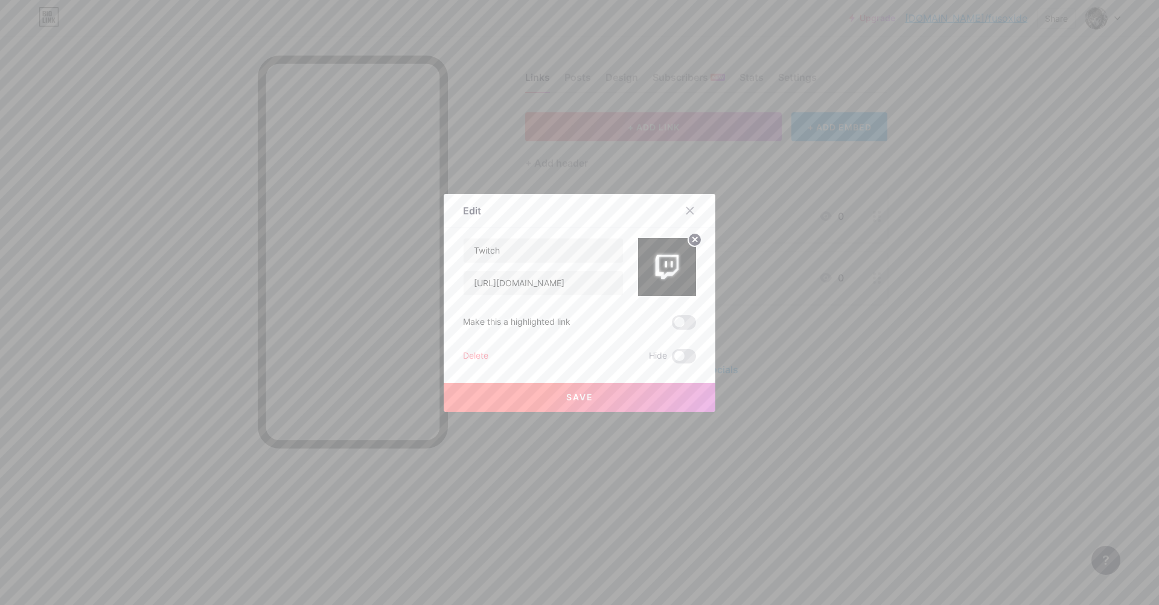
click at [648, 387] on button "Save" at bounding box center [580, 397] width 272 height 29
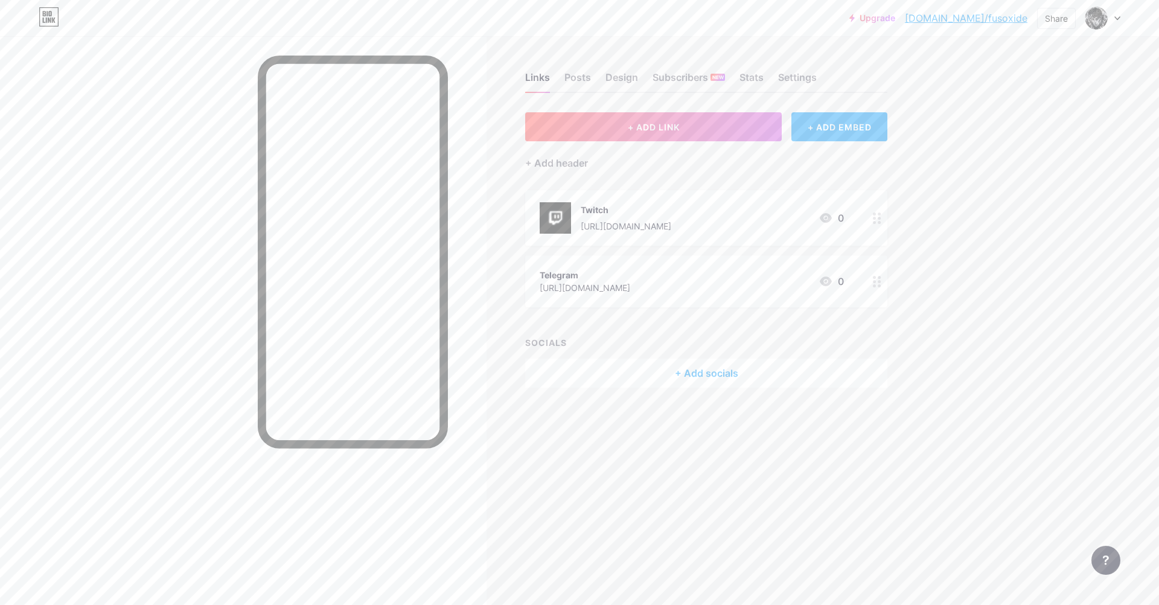
click at [876, 219] on icon at bounding box center [877, 217] width 8 height 11
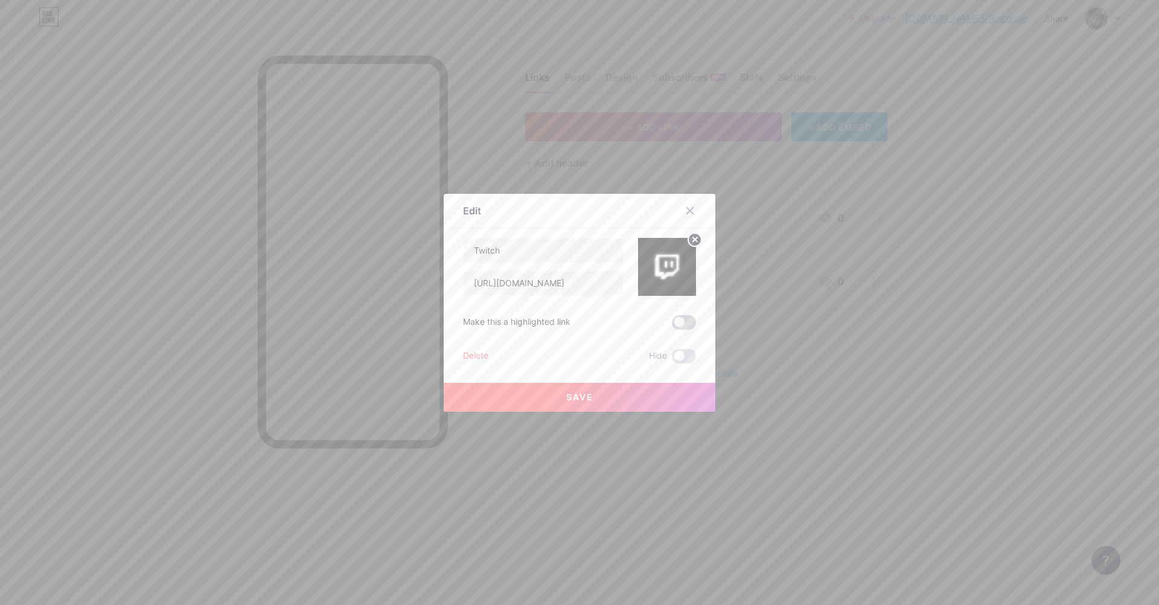
click at [679, 322] on span at bounding box center [684, 322] width 24 height 14
click at [672, 325] on input "checkbox" at bounding box center [672, 325] width 0 height 0
click at [679, 322] on span at bounding box center [684, 322] width 24 height 14
click at [672, 325] on input "checkbox" at bounding box center [672, 325] width 0 height 0
click at [681, 355] on span at bounding box center [684, 356] width 24 height 14
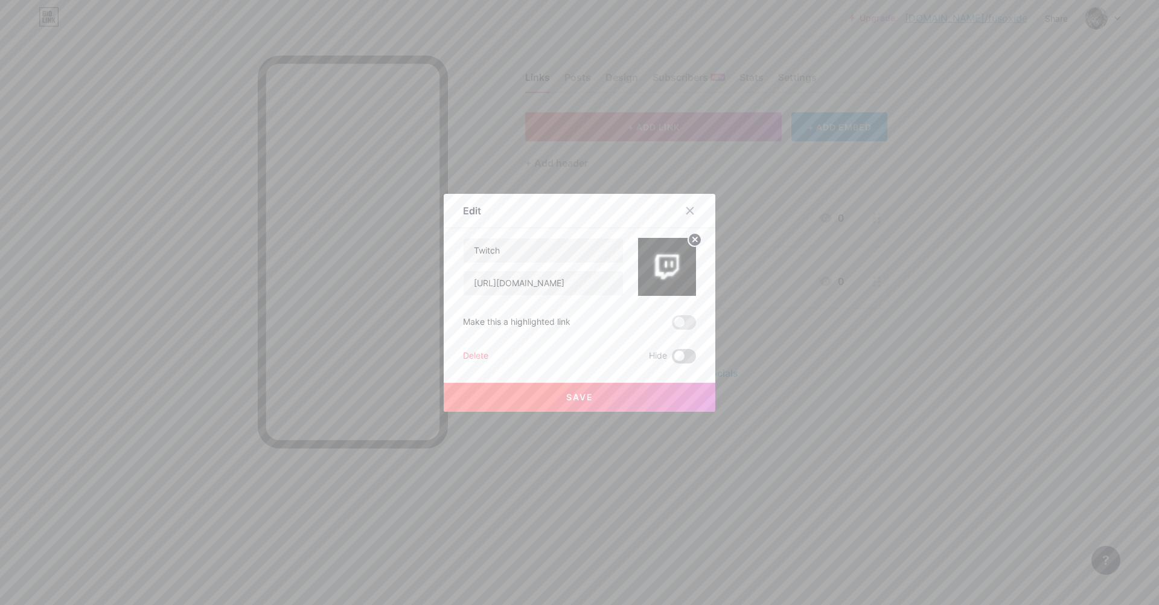
click at [672, 359] on input "checkbox" at bounding box center [672, 359] width 0 height 0
click at [681, 355] on span at bounding box center [684, 356] width 24 height 14
click at [672, 359] on input "checkbox" at bounding box center [672, 359] width 0 height 0
click at [769, 328] on div at bounding box center [579, 302] width 1159 height 605
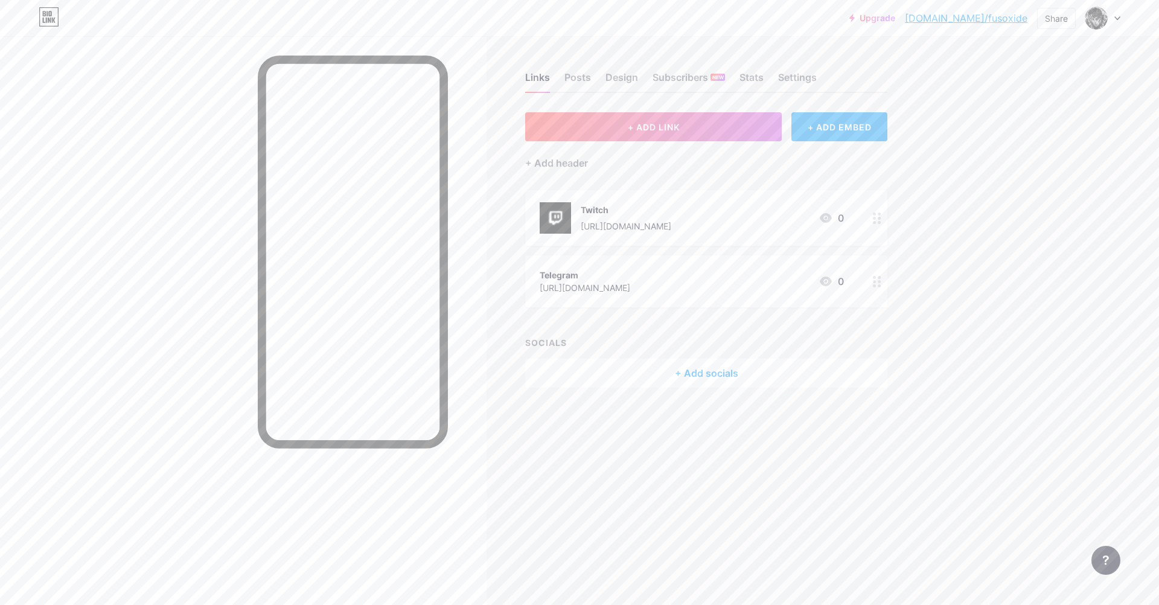
click at [880, 283] on icon at bounding box center [877, 281] width 8 height 11
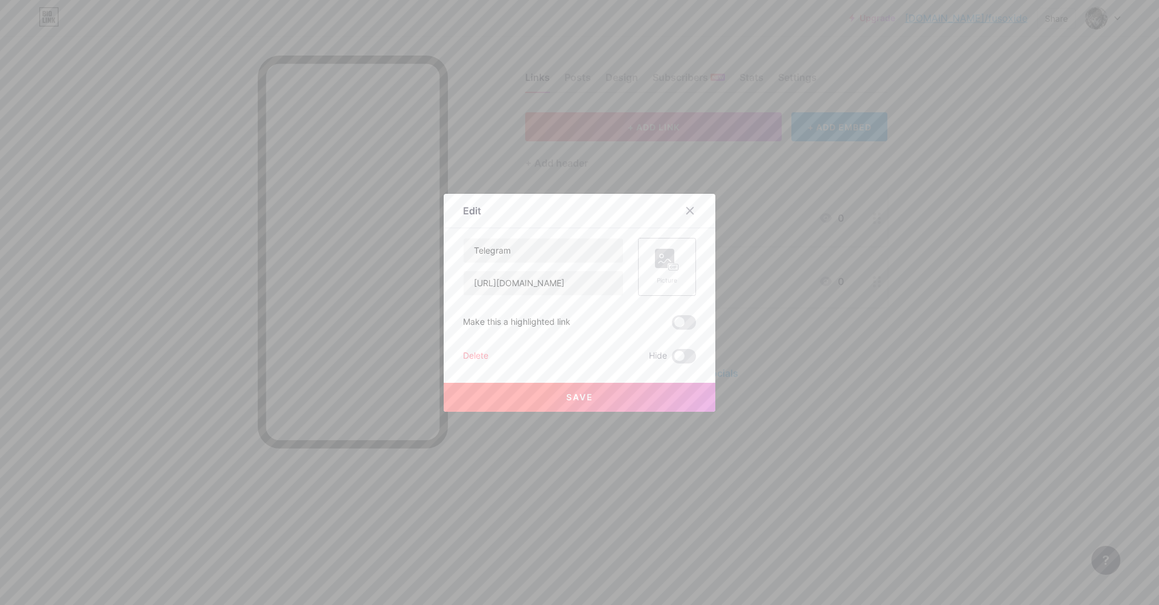
click at [660, 276] on div "Picture" at bounding box center [667, 280] width 24 height 9
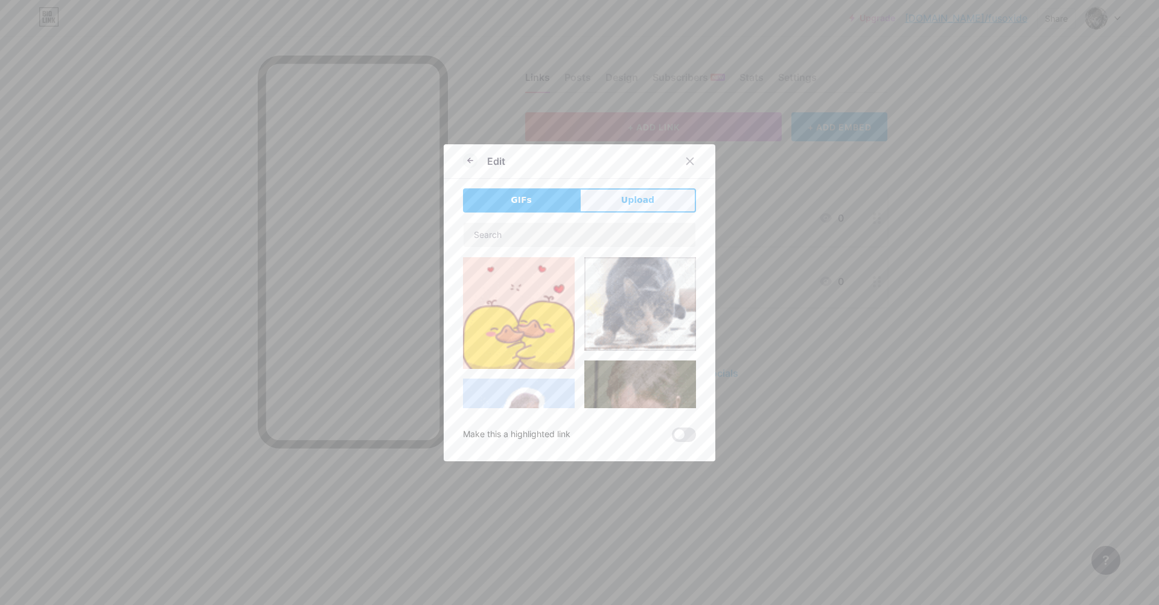
click at [626, 211] on button "Upload" at bounding box center [637, 200] width 116 height 24
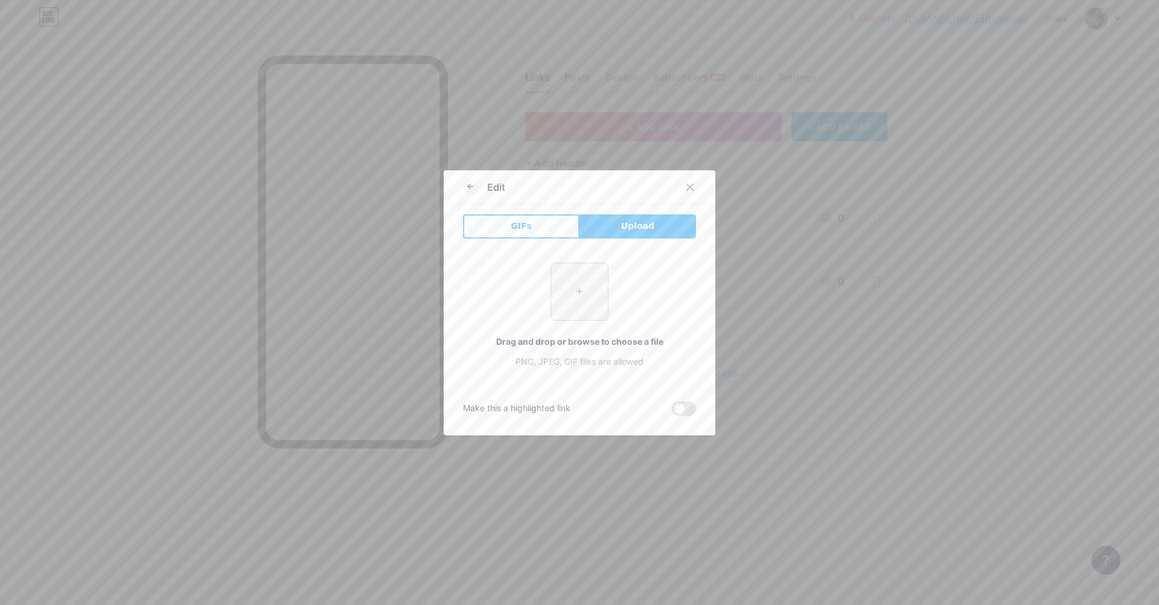
click at [564, 273] on input "file" at bounding box center [579, 291] width 57 height 57
type input "C:\fakepath\654645.jpg"
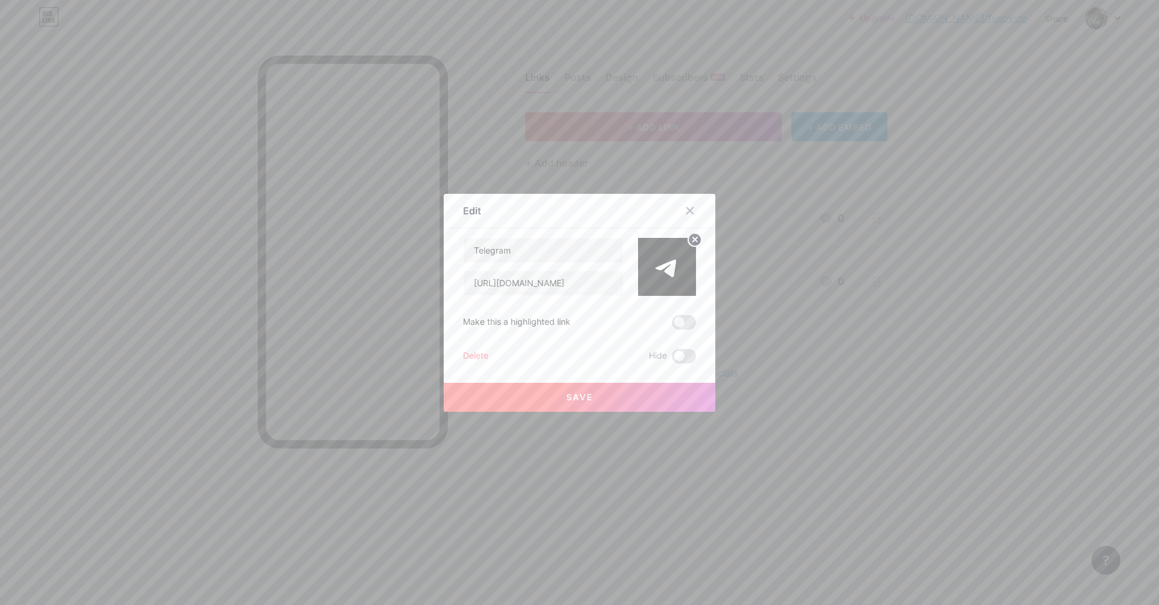
click at [609, 396] on button "Save" at bounding box center [580, 397] width 272 height 29
